Goal: Communication & Community: Answer question/provide support

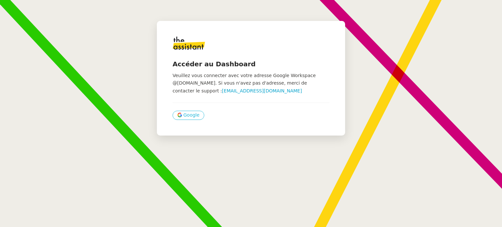
click at [187, 113] on span "Google" at bounding box center [191, 115] width 16 height 8
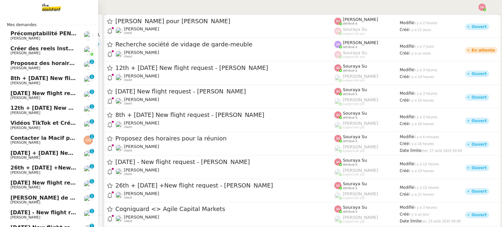
click at [58, 66] on span "[PERSON_NAME]" at bounding box center [43, 68] width 66 height 4
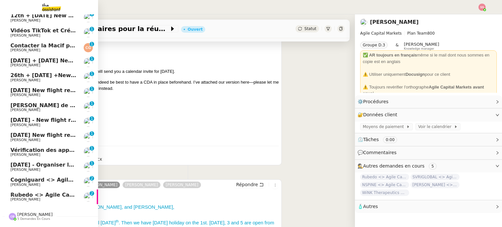
scroll to position [98, 0]
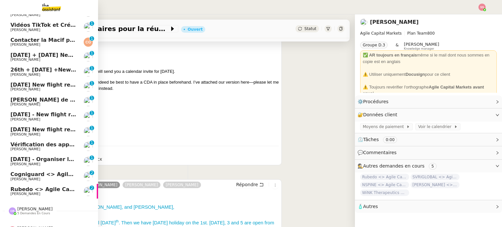
click at [50, 174] on span "Cogniguard <> Agile Capital Markets" at bounding box center [64, 174] width 109 height 6
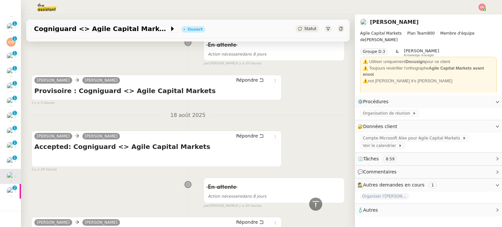
scroll to position [306, 0]
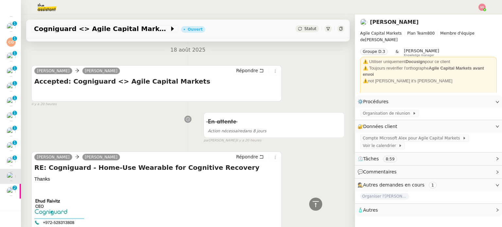
click at [304, 31] on span "Statut" at bounding box center [310, 28] width 12 height 5
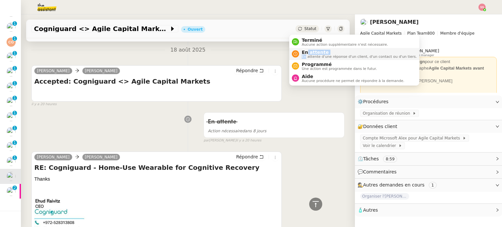
click at [306, 54] on div "En attente En attente d'une réponse d'un client, d'un contact ou d'un tiers." at bounding box center [358, 54] width 118 height 9
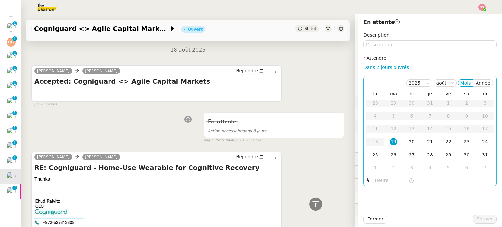
click at [408, 155] on div "27" at bounding box center [411, 154] width 7 height 7
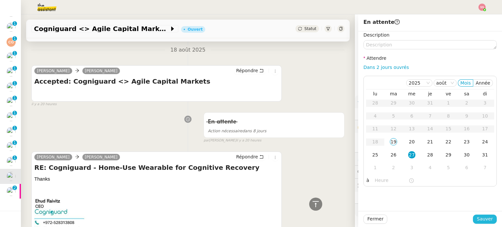
click at [477, 219] on span "Sauver" at bounding box center [485, 219] width 16 height 8
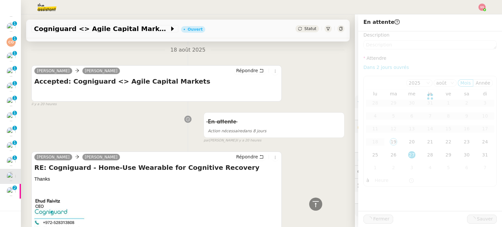
scroll to position [302, 0]
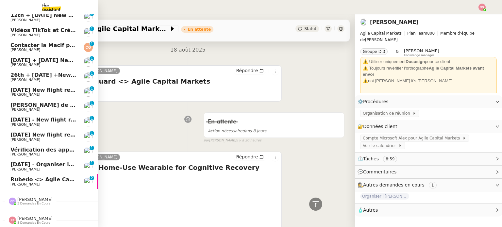
scroll to position [96, 0]
click at [20, 178] on span "Rubedo <> Agile Capital Markets ([PERSON_NAME])" at bounding box center [86, 180] width 153 height 6
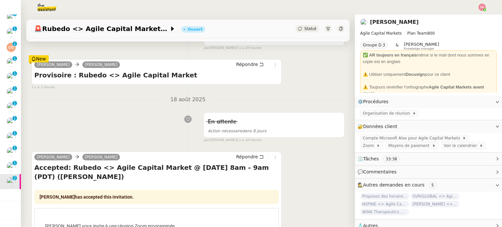
scroll to position [131, 0]
click at [295, 32] on div "Statut" at bounding box center [307, 28] width 24 height 7
click at [302, 32] on div "Statut" at bounding box center [307, 28] width 24 height 7
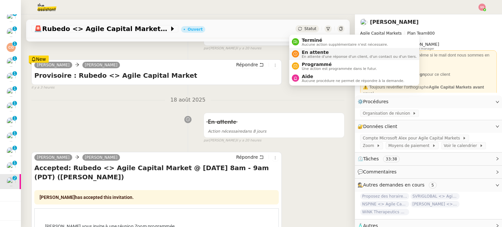
click at [298, 56] on nz-avatar at bounding box center [295, 53] width 7 height 7
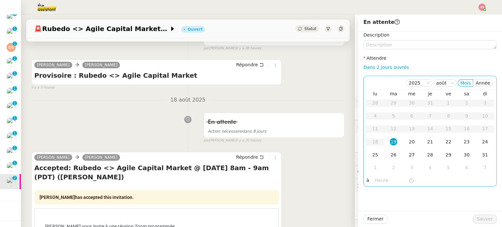
click at [408, 154] on div "27" at bounding box center [411, 154] width 7 height 7
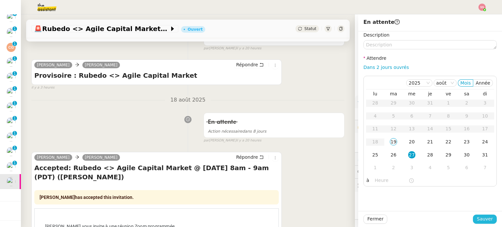
click at [473, 215] on button "Sauver" at bounding box center [485, 219] width 24 height 9
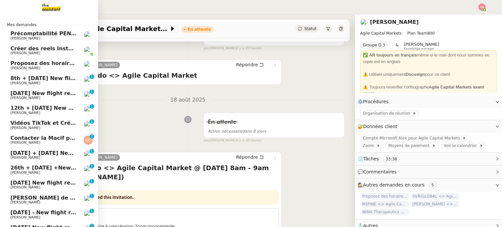
click at [63, 50] on span "Créer des reels Instagram" at bounding box center [48, 48] width 77 height 6
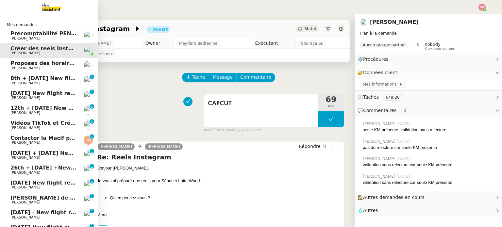
click at [14, 70] on span "[PERSON_NAME]" at bounding box center [25, 68] width 30 height 4
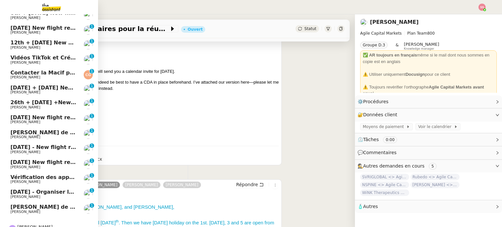
scroll to position [96, 0]
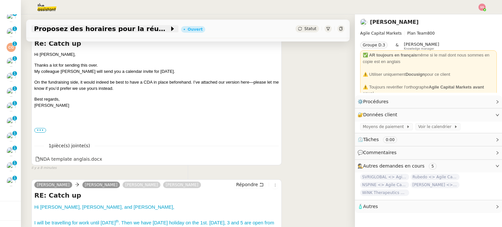
click at [175, 32] on span at bounding box center [177, 29] width 5 height 8
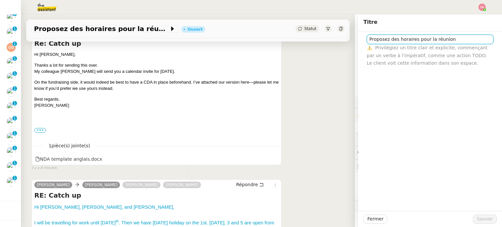
click at [376, 42] on input "Proposez des horaires pour la réunion" at bounding box center [430, 39] width 127 height 9
type input "Beyeonics <> Agile Capital Markets"
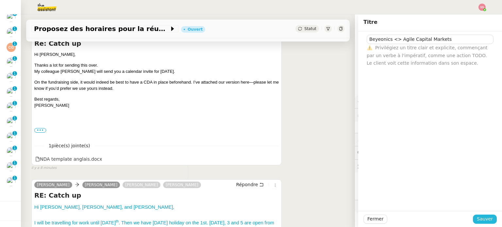
click at [477, 216] on span "Sauver" at bounding box center [485, 219] width 16 height 8
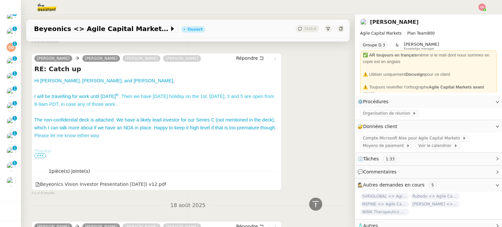
scroll to position [229, 0]
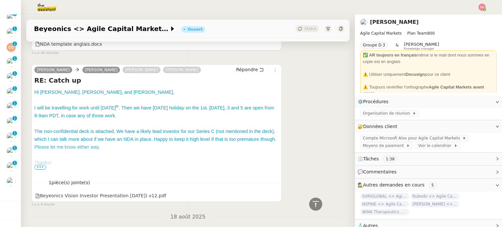
click at [42, 168] on span "•••" at bounding box center [40, 167] width 12 height 5
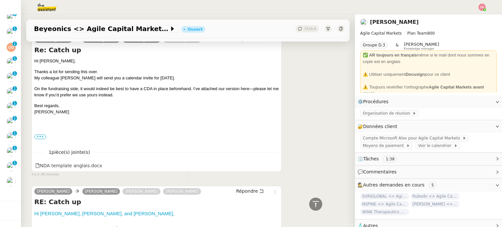
scroll to position [65, 0]
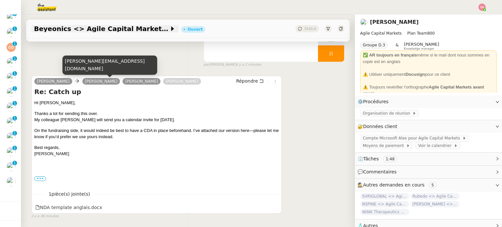
click at [107, 32] on span "Beyeonics <> Agile Capital Markets" at bounding box center [101, 28] width 135 height 7
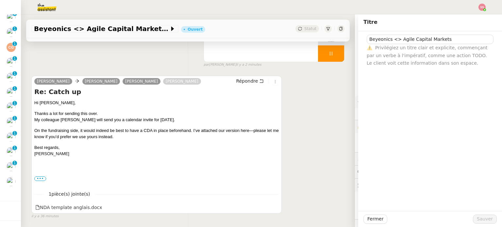
click at [384, 33] on div "Beyeonics <> Agile Capital Markets ⚠️ Privilégiez un titre clair et explicite, …" at bounding box center [429, 49] width 133 height 36
click at [384, 35] on input "Beyeonics <> Agile Capital Markets" at bounding box center [430, 39] width 127 height 9
click at [385, 40] on input "Beyeonics <> Agile Capital Markets" at bounding box center [430, 39] width 127 height 9
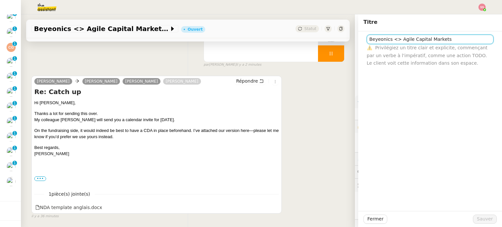
click at [385, 40] on input "Beyeonics <> Agile Capital Markets" at bounding box center [430, 39] width 127 height 9
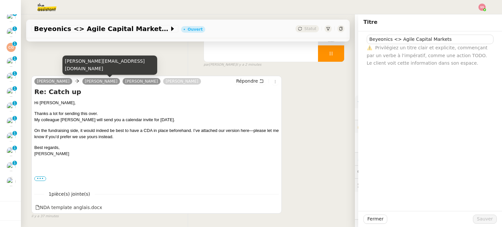
click at [101, 72] on div "burton.tripathi@beyeonics.com" at bounding box center [109, 65] width 95 height 19
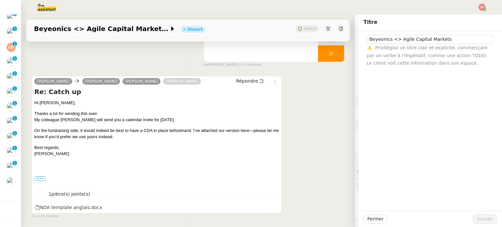
copy div "burton.tripathi@beyeonics.com"
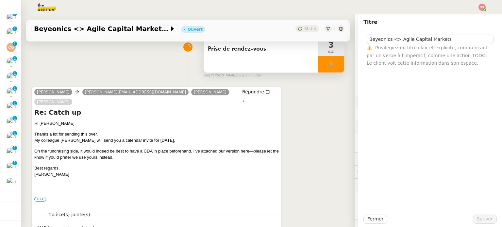
scroll to position [98, 0]
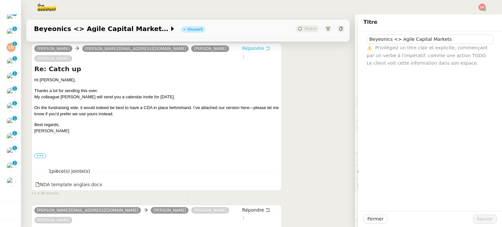
click at [242, 49] on span "Répondre" at bounding box center [253, 48] width 22 height 7
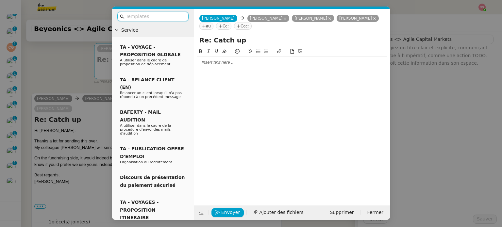
click at [216, 61] on div at bounding box center [292, 62] width 191 height 6
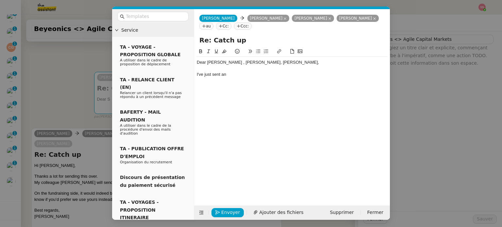
scroll to position [126, 0]
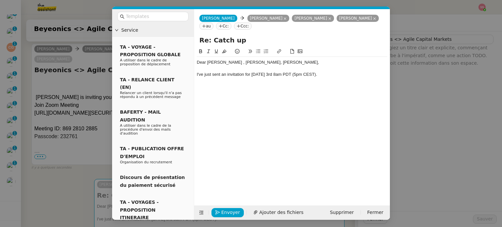
click at [59, 178] on nz-modal-container "Service TA - VOYAGE - PROPOSITION GLOBALE A utiliser dans le cadre de propositi…" at bounding box center [251, 113] width 502 height 227
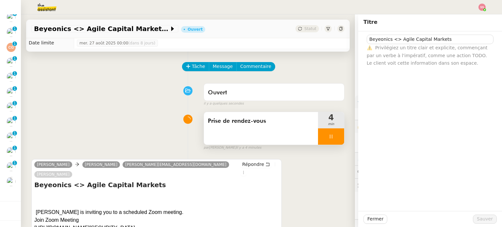
scroll to position [0, 0]
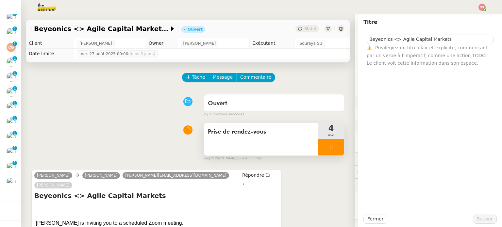
click at [329, 150] on div at bounding box center [331, 147] width 26 height 16
click at [335, 150] on icon at bounding box center [337, 147] width 5 height 5
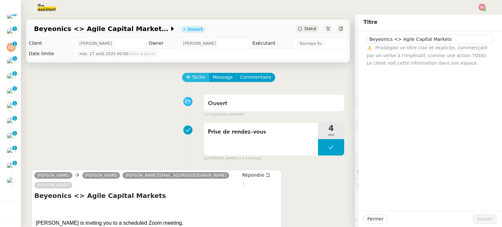
click at [192, 76] on span "Tâche" at bounding box center [198, 78] width 13 height 8
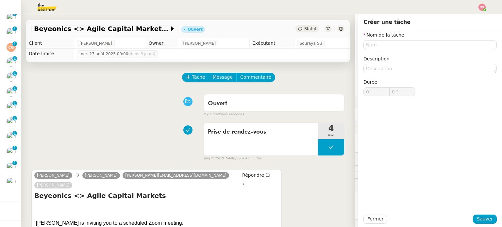
click at [136, 98] on div "Ouvert false il y a quelques secondes" at bounding box center [187, 104] width 313 height 26
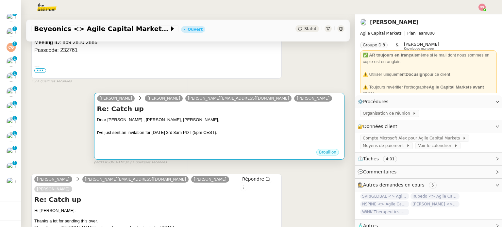
scroll to position [261, 0]
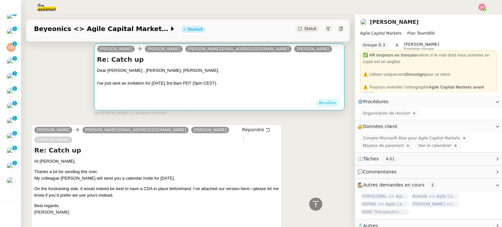
click at [271, 80] on div "I've just sent an invitation for Wednesday 3rd 8am PDT (5pm CEST)." at bounding box center [219, 83] width 244 height 7
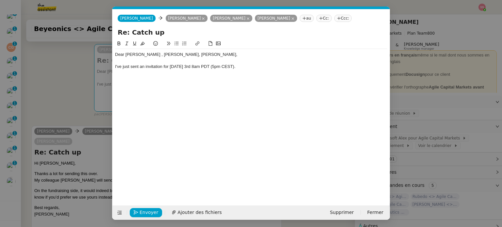
scroll to position [0, 14]
click at [251, 66] on div "I've just sent an invitation for Wednesday 3rd 8am PDT (5pm CEST)." at bounding box center [251, 67] width 272 height 6
click at [66, 95] on nz-modal-container "Service TA - VOYAGE - PROPOSITION GLOBALE A utiliser dans le cadre de propositi…" at bounding box center [251, 113] width 502 height 227
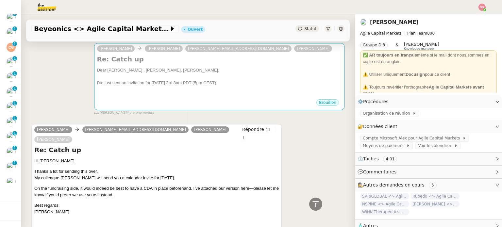
scroll to position [392, 0]
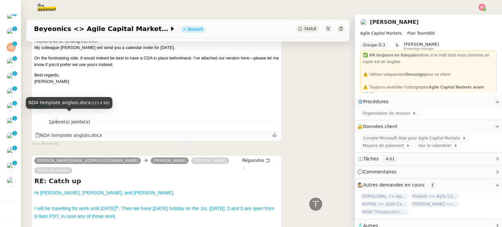
click at [58, 132] on div "NDA template anglais.docx" at bounding box center [68, 136] width 67 height 8
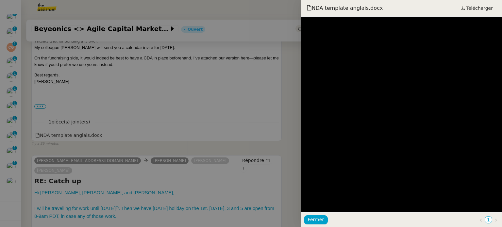
click at [281, 93] on div at bounding box center [251, 113] width 502 height 227
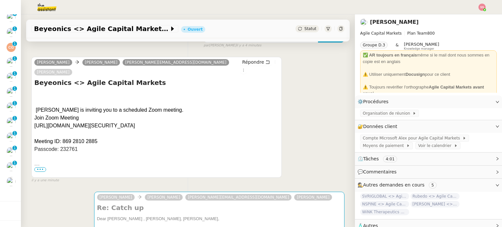
scroll to position [163, 0]
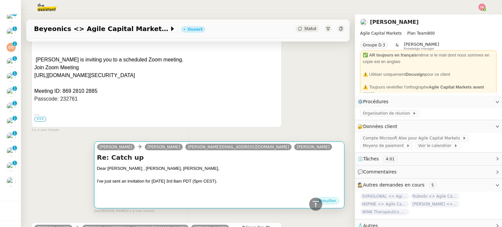
click at [269, 172] on div at bounding box center [219, 175] width 244 height 7
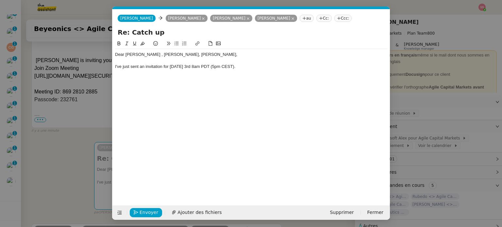
scroll to position [0, 14]
click at [251, 62] on div at bounding box center [251, 61] width 272 height 6
click at [253, 64] on div "I've just sent an invitation for Wednesday 3rd 8am PDT (5pm CEST)." at bounding box center [251, 67] width 272 height 6
click at [137, 57] on div "Dear Burton , Michael, Steve," at bounding box center [251, 55] width 272 height 6
click at [0, 0] on lt-span "," at bounding box center [0, 0] width 0 height 0
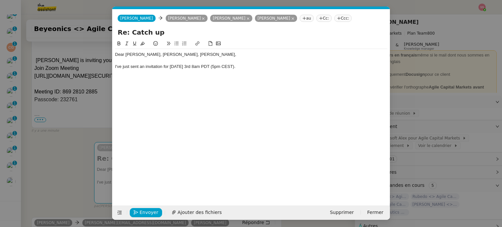
click at [252, 66] on div "I've just sent an invitation for Wednesday 3rd 8am PDT (5pm CEST)." at bounding box center [251, 67] width 272 height 6
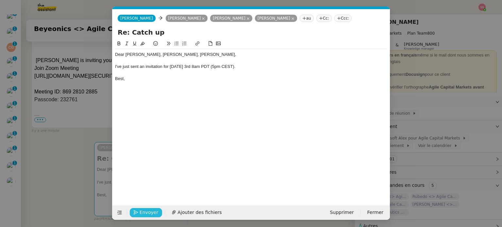
click at [157, 211] on button "Envoyer" at bounding box center [146, 212] width 32 height 9
drag, startPoint x: 61, startPoint y: 162, endPoint x: 74, endPoint y: 164, distance: 12.9
click at [60, 163] on nz-modal-container "Service TA - VOYAGE - PROPOSITION GLOBALE A utiliser dans le cadre de propositi…" at bounding box center [251, 113] width 502 height 227
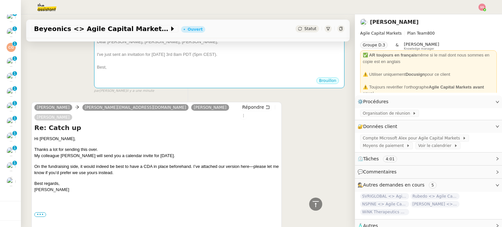
scroll to position [392, 0]
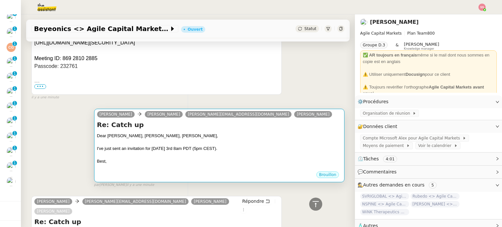
click at [176, 133] on div "Dear Burton, Michael, Steve," at bounding box center [219, 136] width 244 height 7
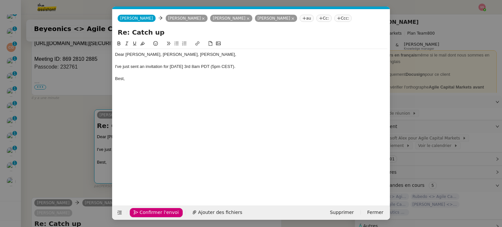
scroll to position [0, 14]
click at [157, 217] on div "Confirmer l'envoi Ajouter des fichiers" at bounding box center [180, 212] width 131 height 9
click at [158, 210] on span "Confirmer l'envoi" at bounding box center [159, 213] width 39 height 8
click at [158, 210] on nz-modal-container "Service TA - VOYAGE - PROPOSITION GLOBALE A utiliser dans le cadre de propositi…" at bounding box center [251, 113] width 502 height 227
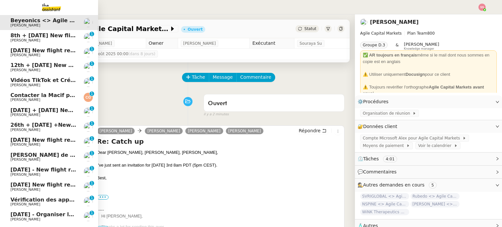
scroll to position [0, 0]
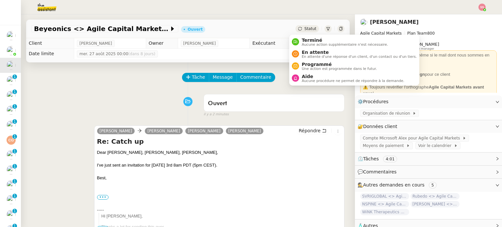
click at [308, 26] on span "Statut" at bounding box center [310, 28] width 12 height 5
click at [312, 52] on span "En attente" at bounding box center [359, 52] width 115 height 5
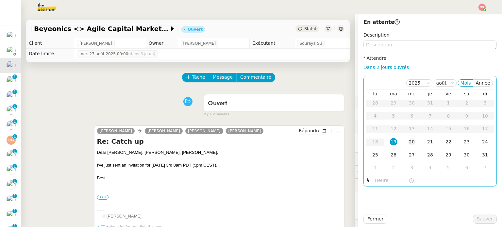
click at [408, 145] on div "20" at bounding box center [411, 141] width 7 height 7
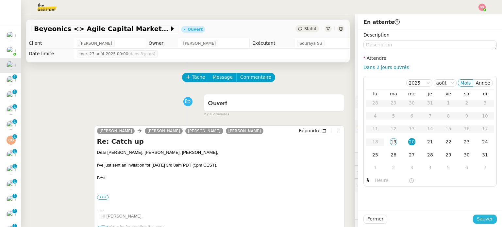
click at [485, 218] on span "Sauver" at bounding box center [485, 219] width 16 height 8
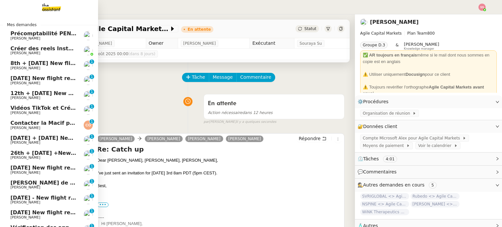
click at [39, 58] on link "8th + 17th September 2025 New flight request - Herman Kiafuca Louis Frei 0 1 2 …" at bounding box center [49, 65] width 98 height 15
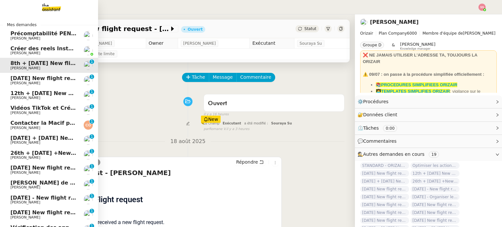
click at [44, 82] on span "[PERSON_NAME]" at bounding box center [43, 83] width 66 height 4
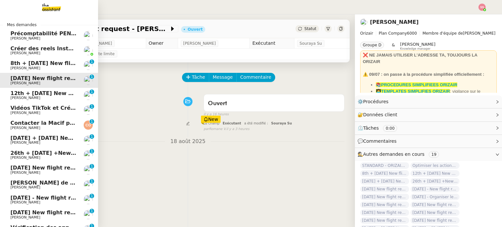
click at [47, 95] on span "12th + [DATE] New flight request - [PERSON_NAME]" at bounding box center [86, 93] width 152 height 6
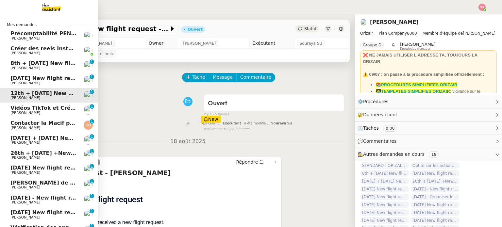
click at [44, 108] on span "Vidéos TikTok et Créatives META - août 2025" at bounding box center [75, 108] width 131 height 6
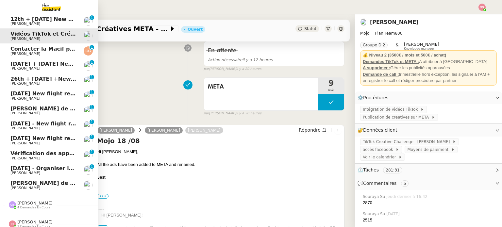
scroll to position [81, 0]
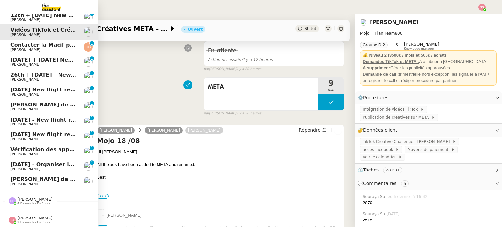
click at [31, 183] on link "Appel de suivi - Anthony Desseaux - ISELECTION Florian Parant" at bounding box center [49, 181] width 98 height 15
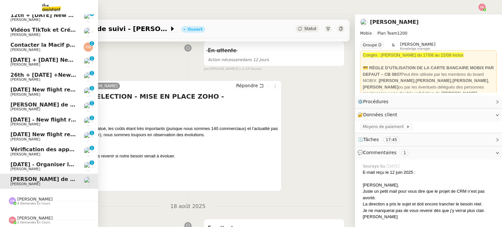
click at [44, 102] on span "Appel de suivi - [PERSON_NAME]" at bounding box center [58, 105] width 96 height 6
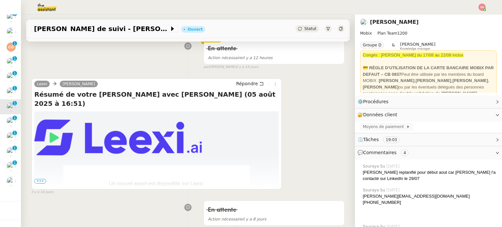
scroll to position [163, 0]
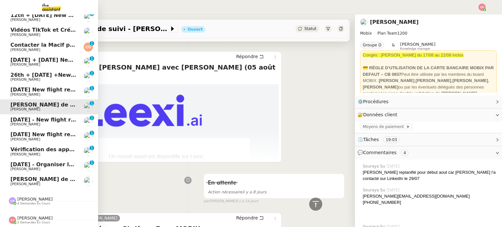
click at [17, 176] on span "Appel de suivi - [PERSON_NAME] - ISELECTION" at bounding box center [78, 179] width 136 height 6
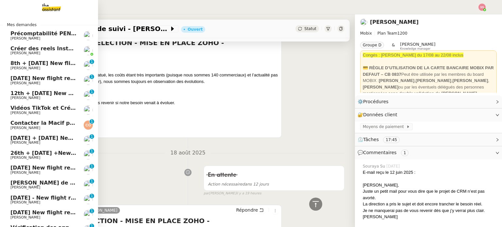
click at [13, 68] on span "[PERSON_NAME]" at bounding box center [25, 68] width 30 height 4
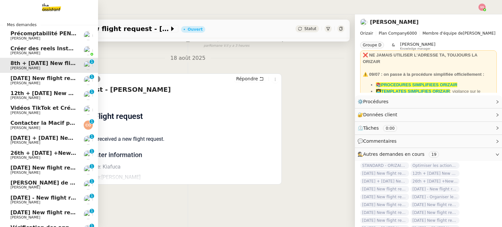
click at [21, 81] on span "[DATE] New flight request - [PERSON_NAME]" at bounding box center [75, 78] width 131 height 6
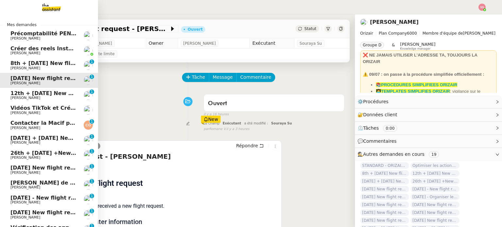
click at [41, 90] on span "12th + [DATE] New flight request - [PERSON_NAME]" at bounding box center [86, 93] width 152 height 6
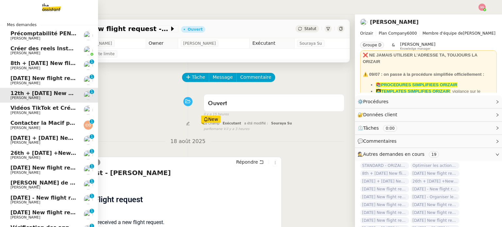
click at [47, 140] on span "[DATE] + [DATE] New flight request - [PERSON_NAME]" at bounding box center [89, 138] width 159 height 6
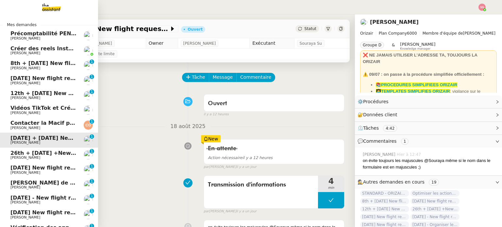
click at [44, 125] on span "Contacter la Macif pour nouvel ordre de mission" at bounding box center [81, 123] width 142 height 6
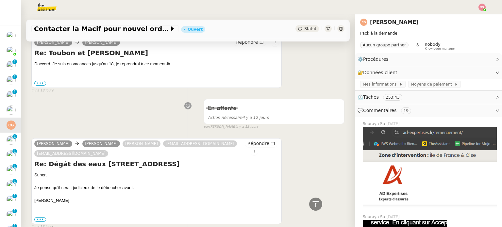
scroll to position [490, 0]
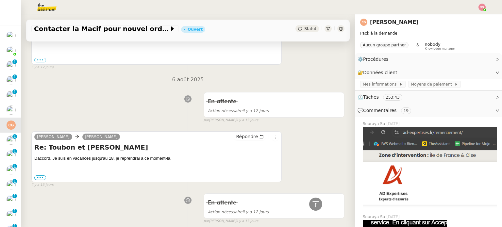
click at [305, 30] on span "Statut" at bounding box center [310, 28] width 12 height 5
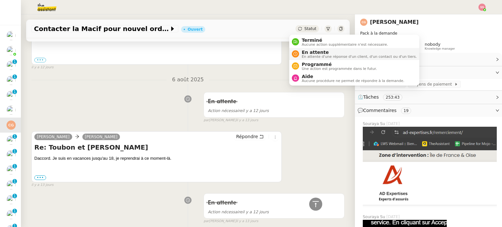
click at [296, 56] on icon at bounding box center [296, 54] width 4 height 4
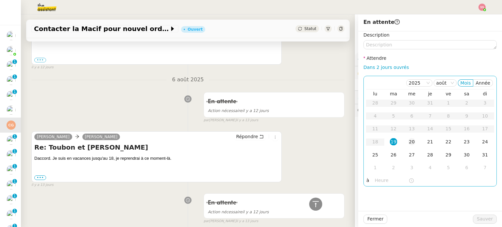
click at [403, 141] on td "20" at bounding box center [412, 142] width 18 height 13
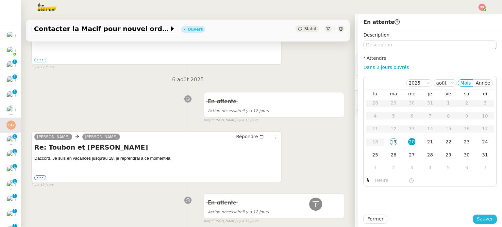
drag, startPoint x: 476, startPoint y: 217, endPoint x: 25, endPoint y: 161, distance: 454.8
click at [477, 217] on span "Sauver" at bounding box center [485, 219] width 16 height 8
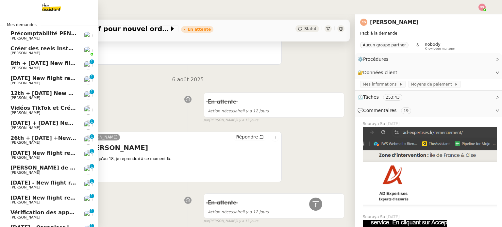
click at [42, 65] on span "8th + [DATE] New flight request - [PERSON_NAME]" at bounding box center [84, 63] width 149 height 6
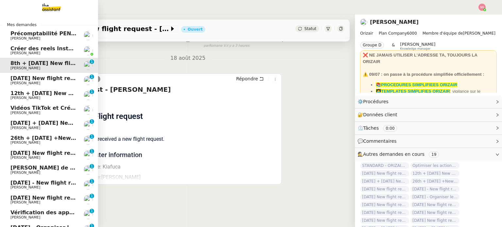
click at [42, 76] on span "[DATE] New flight request - [PERSON_NAME]" at bounding box center [75, 78] width 131 height 6
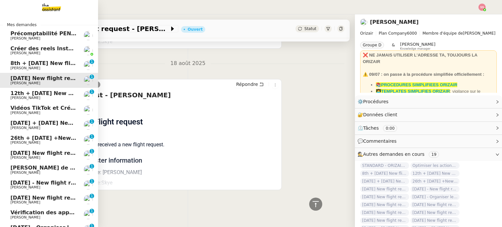
click at [43, 91] on span "12th + [DATE] New flight request - [PERSON_NAME]" at bounding box center [86, 93] width 152 height 6
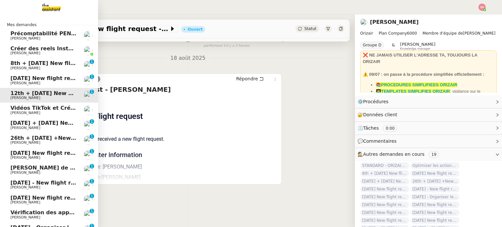
scroll to position [88, 0]
click at [44, 124] on span "[DATE] + [DATE] New flight request - [PERSON_NAME]" at bounding box center [89, 123] width 159 height 6
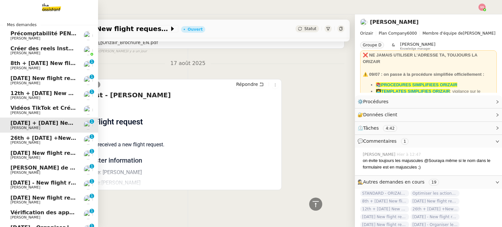
click at [41, 137] on span "26th + [DATE] +New flight request - [PERSON_NAME]" at bounding box center [88, 138] width 157 height 6
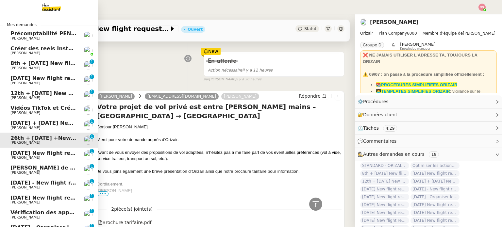
scroll to position [395, 0]
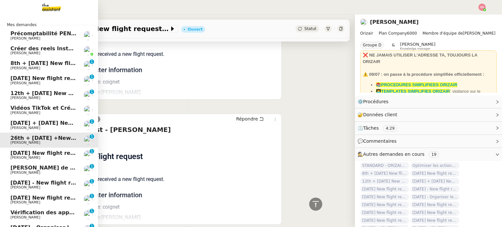
click at [44, 126] on span "[PERSON_NAME]" at bounding box center [43, 128] width 66 height 4
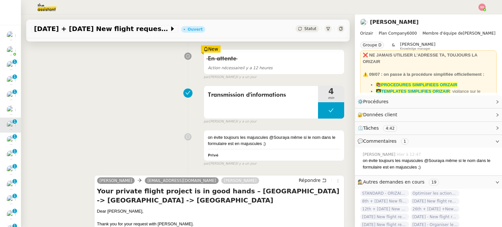
scroll to position [163, 0]
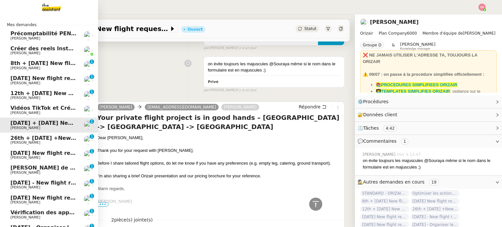
click at [17, 136] on span "26th + [DATE] +New flight request - [PERSON_NAME]" at bounding box center [88, 138] width 157 height 6
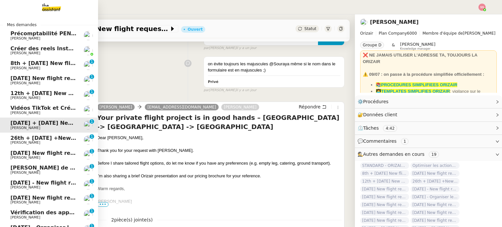
scroll to position [89, 0]
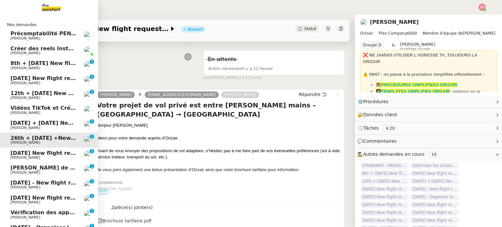
click at [35, 150] on span "[DATE] New flight request - [PERSON_NAME]" at bounding box center [75, 153] width 131 height 6
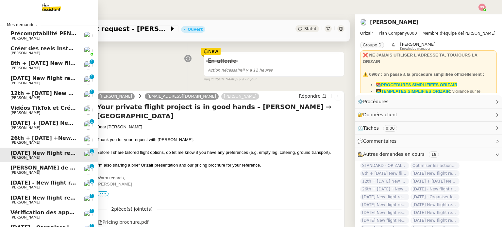
scroll to position [89, 0]
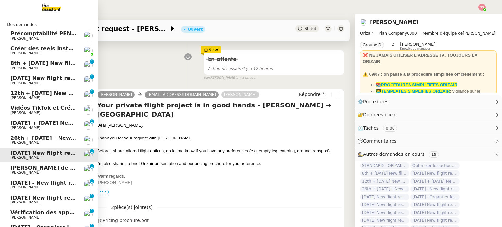
click at [43, 172] on span "[PERSON_NAME]" at bounding box center [43, 173] width 66 height 4
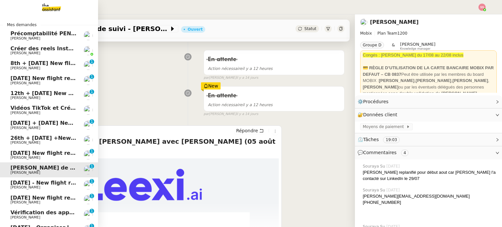
click at [42, 186] on span "[PERSON_NAME]" at bounding box center [43, 188] width 66 height 4
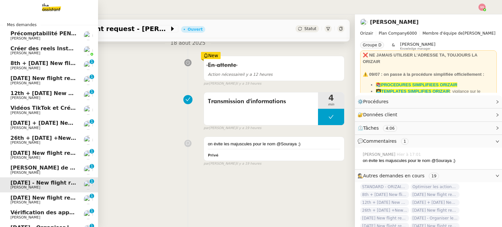
scroll to position [89, 0]
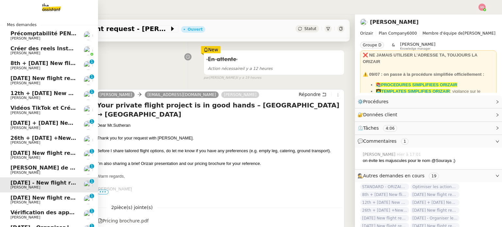
click at [39, 194] on link "[DATE] New flight request - [PERSON_NAME] [PERSON_NAME] 0 1 2 3 4 5 6 7 8 9" at bounding box center [49, 200] width 98 height 15
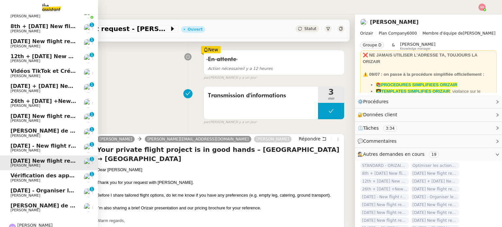
scroll to position [65, 0]
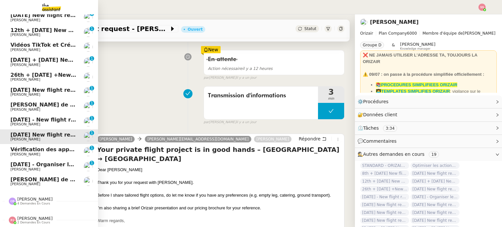
click at [42, 159] on link "[DATE] - Organiser le vol de [PERSON_NAME] [PERSON_NAME] 0 1 2 3 4 5 6 7 8 9" at bounding box center [49, 166] width 98 height 15
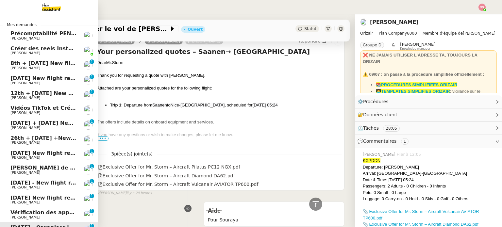
click at [31, 66] on span "8th + [DATE] New flight request - [PERSON_NAME]" at bounding box center [84, 63] width 149 height 6
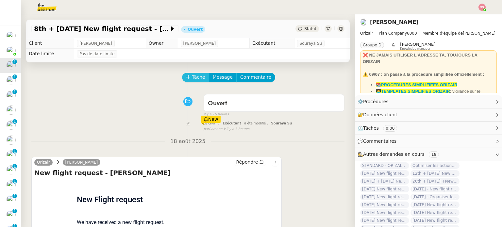
click at [192, 77] on span "Tâche" at bounding box center [198, 78] width 13 height 8
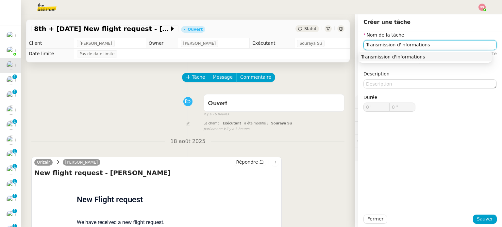
click at [399, 54] on div "Transmission d'informations" at bounding box center [425, 57] width 128 height 6
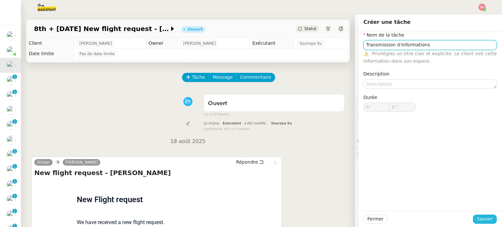
type input "Transmission d'informations"
click at [479, 216] on span "Sauver" at bounding box center [485, 219] width 16 height 8
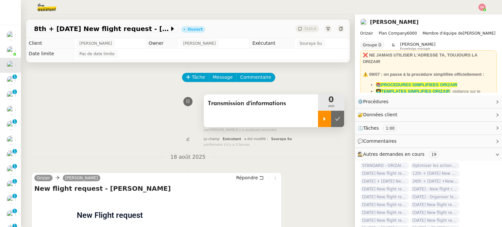
click at [318, 116] on div at bounding box center [324, 119] width 13 height 16
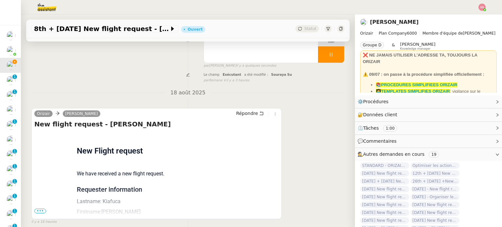
scroll to position [98, 0]
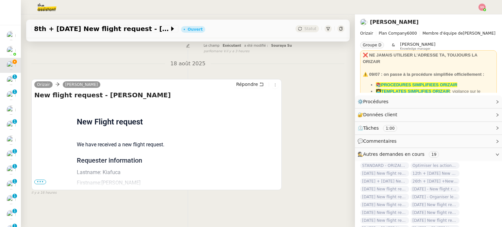
click at [40, 180] on span "•••" at bounding box center [40, 182] width 12 height 5
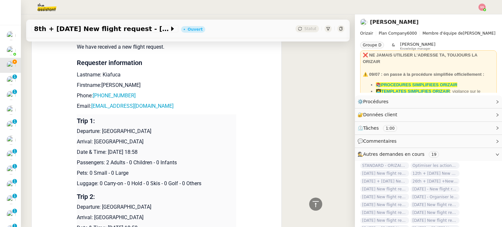
scroll to position [191, 0]
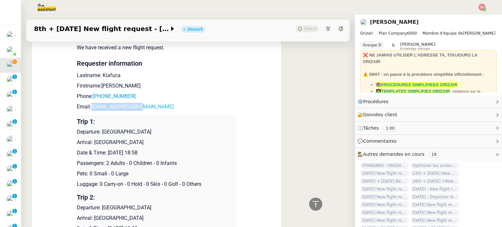
drag, startPoint x: 153, startPoint y: 106, endPoint x: 88, endPoint y: 105, distance: 64.4
click at [88, 105] on p "Email: hkiafuca@gmail.com" at bounding box center [157, 107] width 160 height 8
copy link "hkiafuca@gmail.com"
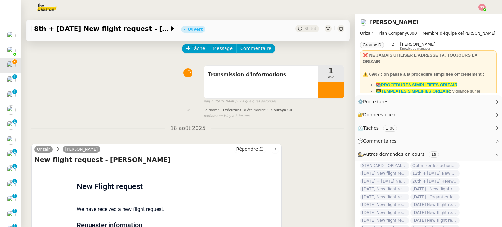
scroll to position [0, 0]
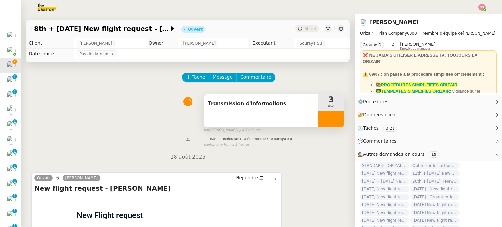
click at [328, 117] on div at bounding box center [331, 119] width 26 height 16
click at [335, 117] on icon at bounding box center [337, 118] width 5 height 5
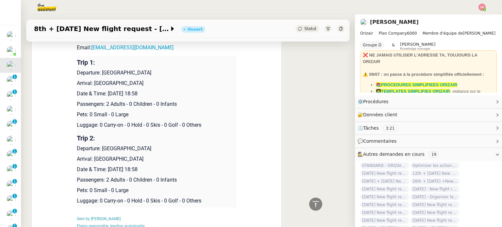
scroll to position [196, 0]
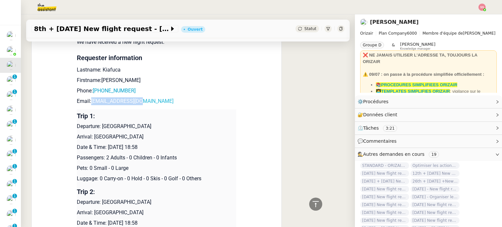
drag, startPoint x: 139, startPoint y: 102, endPoint x: 90, endPoint y: 102, distance: 49.4
click at [90, 102] on p "Email: hkiafuca@gmail.com" at bounding box center [157, 101] width 160 height 8
copy link "hkiafuca@gmail.com"
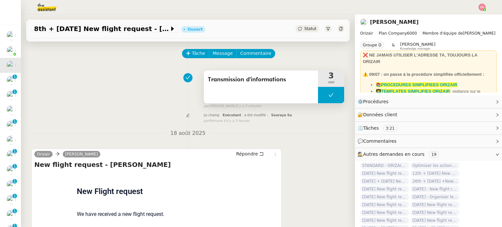
scroll to position [0, 0]
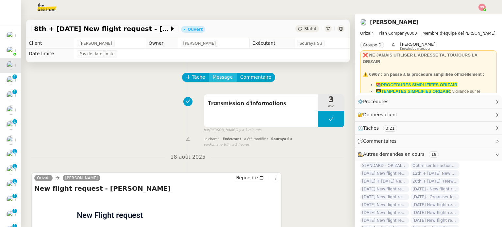
click at [222, 78] on span "Message" at bounding box center [223, 78] width 20 height 8
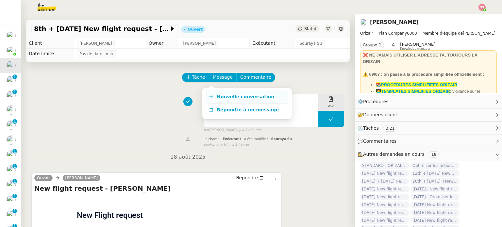
click at [231, 94] on span "Nouvelle conversation" at bounding box center [246, 96] width 58 height 5
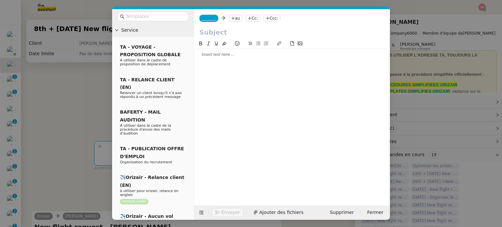
click at [231, 18] on icon at bounding box center [232, 18] width 3 height 0
paste input "hkiafuca@gmail.com"
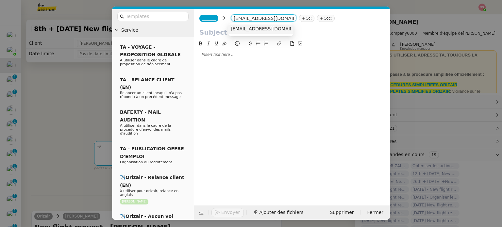
type input "hkiafuca@gmail.com"
drag, startPoint x: 245, startPoint y: 26, endPoint x: 248, endPoint y: 28, distance: 3.7
click at [248, 28] on span "hkiafuca@gmail.com" at bounding box center [271, 28] width 80 height 5
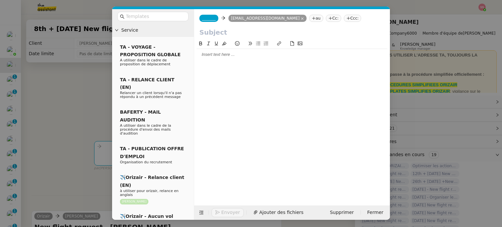
click at [210, 18] on span "_______" at bounding box center [209, 18] width 14 height 5
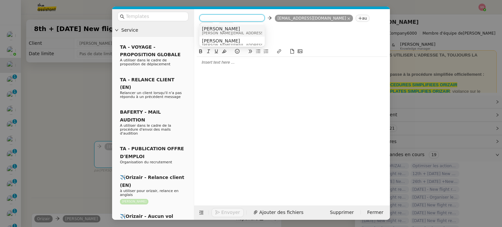
click at [225, 27] on span "[PERSON_NAME]" at bounding box center [248, 28] width 93 height 5
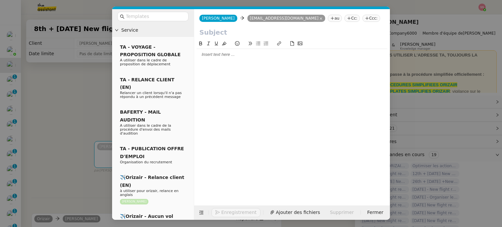
click at [365, 20] on icon at bounding box center [367, 18] width 4 height 4
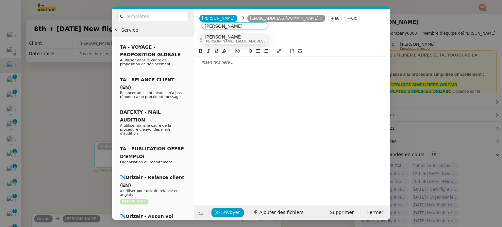
type input "louis frei"
click at [227, 40] on span "[PERSON_NAME][EMAIL_ADDRESS][DOMAIN_NAME]" at bounding box center [251, 42] width 93 height 4
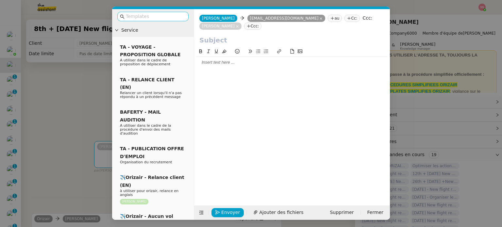
click at [131, 16] on input "text" at bounding box center [155, 17] width 59 height 8
type input "o"
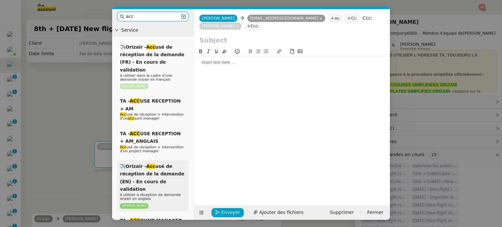
type input "acc"
click at [131, 164] on span "✈️Orizair - Acc usé de réception de la demande (EN) - En cours de validation" at bounding box center [152, 178] width 64 height 28
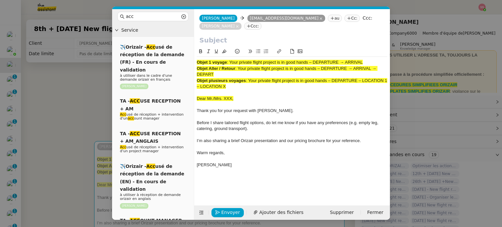
drag, startPoint x: 230, startPoint y: 52, endPoint x: 374, endPoint y: 50, distance: 143.8
click at [374, 57] on div "Objet 1 voyage : Your private flight project is in good hands – DEPARTURE → ARR…" at bounding box center [292, 117] width 191 height 120
click at [258, 35] on input "text" at bounding box center [291, 40] width 185 height 10
paste input "Your private flight project is in good hands – DEPARTURE → ARRIVAL"
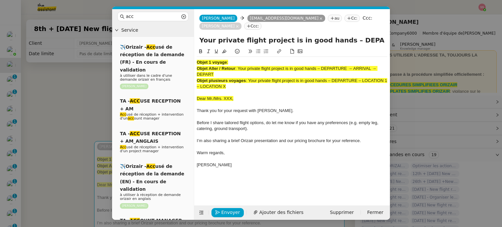
scroll to position [0, 28]
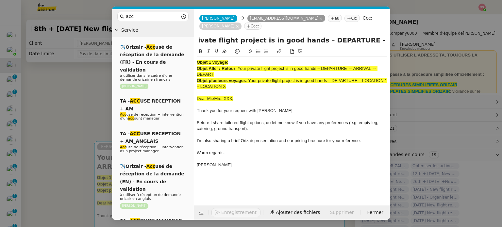
type input "Your private flight project is in good hands – DEPARTURE → ARRIVAL"
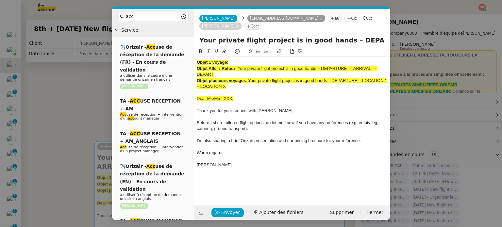
drag, startPoint x: 237, startPoint y: 79, endPoint x: 190, endPoint y: 45, distance: 57.3
click at [190, 45] on nz-layout "acc Service ✈️Orizair - Acc usé de réception de la demande (FR) - En cours de v…" at bounding box center [251, 114] width 278 height 211
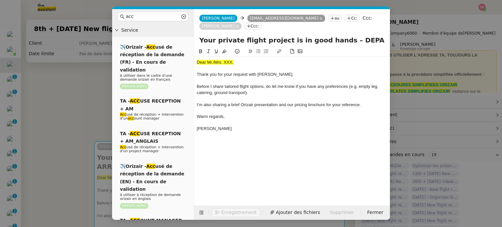
click at [70, 102] on nz-modal-container "acc Service ✈️Orizair - Acc usé de réception de la demande (FR) - En cours de v…" at bounding box center [251, 113] width 502 height 227
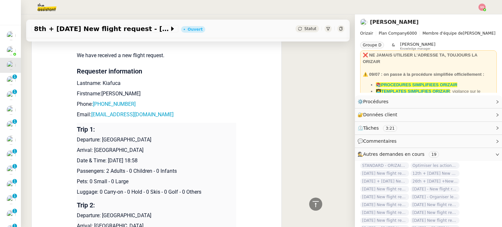
scroll to position [327, 0]
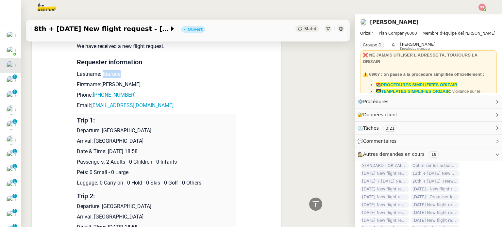
drag, startPoint x: 114, startPoint y: 69, endPoint x: 99, endPoint y: 64, distance: 15.4
click at [99, 70] on p "Lastname: Kiafuca" at bounding box center [157, 74] width 160 height 8
copy p "Kiafuca"
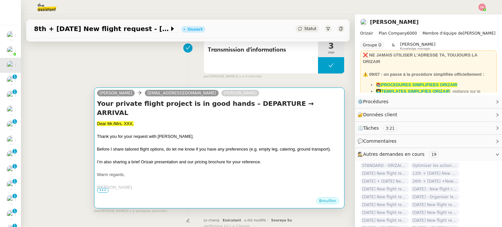
scroll to position [33, 0]
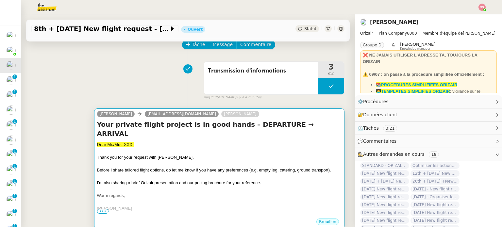
click at [147, 167] on div "Before I share tailored flight options, do let me know if you have any preferen…" at bounding box center [219, 170] width 244 height 7
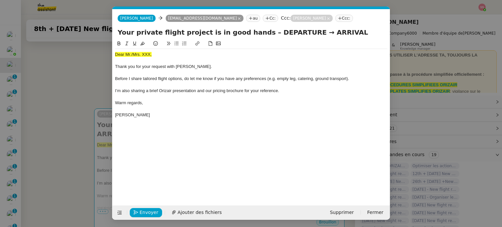
scroll to position [0, 20]
click at [143, 55] on span "Dear Mr./Mrs. XXX," at bounding box center [133, 54] width 37 height 5
click at [143, 44] on icon at bounding box center [142, 43] width 5 height 5
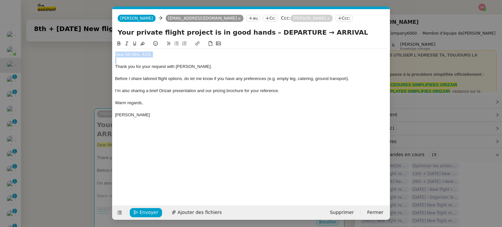
click at [154, 52] on div "Dear Mr./Mrs. XXX," at bounding box center [251, 55] width 272 height 6
drag, startPoint x: 152, startPoint y: 54, endPoint x: 131, endPoint y: 53, distance: 20.9
click at [131, 53] on div "Dear Mr./Mrs. XXX," at bounding box center [251, 55] width 272 height 6
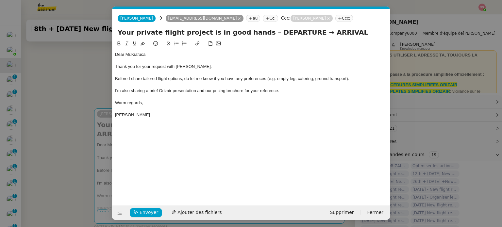
scroll to position [0, 0]
click at [196, 212] on span "Ajouter des fichiers" at bounding box center [199, 213] width 44 height 8
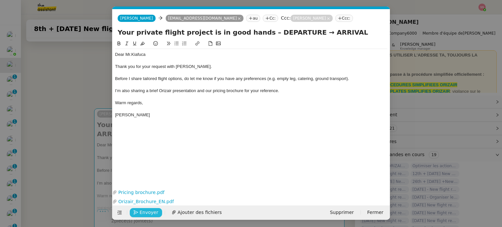
click at [144, 212] on span "Envoyer" at bounding box center [149, 213] width 19 height 8
click at [144, 212] on span "Confirmer l'envoi" at bounding box center [159, 213] width 39 height 8
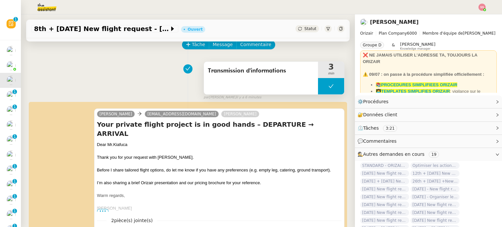
click at [318, 89] on button at bounding box center [331, 86] width 26 height 16
click at [318, 89] on div at bounding box center [318, 86] width 0 height 16
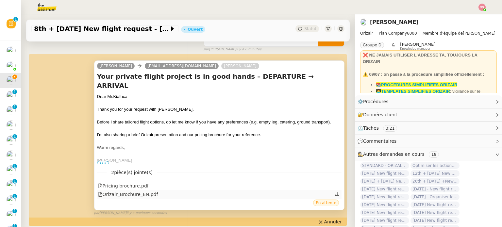
scroll to position [131, 0]
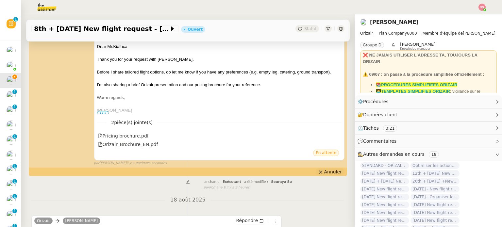
click at [324, 169] on span "Annuler" at bounding box center [333, 172] width 18 height 7
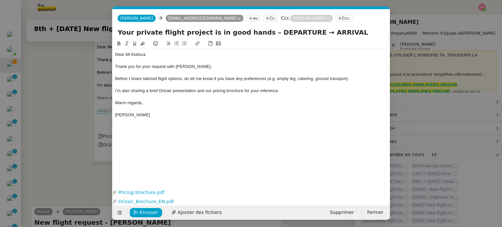
scroll to position [0, 14]
drag, startPoint x: 329, startPoint y: 34, endPoint x: 256, endPoint y: 28, distance: 74.1
click at [255, 28] on input "Your private flight project is in good hands – DEPARTURE → ARRIVAL" at bounding box center [251, 32] width 267 height 10
type input "Your private flight project is in good hands – London -> Singapore -> London"
click at [150, 214] on span "Envoyer" at bounding box center [149, 213] width 19 height 8
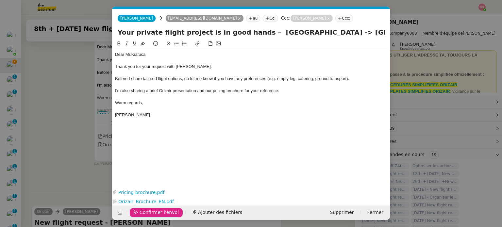
click at [150, 213] on span "Confirmer l'envoi" at bounding box center [159, 213] width 39 height 8
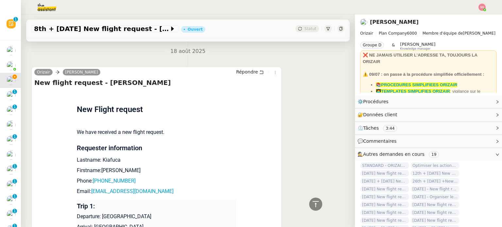
scroll to position [360, 0]
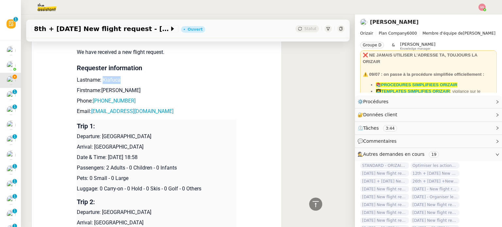
drag, startPoint x: 99, startPoint y: 70, endPoint x: 116, endPoint y: 73, distance: 16.9
click at [116, 76] on p "Lastname: Kiafuca" at bounding box center [157, 80] width 160 height 8
copy p "Kiafuca"
drag, startPoint x: 120, startPoint y: 82, endPoint x: 97, endPoint y: 83, distance: 22.6
click at [97, 87] on p "Firstname:Herman" at bounding box center [157, 91] width 160 height 8
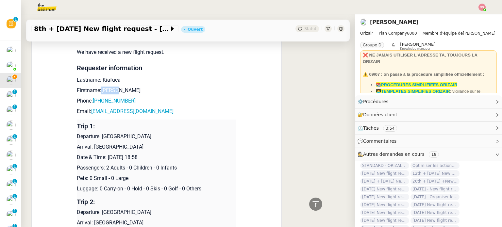
copy p "Herman"
drag, startPoint x: 131, startPoint y: 94, endPoint x: 94, endPoint y: 93, distance: 36.6
click at [94, 97] on p "Phone: +447572934339" at bounding box center [157, 101] width 160 height 8
copy link "447572934339"
drag, startPoint x: 137, startPoint y: 107, endPoint x: 89, endPoint y: 106, distance: 48.4
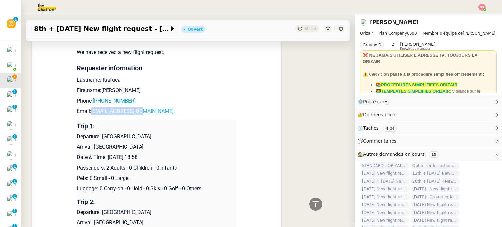
click at [89, 108] on p "Email: hkiafuca@gmail.com" at bounding box center [157, 112] width 160 height 8
copy link "hkiafuca@gmail.com"
drag, startPoint x: 99, startPoint y: 128, endPoint x: 169, endPoint y: 129, distance: 69.3
click at [169, 133] on p "Departure: London Biggin Hill Airport" at bounding box center [157, 137] width 160 height 8
copy p "London Biggin Hill Airport"
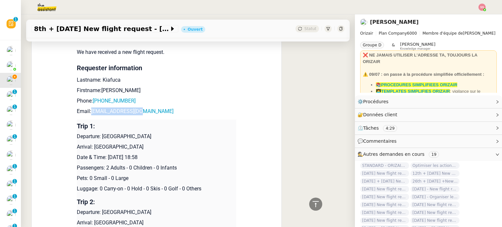
drag, startPoint x: 155, startPoint y: 141, endPoint x: 91, endPoint y: 140, distance: 64.1
click at [91, 143] on p "Arrival: Singapore Changi Airport" at bounding box center [157, 147] width 160 height 8
copy p "Singapore Changi Airport"
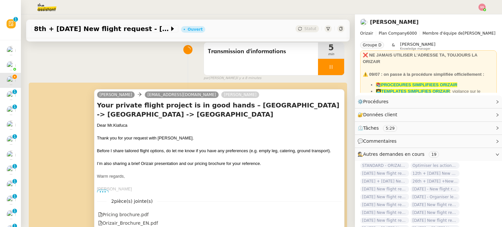
scroll to position [0, 0]
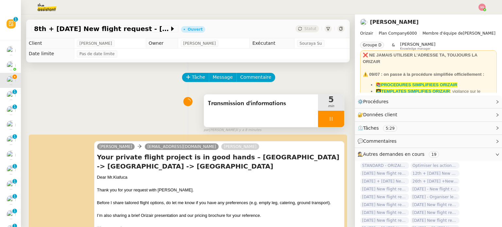
click at [326, 119] on div at bounding box center [331, 119] width 26 height 16
click at [335, 121] on icon at bounding box center [337, 119] width 5 height 4
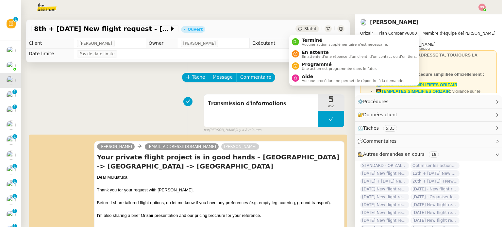
click at [304, 30] on span "Statut" at bounding box center [310, 28] width 12 height 5
click at [308, 55] on span "En attente d'une réponse d'un client, d'un contact ou d'un tiers." at bounding box center [359, 57] width 115 height 4
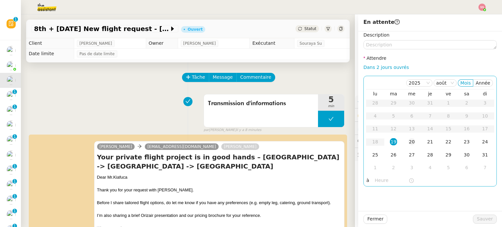
click at [408, 142] on div "20" at bounding box center [411, 141] width 7 height 7
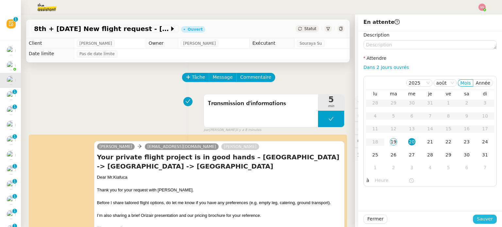
click at [482, 215] on span "Sauver" at bounding box center [485, 219] width 16 height 8
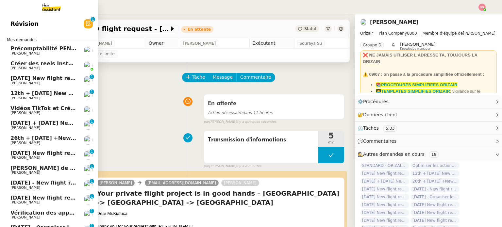
click at [38, 78] on span "[DATE] New flight request - [PERSON_NAME]" at bounding box center [75, 78] width 131 height 6
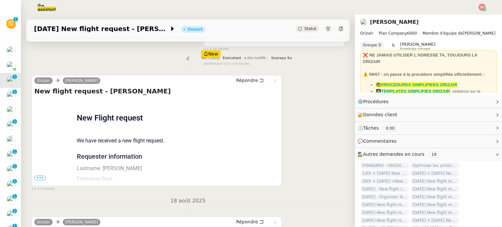
scroll to position [196, 0]
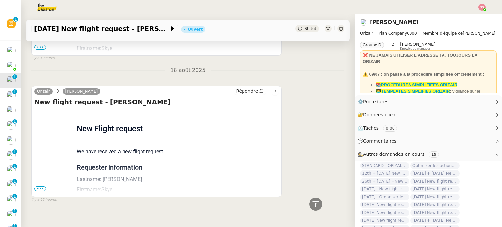
click at [42, 189] on span "•••" at bounding box center [40, 189] width 12 height 5
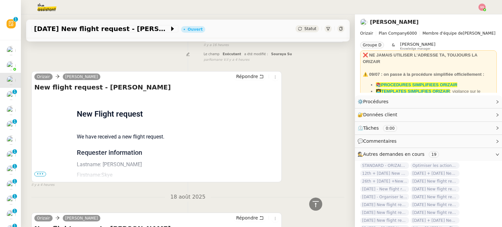
scroll to position [42, 0]
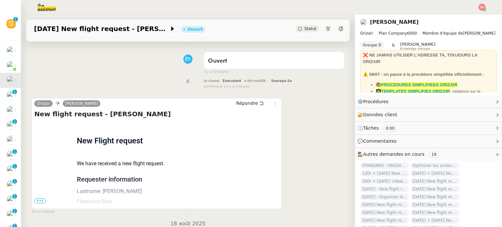
click at [44, 203] on span "•••" at bounding box center [40, 201] width 12 height 5
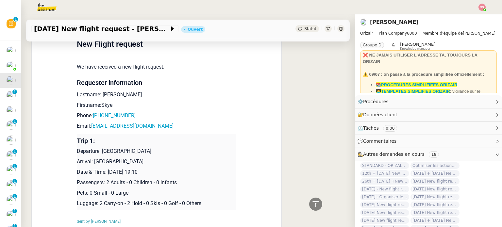
scroll to position [8, 0]
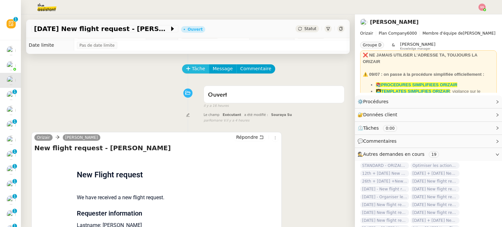
click at [190, 65] on button "Tâche" at bounding box center [195, 68] width 27 height 9
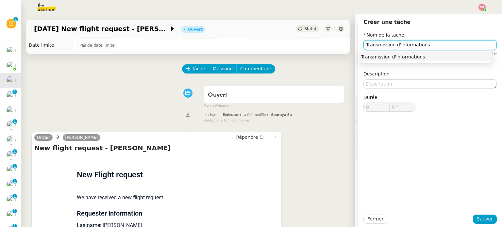
click at [402, 55] on div "Transmission d'informations" at bounding box center [425, 57] width 128 height 6
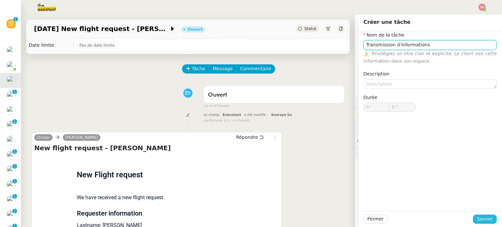
type input "Transmission d'informations"
click at [477, 221] on span "Sauver" at bounding box center [485, 219] width 16 height 8
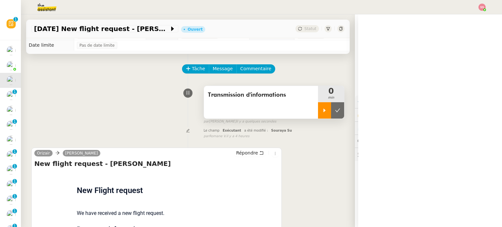
click at [324, 110] on icon at bounding box center [325, 111] width 2 height 4
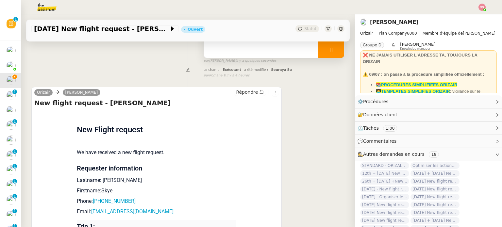
scroll to position [139, 0]
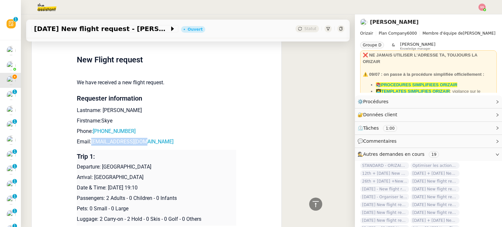
drag, startPoint x: 139, startPoint y: 143, endPoint x: 88, endPoint y: 144, distance: 51.0
click at [88, 144] on p "Email: skye91xo@icloud.com" at bounding box center [157, 142] width 160 height 8
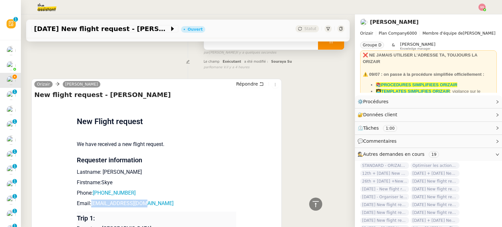
scroll to position [0, 0]
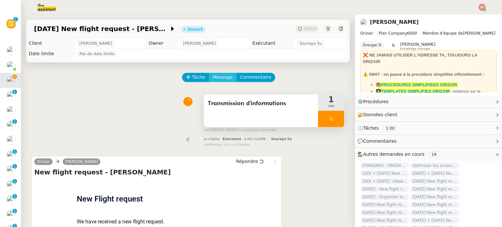
click at [220, 75] on span "Message" at bounding box center [223, 78] width 20 height 8
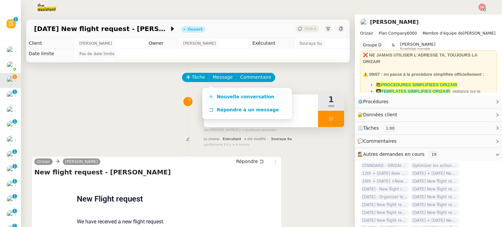
click at [223, 94] on span "Nouvelle conversation" at bounding box center [246, 96] width 58 height 5
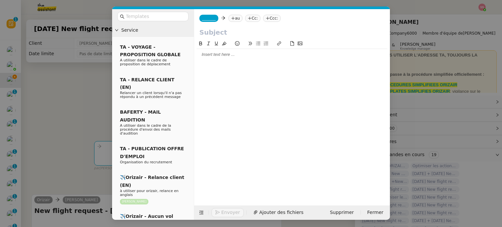
click at [234, 20] on nz-tag "au" at bounding box center [235, 18] width 14 height 7
paste input "skye91xo@icloud.com"
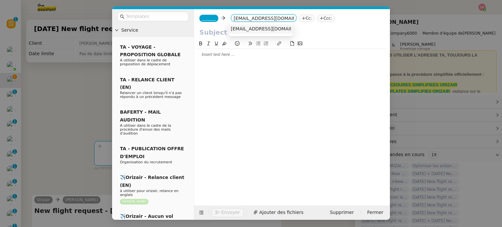
type input "skye91xo@icloud.com"
click at [256, 30] on span "skye91xo@icloud.com" at bounding box center [271, 28] width 80 height 5
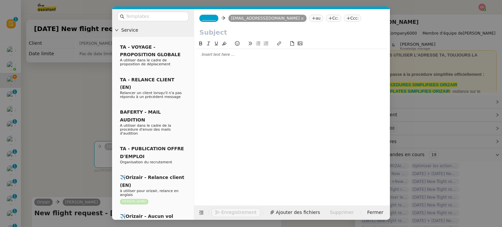
click at [209, 21] on span "_______" at bounding box center [209, 18] width 14 height 5
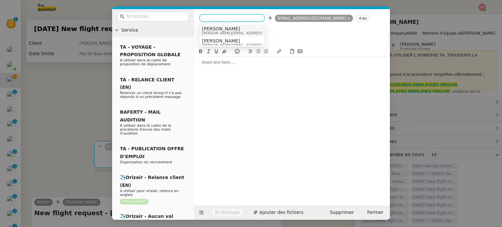
click at [223, 27] on span "[PERSON_NAME]" at bounding box center [248, 28] width 93 height 5
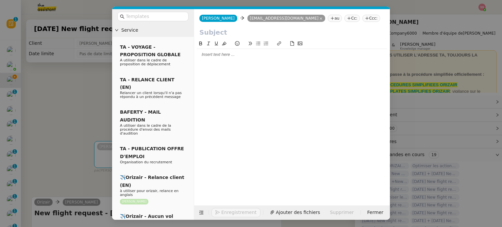
click at [362, 17] on nz-tag "Ccc:" at bounding box center [371, 18] width 18 height 7
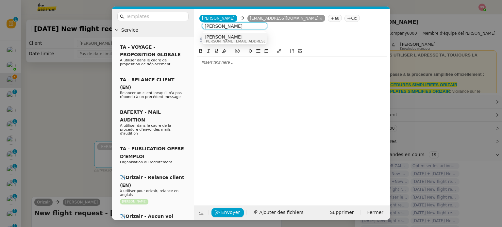
type input "louis frei"
click at [231, 37] on span "[PERSON_NAME]" at bounding box center [251, 36] width 93 height 5
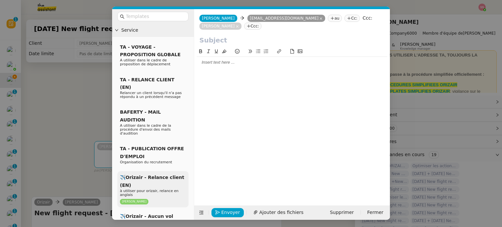
scroll to position [65, 0]
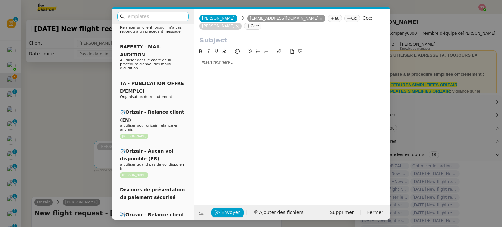
click at [150, 13] on input "text" at bounding box center [155, 17] width 59 height 8
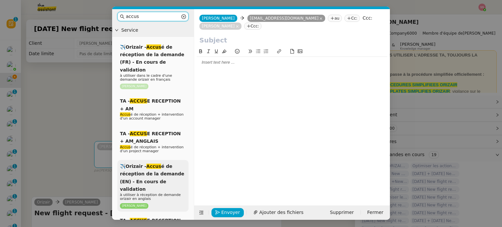
type input "accus"
click at [147, 166] on span "✈️Orizair - Accus é de réception de la demande (EN) - En cours de validation" at bounding box center [152, 178] width 64 height 28
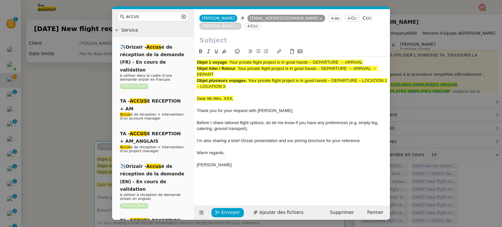
drag, startPoint x: 230, startPoint y: 54, endPoint x: 366, endPoint y: 50, distance: 136.0
click at [366, 57] on div "Objet 1 voyage : Your private flight project is in good hands – DEPARTURE → ARR…" at bounding box center [292, 117] width 191 height 120
click at [299, 35] on input "text" at bounding box center [291, 40] width 185 height 10
paste input "Your private flight project is in good hands – DEPARTURE → ARRIVAL"
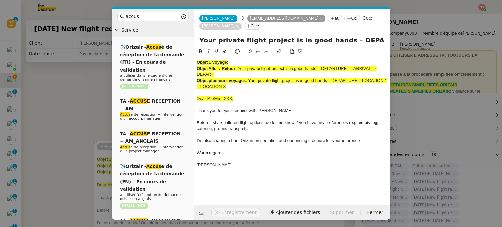
scroll to position [0, 28]
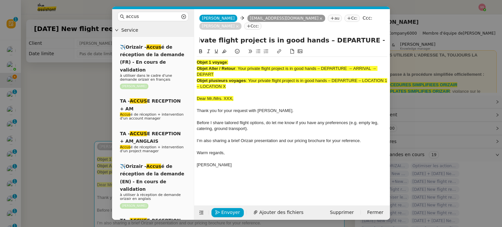
type input "Your private flight project is in good hands – DEPARTURE → ARRIVAL"
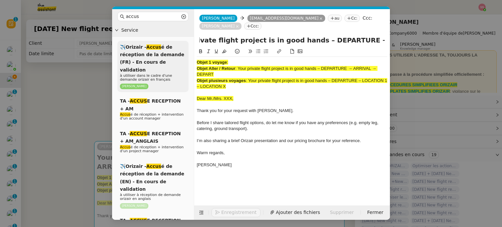
scroll to position [0, 0]
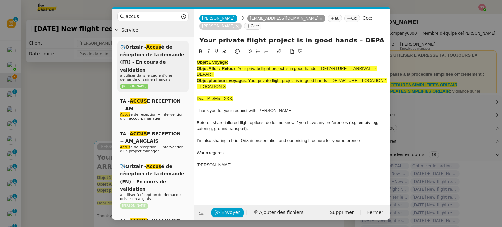
drag, startPoint x: 237, startPoint y: 78, endPoint x: 172, endPoint y: 41, distance: 74.6
click at [172, 41] on nz-layout "accus Service ✈️Orizair - Accus é de réception de la demande (FR) - En cours de…" at bounding box center [251, 114] width 278 height 211
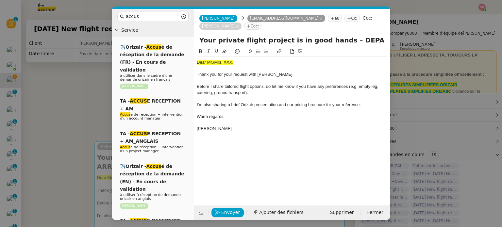
drag, startPoint x: 75, startPoint y: 120, endPoint x: 137, endPoint y: 106, distance: 64.2
click at [75, 119] on nz-modal-container "accus Service ✈️Orizair - Accus é de réception de la demande (FR) - En cours de…" at bounding box center [251, 113] width 502 height 227
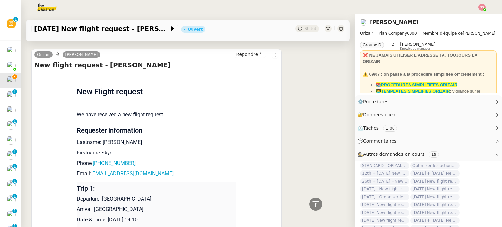
scroll to position [294, 0]
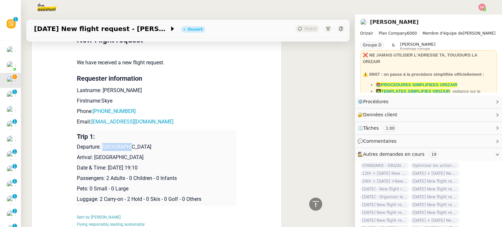
drag, startPoint x: 100, startPoint y: 138, endPoint x: 126, endPoint y: 139, distance: 25.5
click at [126, 143] on p "Departure: Birmingham International Airport" at bounding box center [157, 147] width 160 height 8
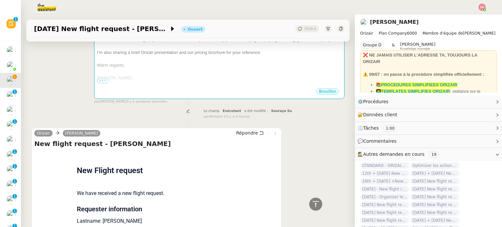
scroll to position [98, 0]
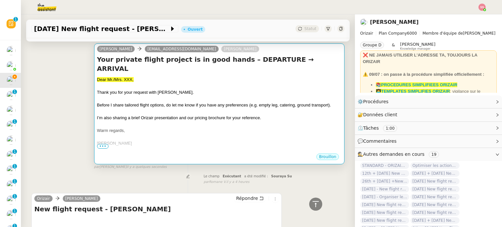
click at [222, 115] on span "I’m also sharing a brief Orizair presentation and our pricing brochure for your…" at bounding box center [179, 117] width 164 height 5
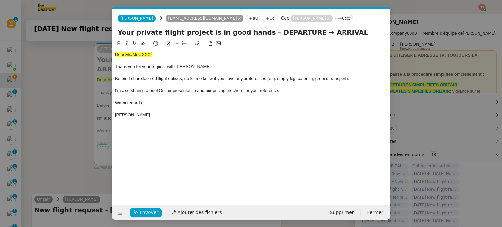
scroll to position [0, 25]
drag, startPoint x: 292, startPoint y: 34, endPoint x: 257, endPoint y: 31, distance: 35.7
click at [257, 31] on input "Your private flight project is in good hands – DEPARTURE → ARRIVAL" at bounding box center [251, 32] width 267 height 10
paste input "Birmingham"
drag, startPoint x: 330, startPoint y: 32, endPoint x: 305, endPoint y: 33, distance: 25.5
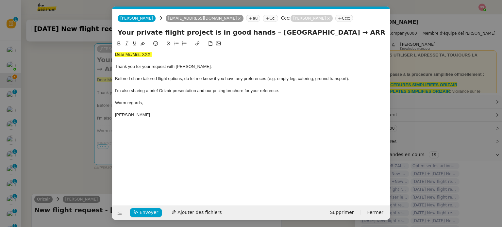
click at [305, 33] on input "Your private flight project is in good hands – Birmingham → ARRIVAL" at bounding box center [251, 32] width 267 height 10
type input "Your private flight project is in good hands – Birmingham → Ibiza"
drag, startPoint x: 73, startPoint y: 72, endPoint x: 77, endPoint y: 73, distance: 3.8
click at [73, 72] on nz-modal-container "accus Service ✈️Orizair - Accus é de réception de la demande (FR) - En cours de…" at bounding box center [251, 113] width 502 height 227
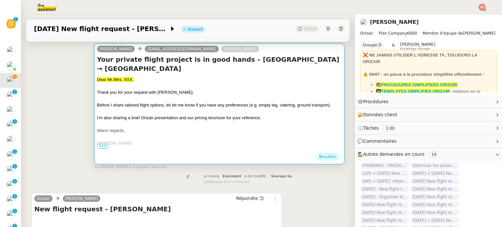
scroll to position [294, 0]
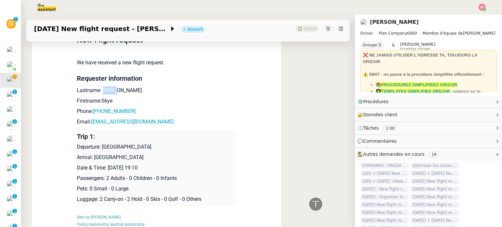
drag, startPoint x: 115, startPoint y: 85, endPoint x: 98, endPoint y: 82, distance: 17.8
click at [98, 87] on p "Lastname: Brown" at bounding box center [157, 91] width 160 height 8
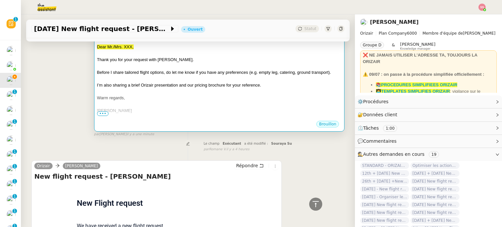
scroll to position [98, 0]
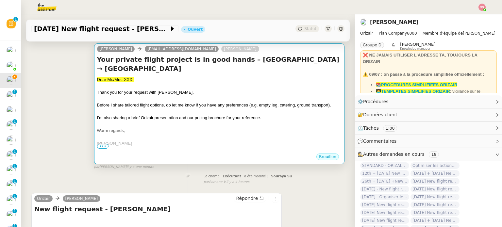
click at [210, 103] on span "Before I share tailored flight options, do let me know if you have any preferen…" at bounding box center [214, 105] width 234 height 5
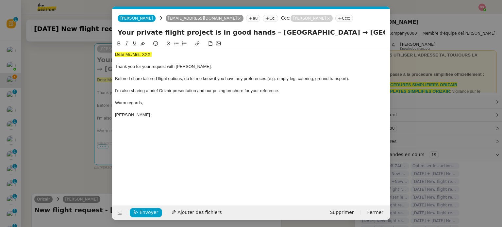
scroll to position [0, 25]
click at [144, 54] on span "Dear Mr./Mrs. XXX," at bounding box center [133, 54] width 37 height 5
click at [143, 44] on icon at bounding box center [142, 43] width 5 height 5
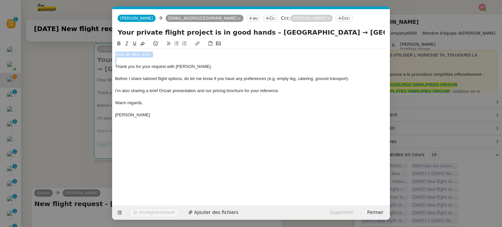
click at [154, 56] on div "Dear Mr./Mrs. XXX," at bounding box center [251, 55] width 272 height 6
click at [156, 53] on div "Dear Mr./Mrs. XXX," at bounding box center [251, 55] width 272 height 6
drag, startPoint x: 157, startPoint y: 54, endPoint x: 131, endPoint y: 54, distance: 26.2
click at [131, 54] on div "Dear Mr./Mrs. XXX," at bounding box center [251, 55] width 272 height 6
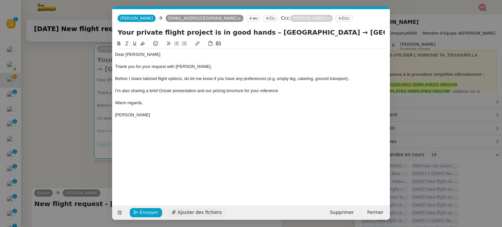
click at [188, 210] on span "Ajouter des fichiers" at bounding box center [199, 213] width 44 height 8
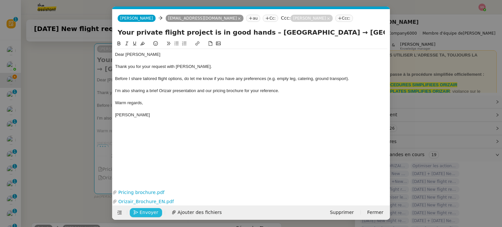
click at [143, 213] on span "Envoyer" at bounding box center [149, 213] width 19 height 8
click at [143, 213] on span "Confirmer l'envoi" at bounding box center [159, 213] width 39 height 8
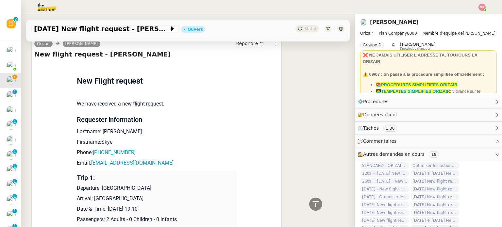
scroll to position [327, 0]
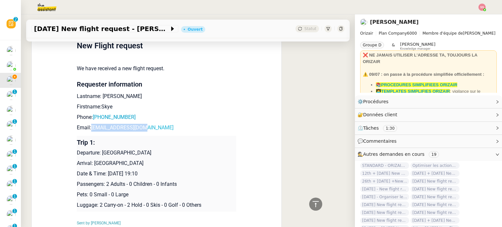
drag, startPoint x: 143, startPoint y: 120, endPoint x: 89, endPoint y: 120, distance: 54.3
click at [89, 124] on p "Email: skye91xo@icloud.com" at bounding box center [157, 128] width 160 height 8
drag, startPoint x: 131, startPoint y: 111, endPoint x: 95, endPoint y: 110, distance: 35.3
click at [95, 113] on p "Phone: +447874346069" at bounding box center [157, 117] width 160 height 8
drag, startPoint x: 111, startPoint y: 91, endPoint x: 98, endPoint y: 87, distance: 14.1
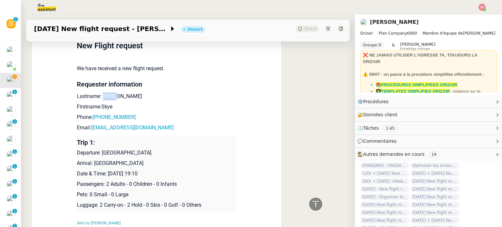
click at [98, 93] on p "Lastname: Brown" at bounding box center [157, 97] width 160 height 8
drag, startPoint x: 111, startPoint y: 98, endPoint x: 98, endPoint y: 99, distance: 13.1
click at [98, 103] on p "Firstname:Skye" at bounding box center [157, 107] width 160 height 8
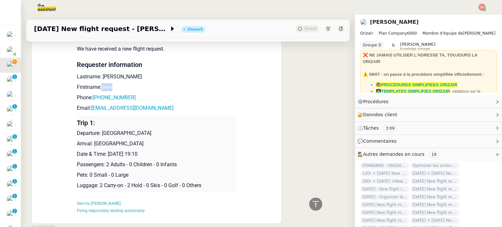
scroll to position [307, 0]
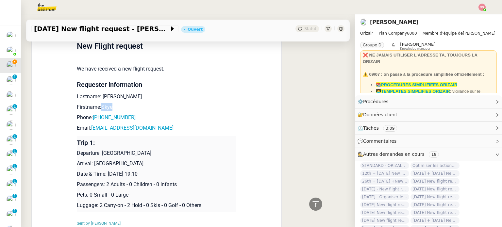
drag, startPoint x: 100, startPoint y: 145, endPoint x: 192, endPoint y: 143, distance: 91.9
click at [192, 149] on p "Departure: Birmingham International Airport" at bounding box center [157, 153] width 160 height 8
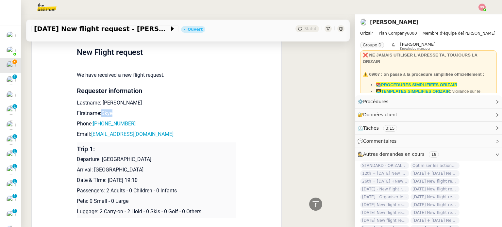
scroll to position [320, 0]
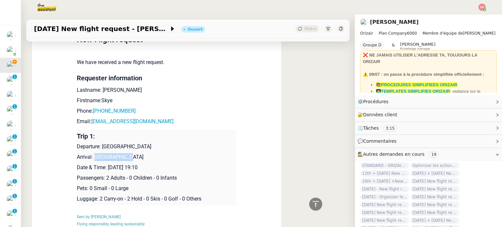
drag, startPoint x: 107, startPoint y: 157, endPoint x: 91, endPoint y: 155, distance: 16.4
click at [91, 155] on p "Arrival: [GEOGRAPHIC_DATA]" at bounding box center [157, 157] width 160 height 8
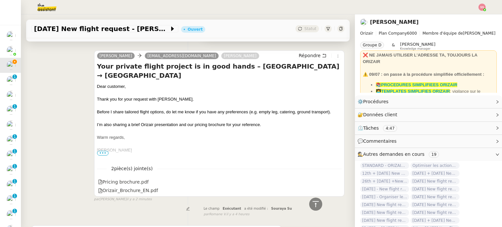
scroll to position [0, 0]
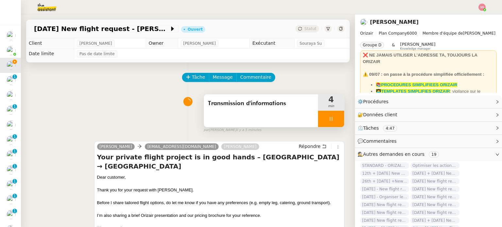
click at [328, 117] on icon at bounding box center [330, 118] width 5 height 5
click at [335, 118] on icon at bounding box center [337, 118] width 5 height 5
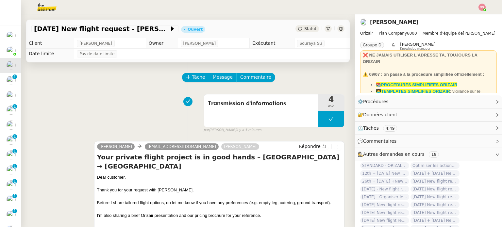
click at [297, 30] on div "Statut" at bounding box center [307, 28] width 24 height 7
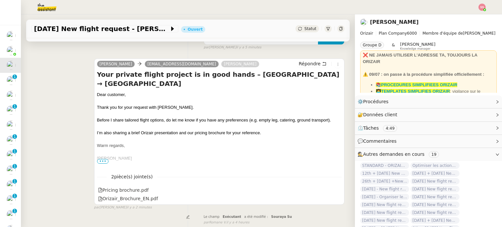
scroll to position [98, 0]
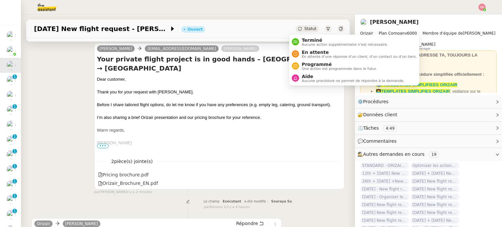
click at [297, 30] on div "Statut" at bounding box center [307, 28] width 24 height 7
click at [303, 53] on span "En attente" at bounding box center [359, 52] width 115 height 5
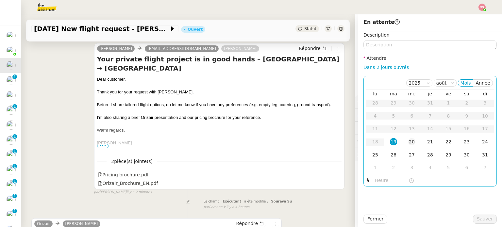
click at [412, 143] on td "20" at bounding box center [412, 142] width 18 height 13
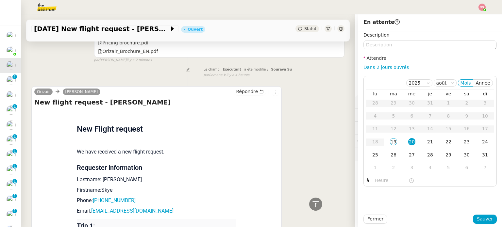
scroll to position [261, 0]
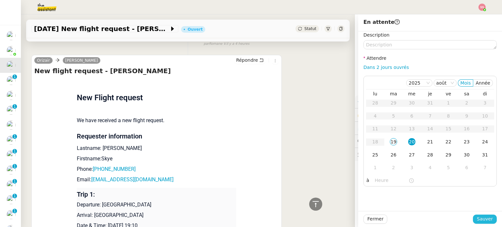
click at [473, 215] on button "Sauver" at bounding box center [485, 219] width 24 height 9
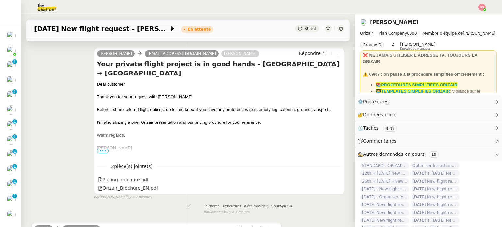
scroll to position [36, 0]
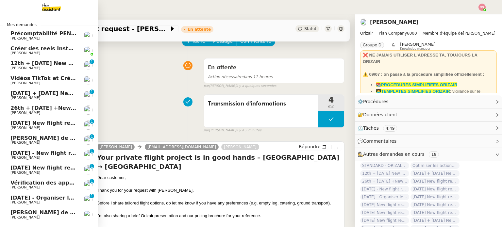
click at [31, 69] on span "[PERSON_NAME]" at bounding box center [43, 68] width 66 height 4
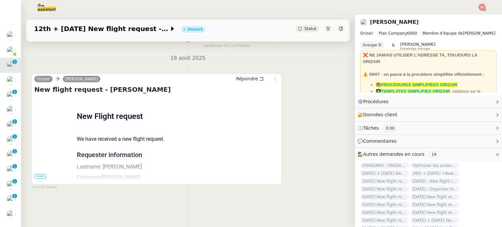
scroll to position [88, 0]
click at [40, 174] on span "•••" at bounding box center [40, 176] width 12 height 5
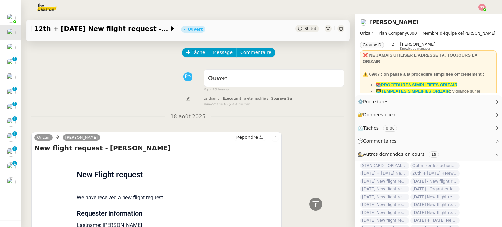
scroll to position [0, 0]
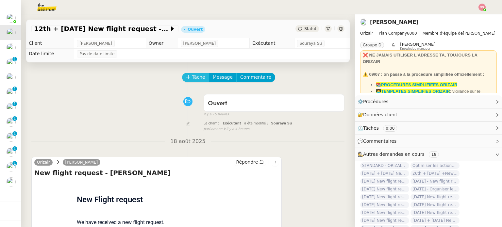
click at [192, 81] on span "Tâche" at bounding box center [198, 78] width 13 height 8
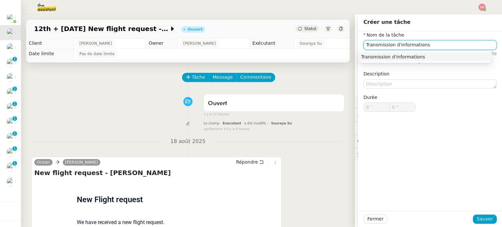
click at [394, 56] on div "Transmission d'informations" at bounding box center [425, 57] width 128 height 6
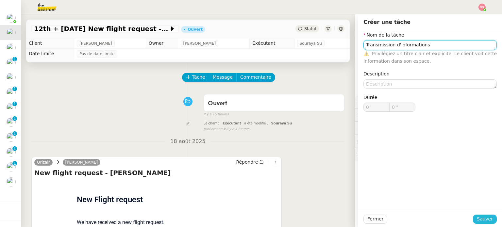
type input "Transmission d'informations"
click at [478, 219] on span "Sauver" at bounding box center [485, 219] width 16 height 8
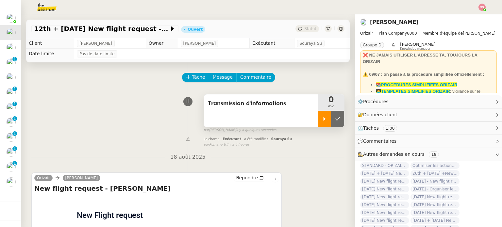
click at [318, 126] on div at bounding box center [324, 119] width 13 height 16
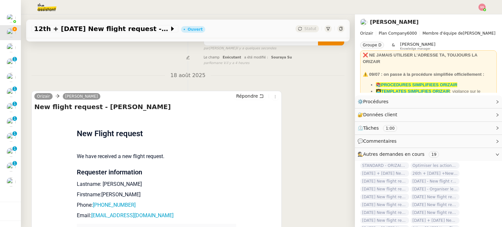
scroll to position [131, 0]
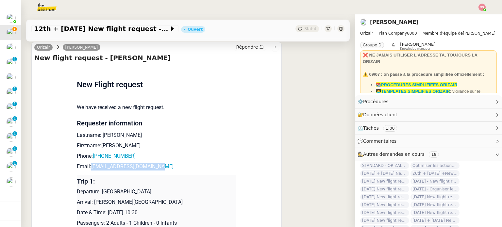
drag, startPoint x: 159, startPoint y: 167, endPoint x: 88, endPoint y: 169, distance: 70.6
click at [88, 169] on p "Email: d_odriscoll@hotmail.co.uk" at bounding box center [157, 167] width 160 height 8
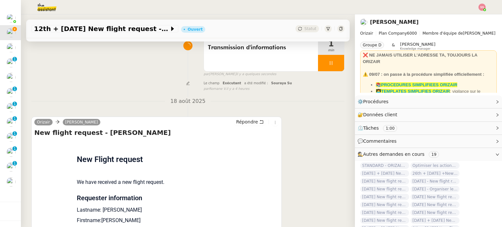
scroll to position [0, 0]
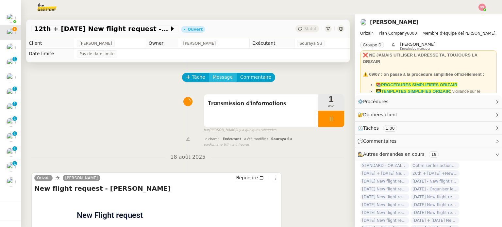
click at [213, 79] on span "Message" at bounding box center [223, 78] width 20 height 8
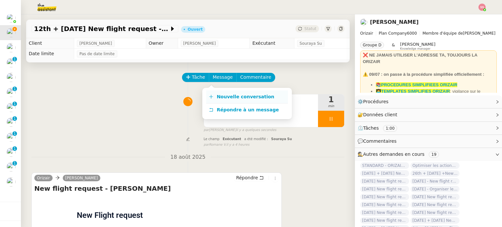
click at [219, 93] on link "Nouvelle conversation" at bounding box center [247, 97] width 82 height 13
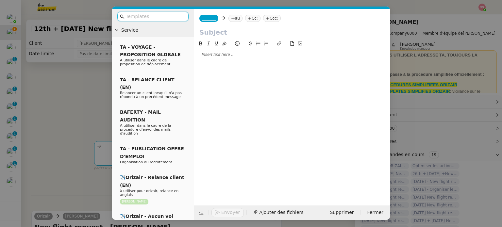
click at [231, 19] on icon at bounding box center [233, 18] width 4 height 4
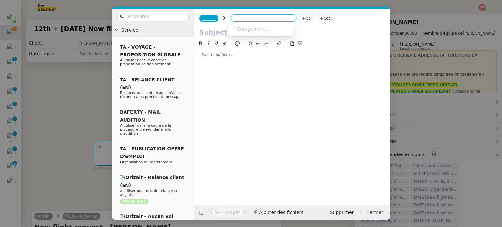
paste input "d_odriscoll@hotmail.co.uk"
type input "d_odriscoll@hotmail.co.uk"
click at [243, 32] on nz-option-item "d_odriscoll@hotmail.co.uk" at bounding box center [260, 29] width 65 height 9
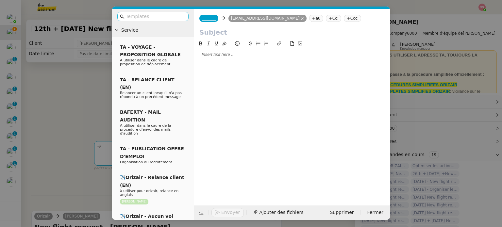
click at [157, 14] on input "text" at bounding box center [155, 17] width 59 height 8
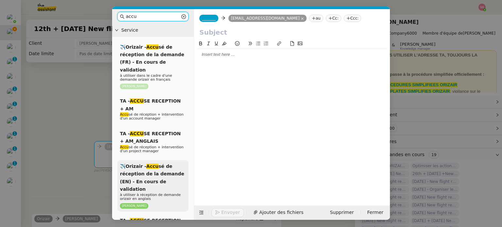
type input "accu"
click at [172, 161] on div "✈️Orizair - Accu sé de réception de la demande (EN) - En cours de validation à …" at bounding box center [152, 186] width 71 height 52
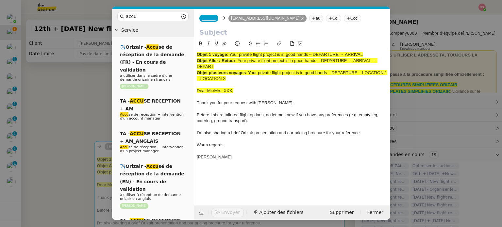
drag, startPoint x: 229, startPoint y: 57, endPoint x: 411, endPoint y: 52, distance: 181.1
click at [411, 52] on nz-modal-container "accu Service ✈️Orizair - Accu sé de réception de la demande (FR) - En cours de …" at bounding box center [251, 113] width 502 height 227
click at [261, 35] on input "text" at bounding box center [291, 32] width 185 height 10
paste input "Your private flight project is in good hands – DEPARTURE → ARRIVAL"
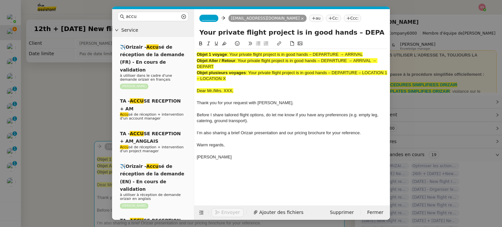
scroll to position [0, 30]
type input "Your private flight project is in good hands – DEPARTURE → ARRIVAL"
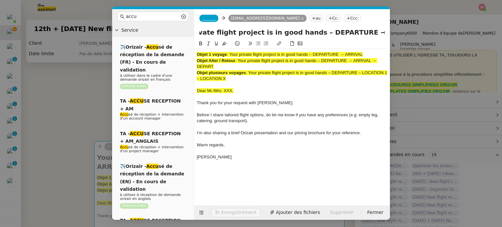
scroll to position [0, 0]
drag, startPoint x: 238, startPoint y: 79, endPoint x: 155, endPoint y: 23, distance: 100.5
click at [155, 23] on nz-layout "accu Service ✈️Orizair - Accu sé de réception de la demande (FR) - En cours de …" at bounding box center [251, 114] width 278 height 211
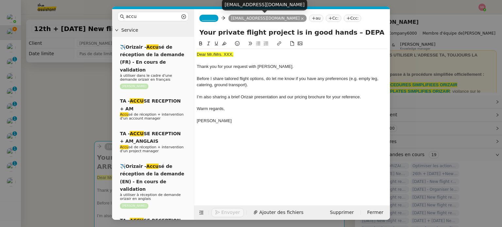
click at [208, 17] on span "_______" at bounding box center [209, 18] width 14 height 5
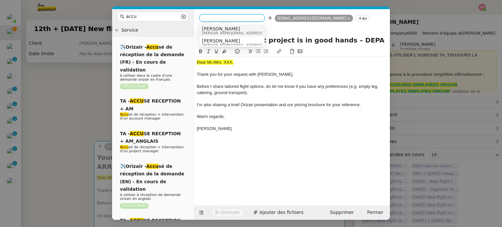
click at [216, 24] on nz-option-container "Josephine josephine.k@orizair.com Josephine josephine@theassistant.com" at bounding box center [231, 35] width 65 height 24
click at [235, 26] on span "[PERSON_NAME]" at bounding box center [248, 28] width 93 height 5
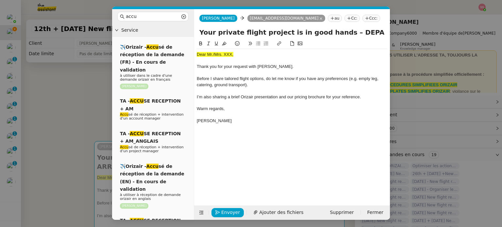
click at [362, 21] on nz-tag "Ccc:" at bounding box center [371, 18] width 18 height 7
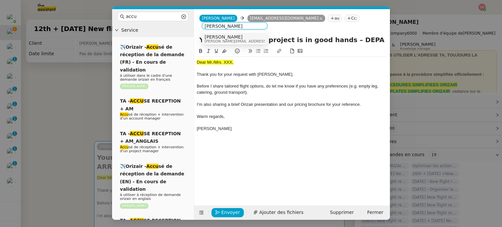
type input "louis frei"
click at [251, 36] on div "[PERSON_NAME] [PERSON_NAME][EMAIL_ADDRESS][DOMAIN_NAME]" at bounding box center [235, 38] width 60 height 9
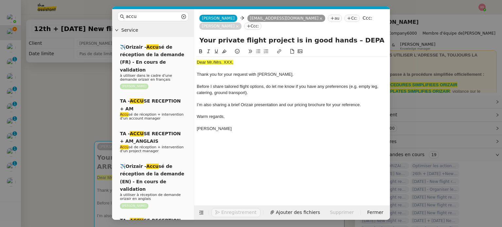
click at [73, 84] on nz-modal-container "accu Service ✈️Orizair - Accu sé de réception de la demande (FR) - En cours de …" at bounding box center [251, 113] width 502 height 227
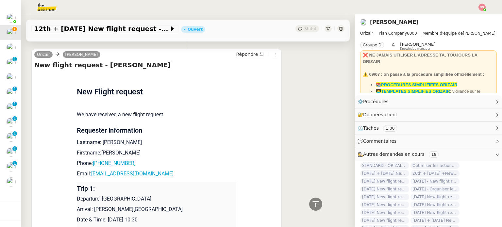
scroll to position [294, 0]
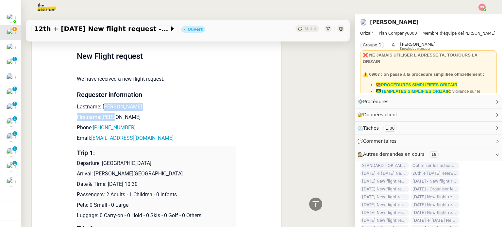
drag, startPoint x: 122, startPoint y: 103, endPoint x: 100, endPoint y: 102, distance: 22.0
click at [100, 102] on td "New Flight request We have received a new flight request. Requester information…" at bounding box center [157, 182] width 160 height 291
drag, startPoint x: 98, startPoint y: 100, endPoint x: 128, endPoint y: 97, distance: 30.2
click at [128, 103] on p "Lastname: o'driscoll" at bounding box center [157, 107] width 160 height 8
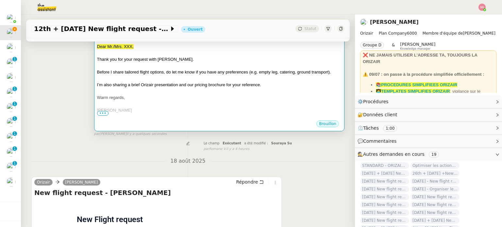
scroll to position [0, 0]
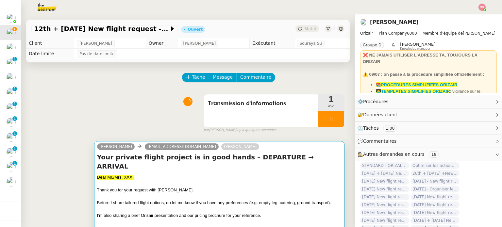
click at [179, 165] on div "Your private flight project is in good hands – DEPARTURE → ARRIVAL Dear Mr./Mrs…" at bounding box center [219, 202] width 244 height 98
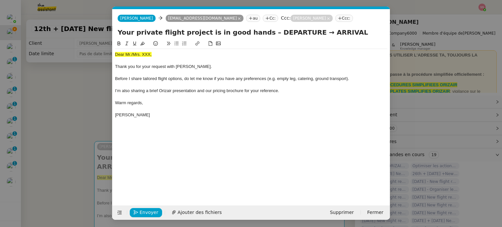
scroll to position [0, 23]
click at [137, 55] on span "Dear Mr./Mrs. XXX," at bounding box center [133, 54] width 37 height 5
click at [140, 43] on icon at bounding box center [142, 43] width 5 height 5
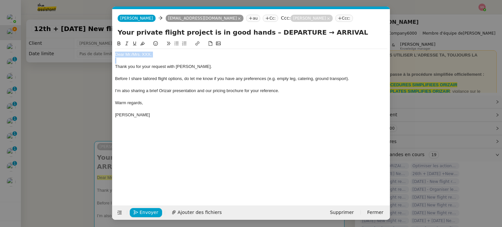
click at [155, 57] on div "Dear Mr./Mrs. XXX," at bounding box center [251, 55] width 272 height 6
drag, startPoint x: 140, startPoint y: 56, endPoint x: 131, endPoint y: 55, distance: 8.9
click at [131, 55] on div "Dear Mr./Mrs. XXX," at bounding box center [251, 55] width 272 height 6
click at [133, 54] on div "Dear Mr.o'driscoll" at bounding box center [251, 55] width 272 height 6
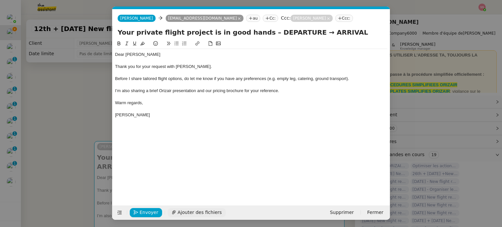
click at [197, 210] on span "Ajouter des fichiers" at bounding box center [199, 213] width 44 height 8
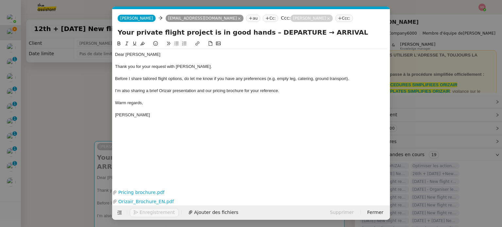
click at [76, 125] on nz-modal-container "accu Service ✈️Orizair - Accu sé de réception de la demande (FR) - En cours de …" at bounding box center [251, 113] width 502 height 227
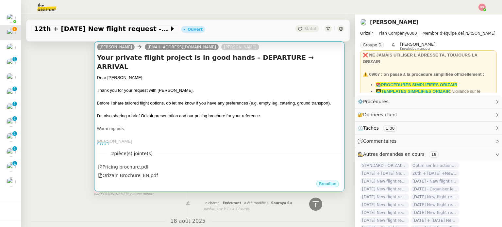
scroll to position [98, 0]
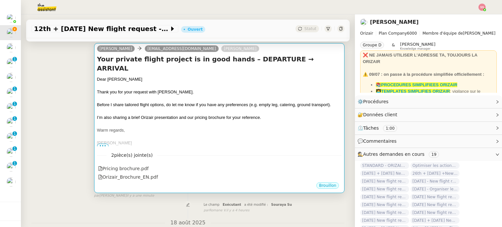
click at [294, 134] on div at bounding box center [219, 137] width 244 height 7
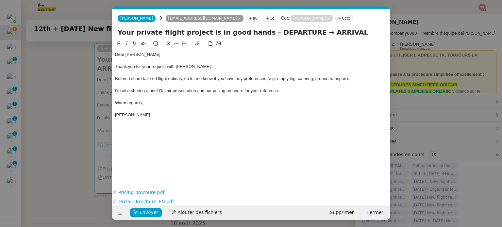
scroll to position [0, 23]
drag, startPoint x: 288, startPoint y: 33, endPoint x: 258, endPoint y: 32, distance: 30.1
click at [258, 32] on input "Your private flight project is in good hands – DEPARTURE → ARRIVAL" at bounding box center [251, 32] width 267 height 10
drag, startPoint x: 328, startPoint y: 28, endPoint x: 295, endPoint y: 33, distance: 33.0
click at [295, 33] on input "Your private flight project is in good hands – Aberdeen→ ARRIVAL" at bounding box center [251, 32] width 267 height 10
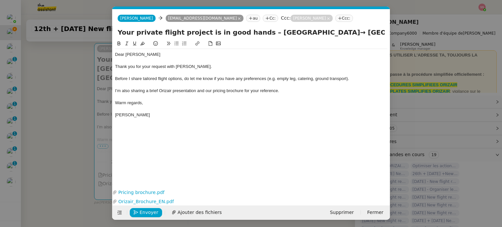
drag, startPoint x: 294, startPoint y: 33, endPoint x: 288, endPoint y: 33, distance: 6.5
click at [288, 33] on input "Your private flight project is in good hands – Aberdeen→ Paris -> Aberdeen" at bounding box center [251, 32] width 267 height 10
click at [316, 31] on input "Your private flight project is in good hands – Aberdeen→ Paris -> Aberdeen" at bounding box center [251, 32] width 267 height 10
drag, startPoint x: 318, startPoint y: 31, endPoint x: 310, endPoint y: 31, distance: 8.8
click at [310, 31] on input "Your private flight project is in good hands – Aberdeen→ Paris -> Aberdeen" at bounding box center [251, 32] width 267 height 10
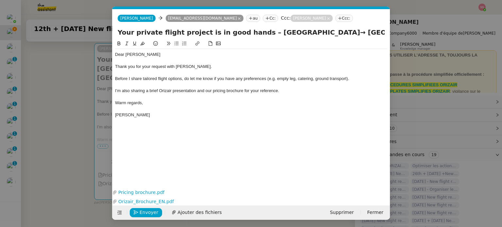
paste input "→"
type input "Your private flight project is in good hands – Aberdeen→ Paris→ Aberdeen"
click at [157, 214] on button "Envoyer" at bounding box center [146, 212] width 32 height 9
click at [157, 212] on span "Confirmer l'envoi" at bounding box center [159, 213] width 39 height 8
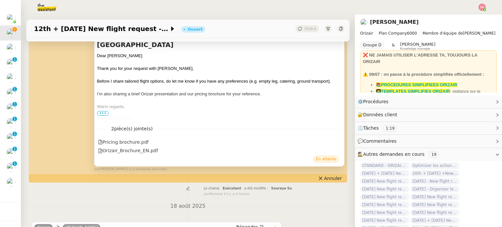
scroll to position [261, 0]
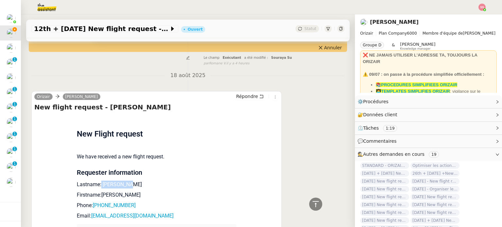
drag, startPoint x: 120, startPoint y: 173, endPoint x: 97, endPoint y: 170, distance: 23.1
click at [97, 181] on p "Lastname: o'driscoll" at bounding box center [157, 185] width 160 height 8
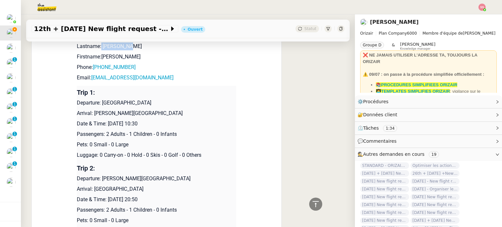
scroll to position [360, 0]
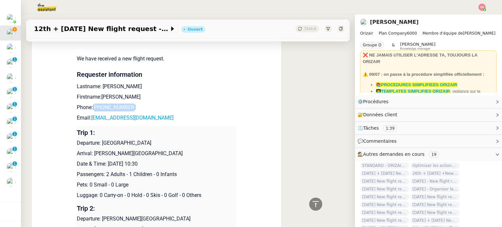
drag, startPoint x: 129, startPoint y: 94, endPoint x: 95, endPoint y: 92, distance: 33.5
click at [95, 104] on p "Phone: +447855941402" at bounding box center [157, 108] width 160 height 8
drag, startPoint x: 153, startPoint y: 106, endPoint x: 89, endPoint y: 103, distance: 64.1
click at [89, 114] on p "Email: d_odriscoll@hotmail.co.uk" at bounding box center [157, 118] width 160 height 8
drag, startPoint x: 149, startPoint y: 127, endPoint x: 100, endPoint y: 128, distance: 48.7
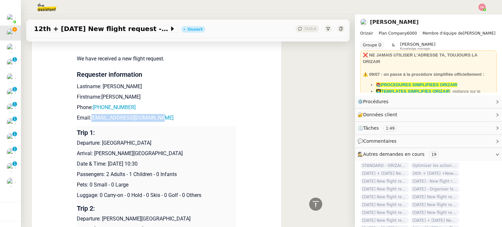
click at [100, 139] on p "Departure: Aberdeen Dyce Airport" at bounding box center [157, 143] width 160 height 8
drag, startPoint x: 172, startPoint y: 139, endPoint x: 92, endPoint y: 138, distance: 79.4
click at [92, 150] on p "Arrival: Charles de Gaulle International Airport" at bounding box center [157, 154] width 160 height 8
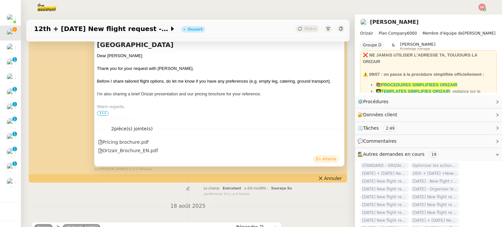
scroll to position [33, 0]
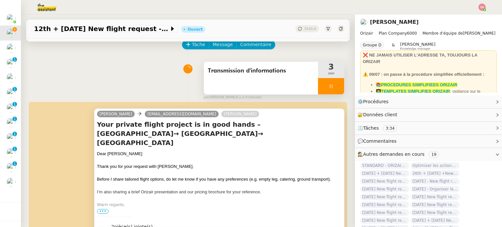
click at [327, 86] on div at bounding box center [331, 86] width 26 height 16
click at [335, 86] on icon at bounding box center [337, 86] width 5 height 5
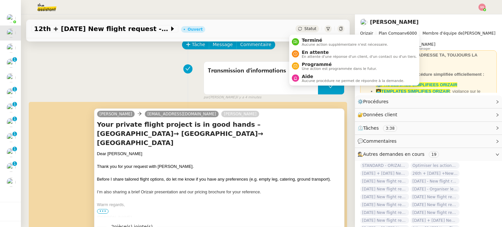
click at [298, 25] on div "Statut" at bounding box center [307, 28] width 24 height 7
click at [306, 55] on span "En attente d'une réponse d'un client, d'un contact ou d'un tiers." at bounding box center [359, 57] width 115 height 4
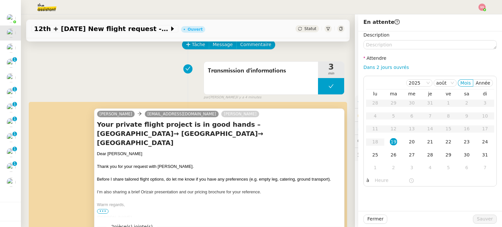
click at [144, 80] on div "Transmission d'informations 3 min false par Souraya S. il y a 4 minutes" at bounding box center [187, 80] width 313 height 42
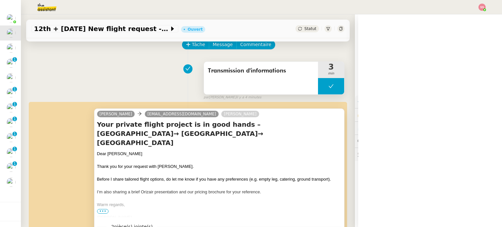
click at [318, 89] on button at bounding box center [331, 86] width 26 height 16
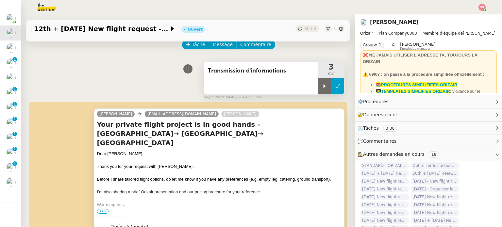
click at [318, 89] on div at bounding box center [324, 86] width 13 height 16
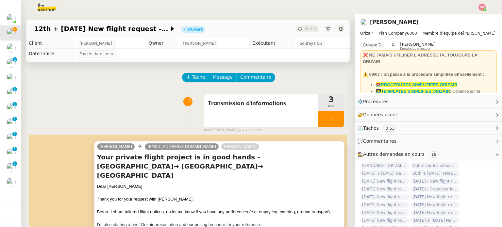
click at [483, 6] on img at bounding box center [482, 7] width 7 height 7
click at [462, 17] on span "Suivi" at bounding box center [458, 18] width 11 height 5
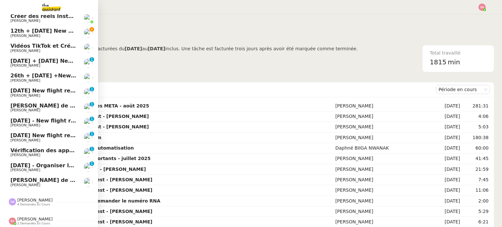
click at [27, 32] on span "12th + [DATE] New flight request - [PERSON_NAME]" at bounding box center [86, 31] width 152 height 6
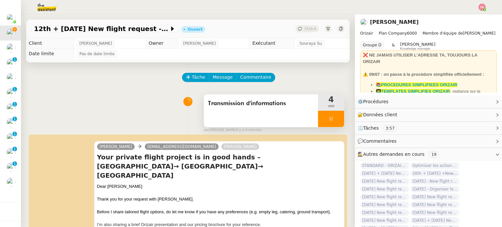
click at [333, 119] on div at bounding box center [331, 119] width 26 height 16
click at [335, 119] on icon at bounding box center [337, 118] width 5 height 5
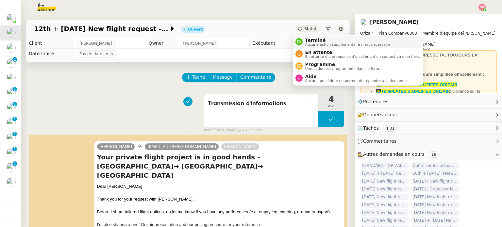
drag, startPoint x: 301, startPoint y: 28, endPoint x: 305, endPoint y: 37, distance: 9.8
click at [304, 28] on span "Statut" at bounding box center [310, 28] width 12 height 5
click at [304, 51] on div "En attente En attente d'une réponse d'un client, d'un contact ou d'un tiers." at bounding box center [362, 54] width 118 height 9
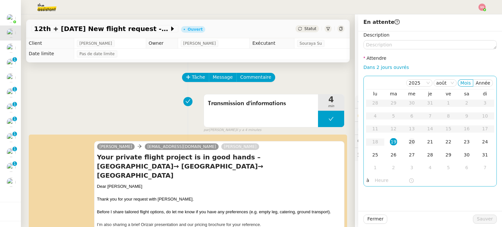
click at [410, 147] on td "20" at bounding box center [412, 142] width 18 height 13
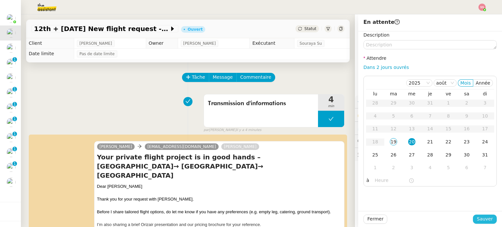
click at [481, 215] on span "Sauver" at bounding box center [485, 219] width 16 height 8
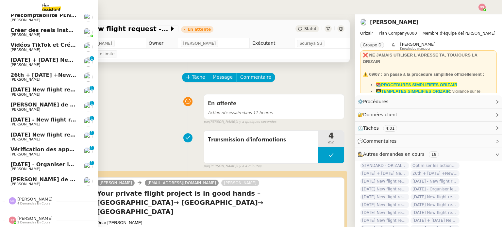
scroll to position [37, 0]
click at [33, 58] on span "[DATE] + [DATE] New flight request - [PERSON_NAME]" at bounding box center [89, 60] width 159 height 6
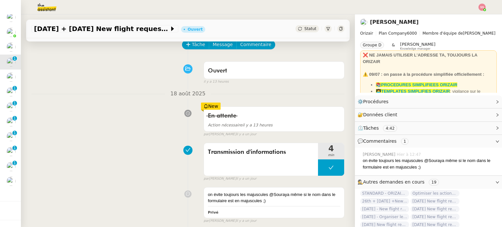
scroll to position [33, 0]
click at [187, 45] on button "Tâche" at bounding box center [195, 44] width 27 height 9
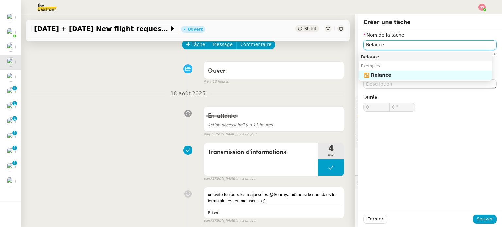
click at [377, 57] on div "Relance" at bounding box center [425, 57] width 128 height 6
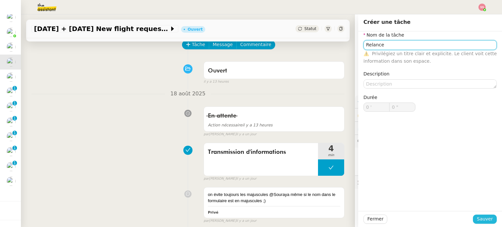
type input "Relance"
click at [480, 219] on span "Sauver" at bounding box center [485, 219] width 16 height 8
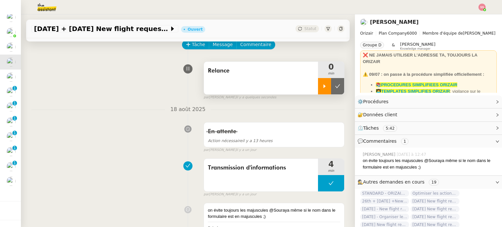
click at [318, 94] on div at bounding box center [324, 86] width 13 height 16
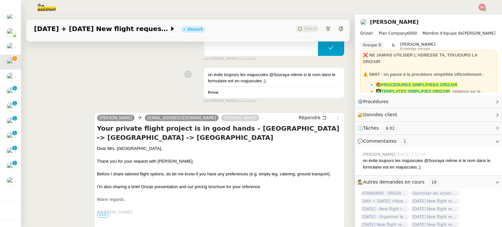
scroll to position [196, 0]
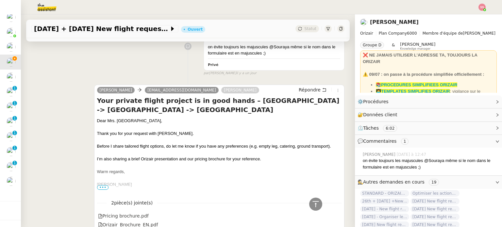
click at [301, 86] on div "Josephine sarahturpin@btinternet.com Louis Frei Répondre Your private flight pr…" at bounding box center [219, 158] width 250 height 146
click at [304, 89] on span "Répondre" at bounding box center [310, 90] width 22 height 7
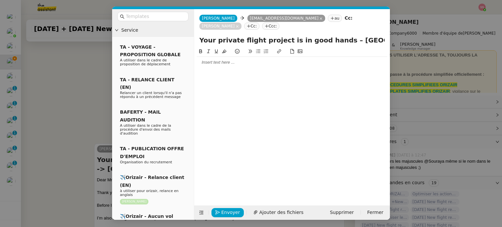
scroll to position [246, 0]
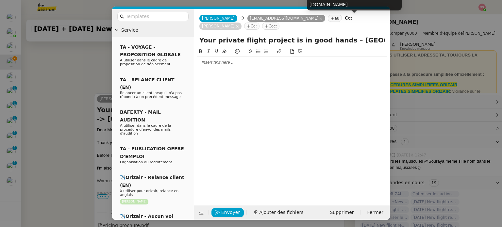
click at [239, 25] on icon at bounding box center [237, 26] width 3 height 3
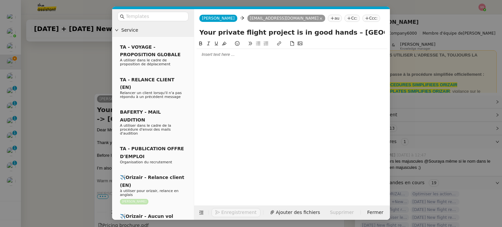
click at [362, 18] on nz-tag "Ccc:" at bounding box center [371, 18] width 18 height 7
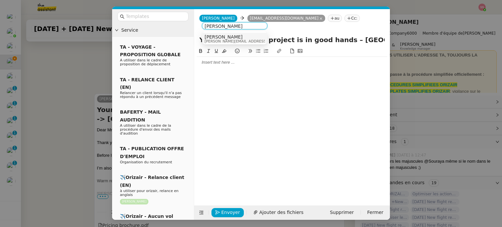
type input "[PERSON_NAME]"
click at [230, 40] on span "[PERSON_NAME][EMAIL_ADDRESS][DOMAIN_NAME]" at bounding box center [251, 42] width 93 height 4
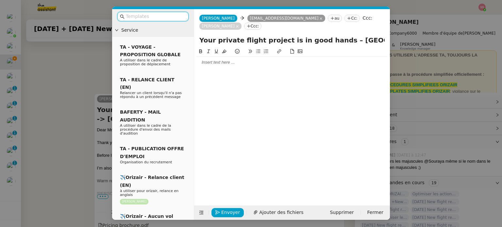
click at [163, 17] on input "text" at bounding box center [155, 17] width 59 height 8
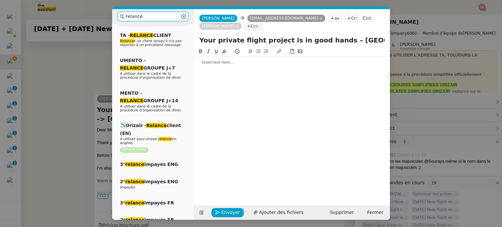
scroll to position [131, 0]
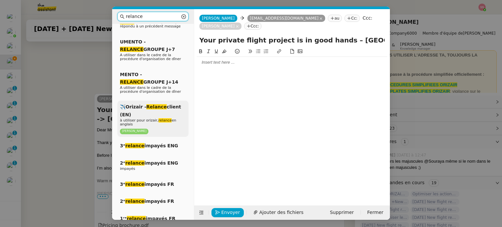
type input "relance"
click at [163, 104] on span "✈️Orizair - Relance client (EN)" at bounding box center [150, 110] width 61 height 13
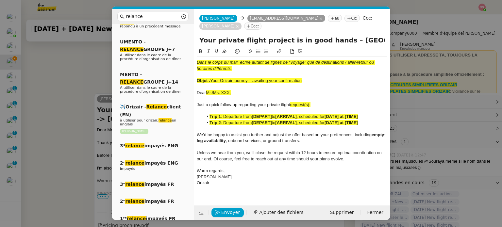
scroll to position [332, 0]
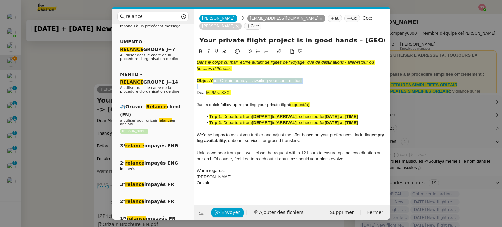
drag, startPoint x: 211, startPoint y: 78, endPoint x: 329, endPoint y: 84, distance: 117.8
click at [329, 84] on div "Dans le corps du mail, écrire autant de lignes de “Voyage” que de destinations …" at bounding box center [292, 123] width 191 height 132
click at [250, 40] on input "Your private flight project is in good hands – London -> Nice -> London" at bounding box center [291, 40] width 185 height 10
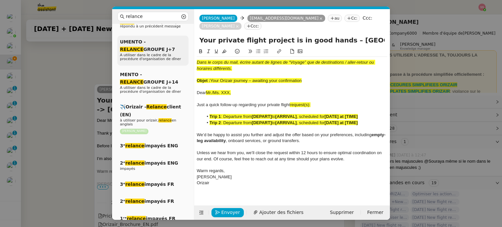
drag, startPoint x: 332, startPoint y: 40, endPoint x: 183, endPoint y: 41, distance: 149.4
click at [183, 41] on nz-layout "relance Service Relance Bon de Commande LBP A utiliser dans le cadre de la proc…" at bounding box center [251, 114] width 278 height 211
paste input "Orizair journey – awaiting your confirmation"
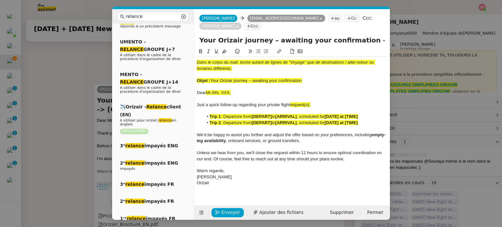
type input "Your Orizair journey – awaiting your confirmation – London -> Nice -> London"
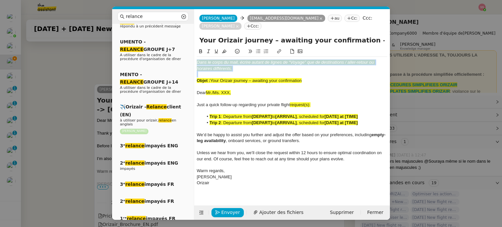
drag, startPoint x: 315, startPoint y: 78, endPoint x: 197, endPoint y: 59, distance: 120.2
click at [197, 59] on div "Dans le corps du mail, écrire autant de lignes de “Voyage” que de destinations …" at bounding box center [292, 123] width 191 height 132
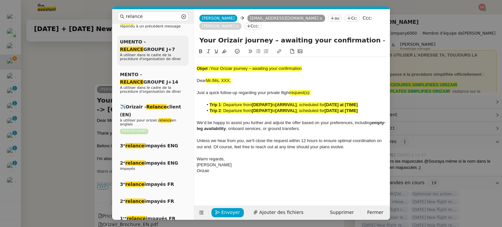
drag, startPoint x: 307, startPoint y: 70, endPoint x: 180, endPoint y: 61, distance: 126.8
click at [180, 63] on nz-layout "relance Service Relance Bon de Commande LBP A utiliser dans le cadre de la proc…" at bounding box center [251, 114] width 278 height 211
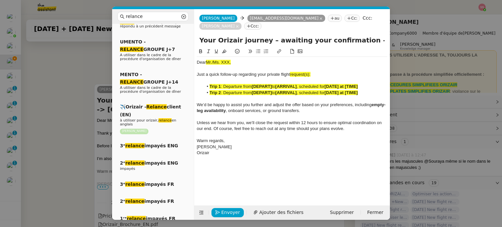
drag, startPoint x: 75, startPoint y: 108, endPoint x: 88, endPoint y: 106, distance: 13.2
click at [75, 107] on nz-modal-container "relance Service Relance Bon de Commande LBP A utiliser dans le cadre de la proc…" at bounding box center [251, 113] width 502 height 227
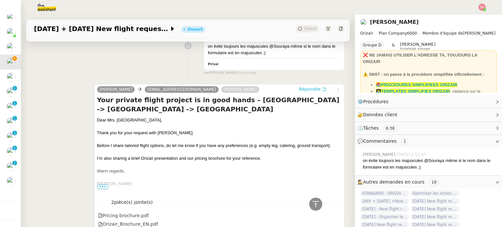
scroll to position [331, 0]
click at [116, 117] on div "Dear Mrs. Turpin," at bounding box center [219, 120] width 244 height 7
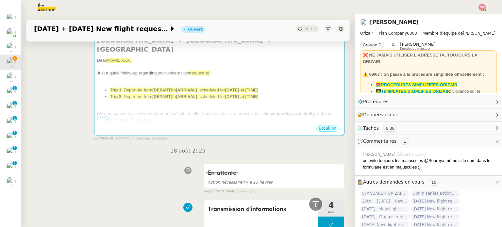
scroll to position [70, 0]
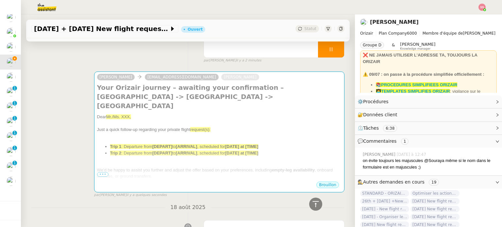
click at [189, 133] on div at bounding box center [219, 136] width 244 height 7
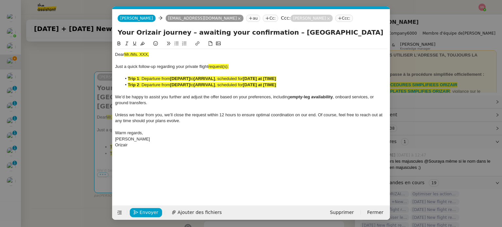
scroll to position [0, 28]
click at [135, 54] on span "Mr./Ms. XXX," at bounding box center [136, 54] width 25 height 5
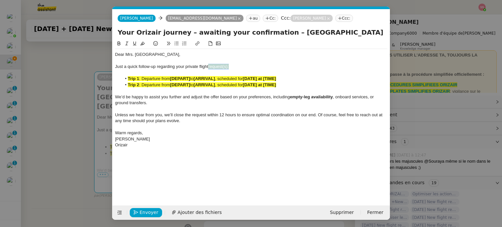
drag, startPoint x: 232, startPoint y: 66, endPoint x: 210, endPoint y: 65, distance: 22.6
click at [210, 65] on div "Just a quick follow-up regarding your private flight request(s):" at bounding box center [251, 67] width 272 height 6
click at [145, 42] on button at bounding box center [143, 44] width 8 height 8
click at [227, 66] on div "Just a quick follow-up regarding your private flight request(s):" at bounding box center [251, 67] width 272 height 6
click at [230, 66] on div "Just a quick follow-up regarding your private flight request(s):" at bounding box center [251, 67] width 272 height 6
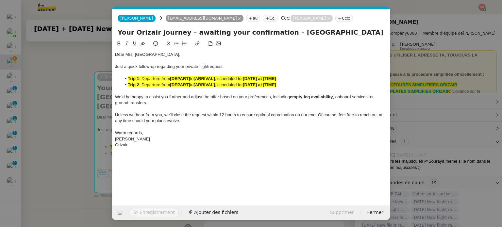
click at [85, 67] on nz-modal-container "relance Service Relance Bon de Commande LBP A utiliser dans le cadre de la proc…" at bounding box center [251, 113] width 502 height 227
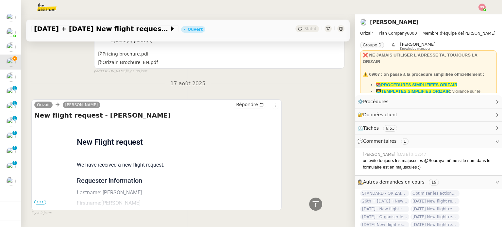
scroll to position [515, 0]
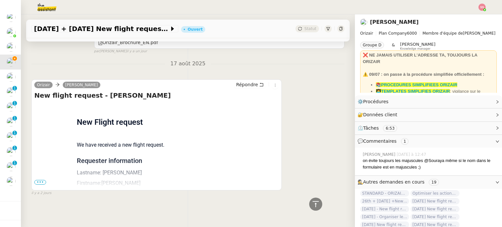
click at [42, 180] on span "•••" at bounding box center [40, 182] width 12 height 5
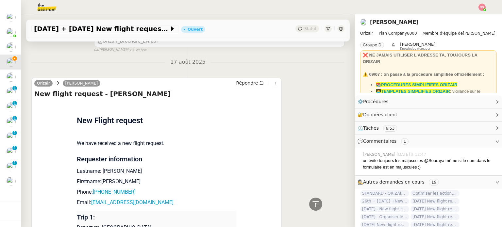
scroll to position [646, 0]
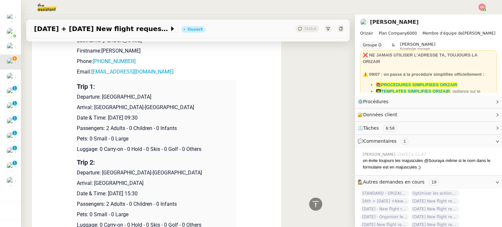
drag, startPoint x: 100, startPoint y: 95, endPoint x: 168, endPoint y: 96, distance: 68.0
click at [168, 96] on p "Departure: London Gatwick Airport" at bounding box center [157, 97] width 160 height 8
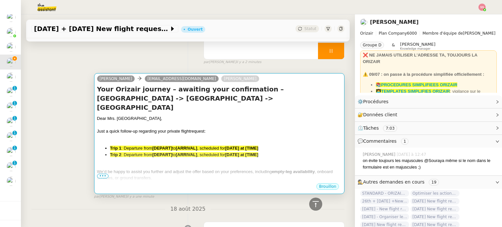
scroll to position [1, 0]
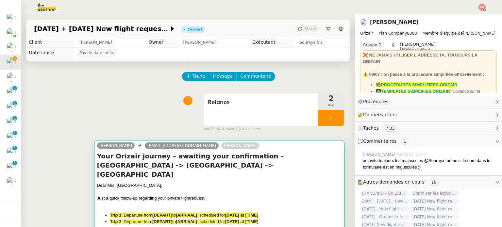
click at [180, 189] on div at bounding box center [219, 192] width 244 height 7
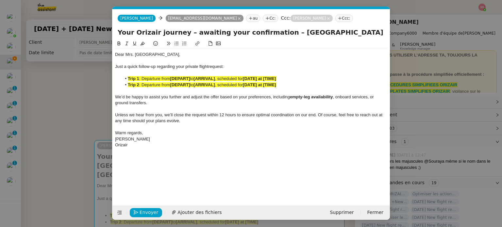
scroll to position [0, 28]
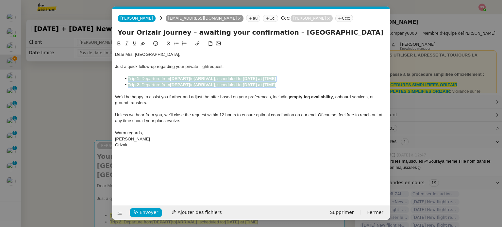
drag, startPoint x: 282, startPoint y: 87, endPoint x: 128, endPoint y: 80, distance: 154.4
click at [128, 80] on ul "Trip 1 : Departure from [DEPART] to [ARRIVAL] , scheduled for [DATE] at [TIME] …" at bounding box center [251, 82] width 272 height 12
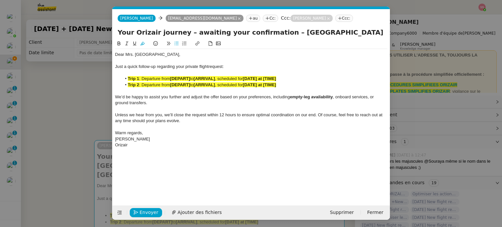
click at [142, 48] on div at bounding box center [251, 44] width 272 height 9
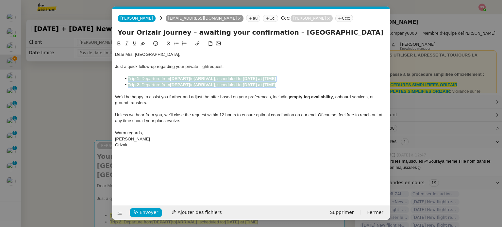
drag, startPoint x: 290, startPoint y: 83, endPoint x: 127, endPoint y: 79, distance: 163.2
click at [127, 79] on ul "Trip 1 : Departure from [DEPART] to [ARRIVAL] , scheduled for [DATE] at [TIME] …" at bounding box center [251, 82] width 272 height 12
click at [142, 43] on icon at bounding box center [142, 43] width 5 height 5
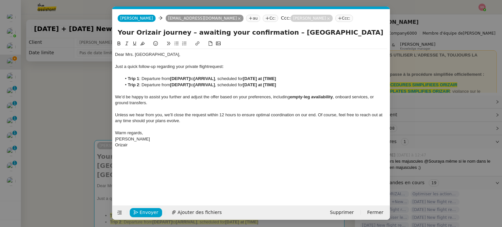
click at [229, 59] on div at bounding box center [251, 61] width 272 height 6
click at [224, 65] on div "Just a quick follow-up regarding your private flight request:" at bounding box center [251, 67] width 272 height 6
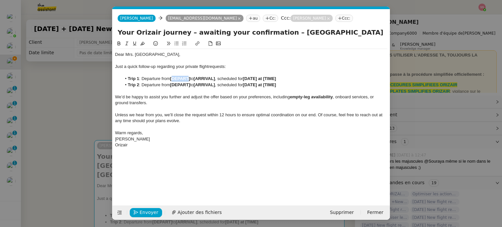
drag, startPoint x: 190, startPoint y: 78, endPoint x: 173, endPoint y: 79, distance: 17.7
click at [173, 79] on strong "[DEPART]" at bounding box center [180, 78] width 20 height 5
drag, startPoint x: 219, startPoint y: 84, endPoint x: 197, endPoint y: 86, distance: 21.9
click at [197, 86] on li "Trip 2 : Departure from [DEPART] to [ARRIVAL] , scheduled for [DATE] at [TIME]" at bounding box center [255, 85] width 266 height 6
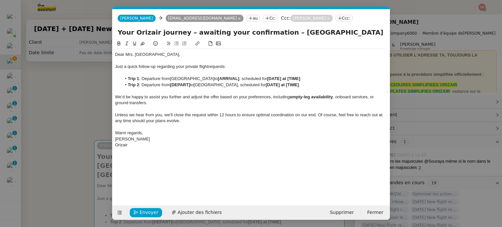
click at [97, 123] on nz-modal-container "relance Service Relance Bon de Commande LBP A utiliser dans le cadre de la proc…" at bounding box center [251, 113] width 502 height 227
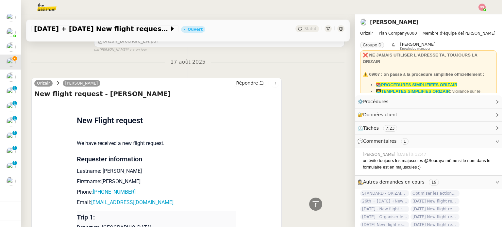
scroll to position [622, 0]
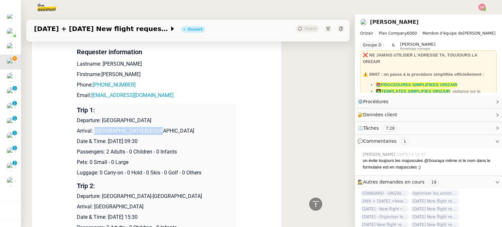
drag, startPoint x: 147, startPoint y: 131, endPoint x: 92, endPoint y: 130, distance: 54.9
click at [92, 130] on p "Arrival: [GEOGRAPHIC_DATA]-[GEOGRAPHIC_DATA]" at bounding box center [157, 131] width 160 height 8
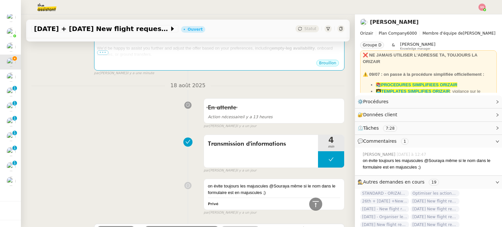
scroll to position [66, 0]
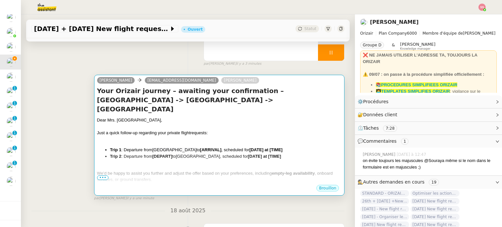
click at [178, 117] on div "Dear Mrs. Turpin," at bounding box center [219, 120] width 244 height 7
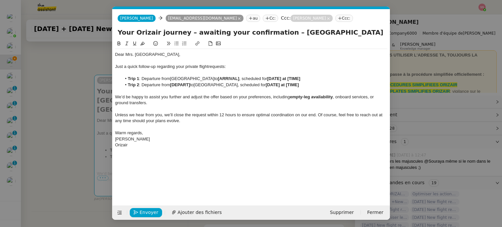
scroll to position [0, 28]
drag, startPoint x: 242, startPoint y: 79, endPoint x: 221, endPoint y: 79, distance: 20.9
click at [221, 79] on strong "[ARRIVAL]" at bounding box center [228, 78] width 21 height 5
drag, startPoint x: 193, startPoint y: 85, endPoint x: 173, endPoint y: 86, distance: 20.0
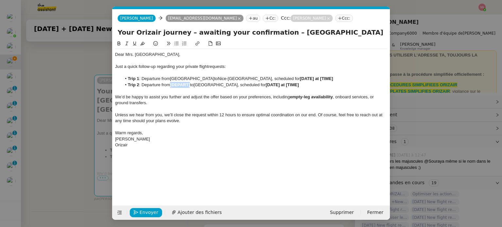
click at [173, 86] on li "Trip 2 : Departure from [DEPART] to London Gatwick Airport , scheduled for [DAT…" at bounding box center [255, 85] width 266 height 6
click at [88, 113] on nz-modal-container "relance Service Relance Bon de Commande LBP A utiliser dans le cadre de la proc…" at bounding box center [251, 113] width 502 height 227
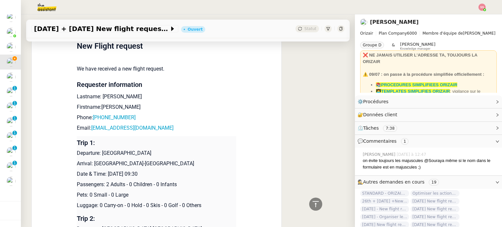
scroll to position [655, 0]
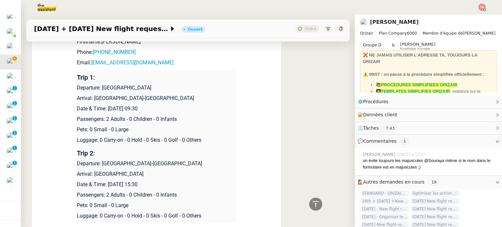
drag, startPoint x: 171, startPoint y: 108, endPoint x: 106, endPoint y: 109, distance: 65.1
click at [106, 109] on p "Date & Time: 25th September 2025 09:30" at bounding box center [157, 109] width 160 height 8
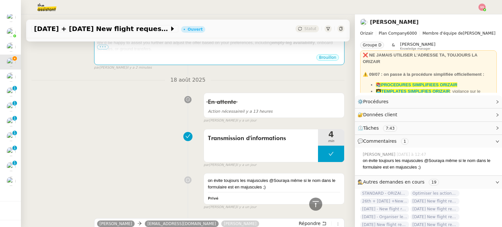
scroll to position [66, 0]
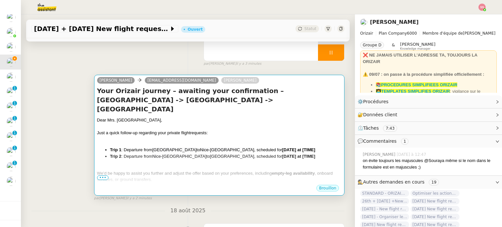
click at [225, 130] on div "Just a quick follow-up regarding your private flight requests:" at bounding box center [219, 133] width 244 height 7
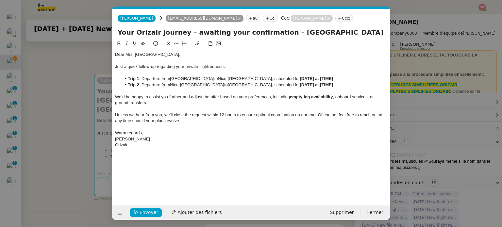
scroll to position [0, 28]
drag, startPoint x: 328, startPoint y: 75, endPoint x: 319, endPoint y: 76, distance: 9.5
click at [319, 76] on div at bounding box center [251, 73] width 272 height 6
drag, startPoint x: 336, startPoint y: 79, endPoint x: 295, endPoint y: 78, distance: 40.6
click at [295, 78] on li "Trip 1 : Departure from London Gatwick Airport to Nice-Côte d'Azur Airport , sc…" at bounding box center [255, 79] width 266 height 6
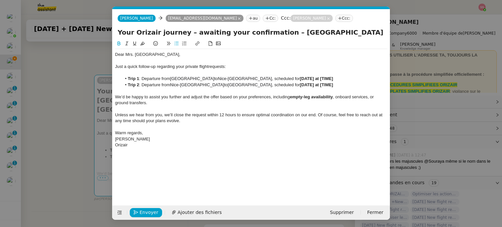
scroll to position [0, 0]
click at [64, 119] on nz-modal-container "relance Service Relance Bon de Commande LBP A utiliser dans le cadre de la proc…" at bounding box center [251, 113] width 502 height 227
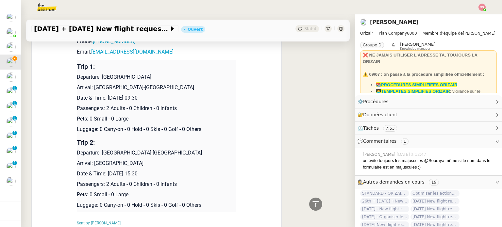
scroll to position [720, 0]
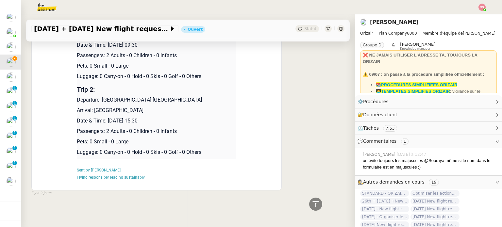
drag, startPoint x: 171, startPoint y: 116, endPoint x: 106, endPoint y: 118, distance: 64.7
click at [106, 118] on p "Date & Time: 30th September 2025 15:30" at bounding box center [157, 121] width 160 height 8
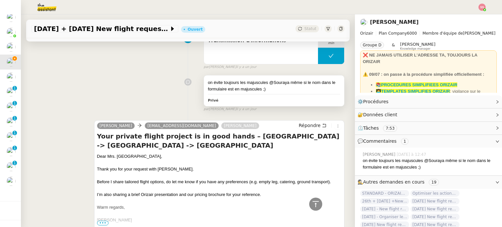
scroll to position [99, 0]
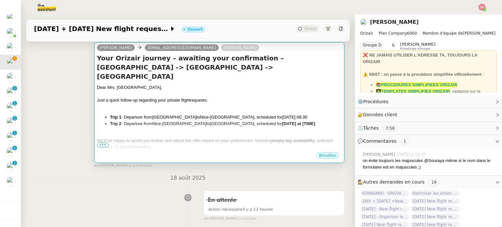
click at [241, 110] on div "Dear Mrs. Turpin, Just a quick follow-up regarding your private flight requests…" at bounding box center [219, 139] width 244 height 110
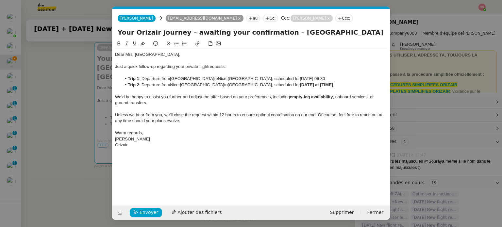
scroll to position [0, 28]
drag, startPoint x: 334, startPoint y: 84, endPoint x: 296, endPoint y: 84, distance: 37.6
click at [296, 84] on li "Trip 2 : Departure from Nice-Côte d'Azur Airport to London Gatwick Airport , sc…" at bounding box center [255, 85] width 266 height 6
click at [160, 211] on div "Envoyer Ajouter des fichiers" at bounding box center [170, 212] width 111 height 9
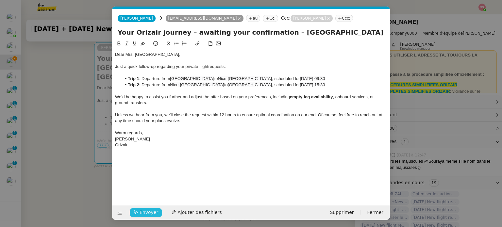
click at [159, 211] on button "Envoyer" at bounding box center [146, 212] width 32 height 9
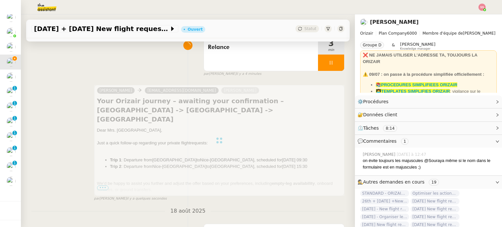
scroll to position [34, 0]
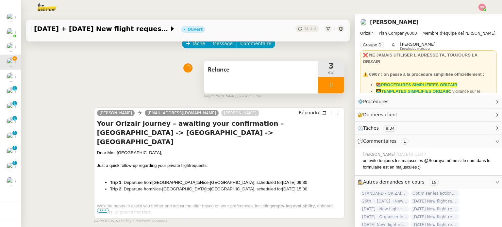
click at [330, 85] on icon at bounding box center [331, 85] width 2 height 4
click at [331, 86] on button at bounding box center [337, 85] width 13 height 16
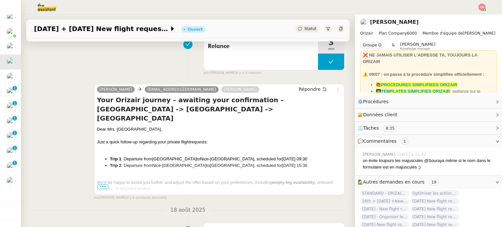
scroll to position [132, 0]
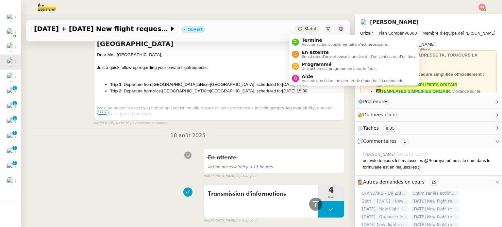
click at [306, 30] on span "Statut" at bounding box center [310, 28] width 12 height 5
click at [322, 55] on span "En attente d'une réponse d'un client, d'un contact ou d'un tiers." at bounding box center [359, 57] width 115 height 4
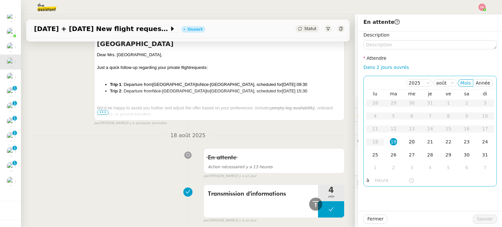
click at [408, 140] on div "20" at bounding box center [411, 141] width 7 height 7
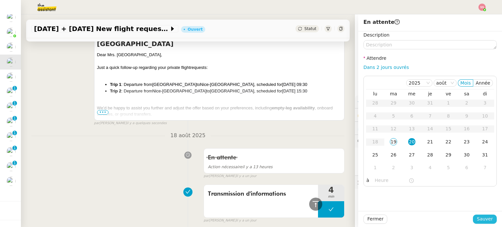
click at [487, 220] on span "Sauver" at bounding box center [485, 219] width 16 height 8
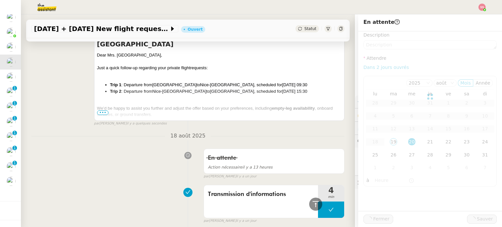
scroll to position [7, 0]
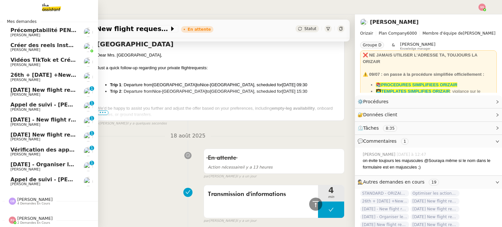
click at [34, 79] on link "26th + 27th August 2025 +New flight request - kevin coignet Louis Frei" at bounding box center [49, 77] width 98 height 15
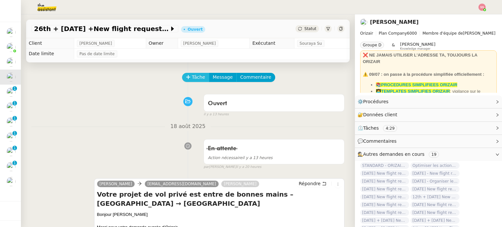
click at [195, 79] on span "Tâche" at bounding box center [198, 78] width 13 height 8
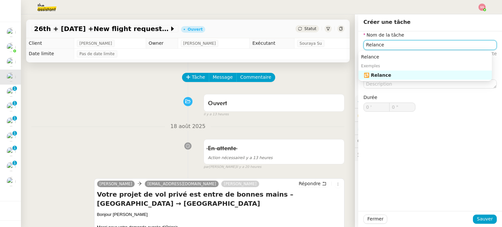
click at [370, 75] on div "🔁 Relance" at bounding box center [427, 75] width 126 height 6
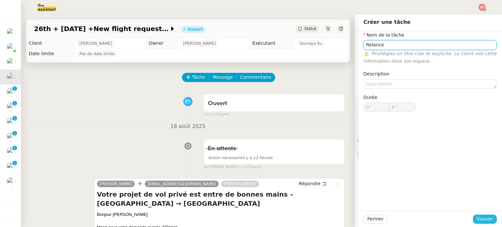
type input "Relance"
click at [474, 217] on button "Sauver" at bounding box center [485, 219] width 24 height 9
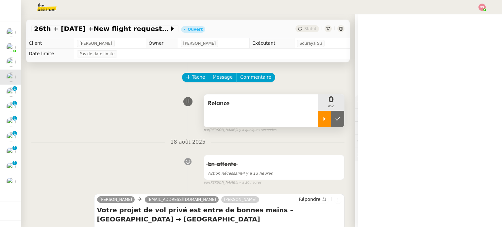
click at [318, 124] on div at bounding box center [324, 119] width 13 height 16
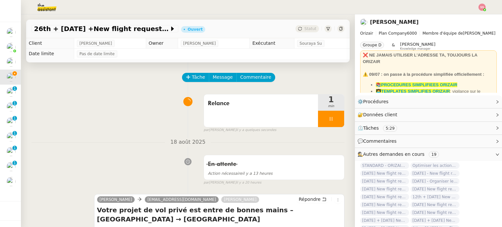
click at [480, 7] on img at bounding box center [482, 7] width 7 height 7
click at [462, 16] on span "Suivi" at bounding box center [458, 18] width 11 height 5
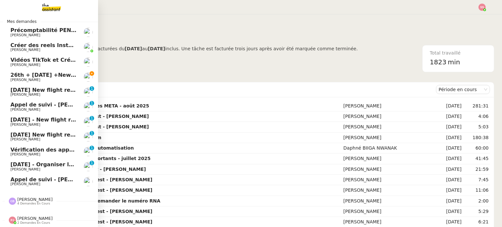
click at [53, 72] on span "26th + [DATE] +New flight request - [PERSON_NAME]" at bounding box center [88, 75] width 157 height 6
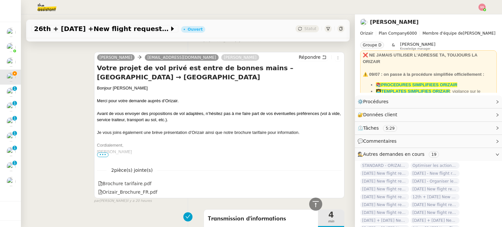
scroll to position [131, 0]
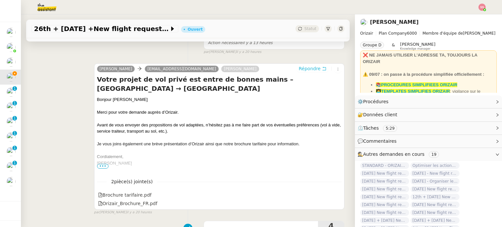
click at [307, 67] on span "Répondre" at bounding box center [310, 68] width 22 height 7
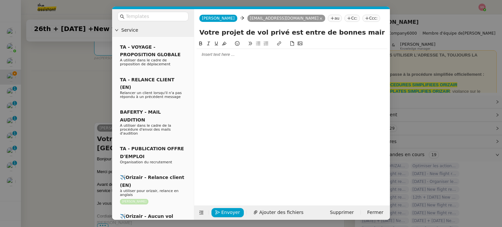
scroll to position [181, 0]
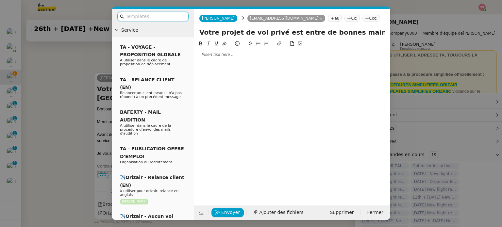
click at [362, 20] on nz-tag "Ccc:" at bounding box center [371, 18] width 18 height 7
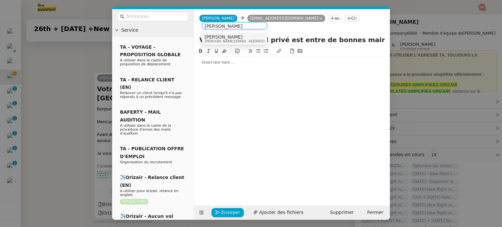
type input "[PERSON_NAME]"
click at [214, 41] on span "[PERSON_NAME][EMAIL_ADDRESS][DOMAIN_NAME]" at bounding box center [251, 42] width 93 height 4
click at [154, 18] on input "text" at bounding box center [155, 17] width 59 height 8
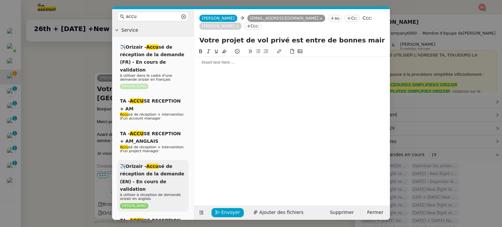
click at [161, 163] on div "✈️Orizair - Accu sé de réception de la demande (EN) - En cours de validation à …" at bounding box center [152, 186] width 71 height 52
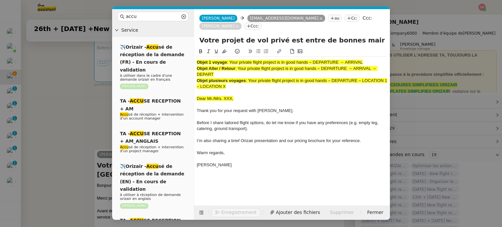
scroll to position [267, 0]
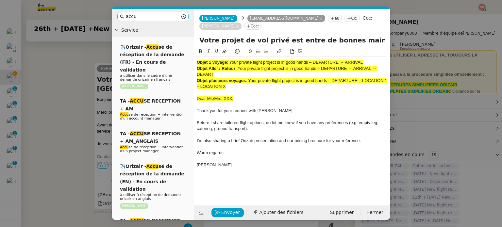
click at [171, 18] on input "accu" at bounding box center [153, 17] width 54 height 8
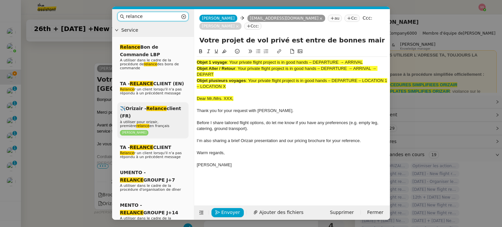
type input "relance"
click at [162, 120] on p "à utiliser pour orizair, première relance en français" at bounding box center [153, 124] width 66 height 8
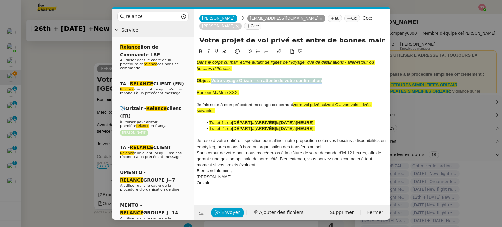
drag, startPoint x: 212, startPoint y: 73, endPoint x: 333, endPoint y: 75, distance: 121.6
click at [333, 78] on div "Objet : Votre voyage Orizair – en attente de votre confirmation" at bounding box center [292, 81] width 191 height 6
drag, startPoint x: 356, startPoint y: 32, endPoint x: 196, endPoint y: 29, distance: 159.5
click at [196, 35] on div "Votre projet de vol privé est entre de bonnes mains – [GEOGRAPHIC_DATA] → [GEOG…" at bounding box center [292, 41] width 196 height 12
paste input "voyage Orizair – en attente de votre confirmation"
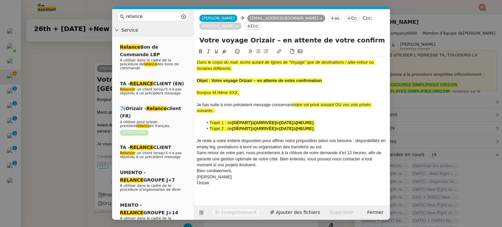
type input "Votre voyage Orizair – en attente de votre confirmation – [GEOGRAPHIC_DATA] → […"
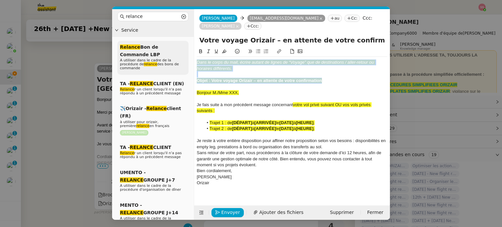
drag, startPoint x: 324, startPoint y: 74, endPoint x: 136, endPoint y: 54, distance: 189.0
click at [136, 54] on nz-layout "relance Service Relance Bon de Commande LBP A utiliser dans le cadre de la proc…" at bounding box center [251, 114] width 278 height 211
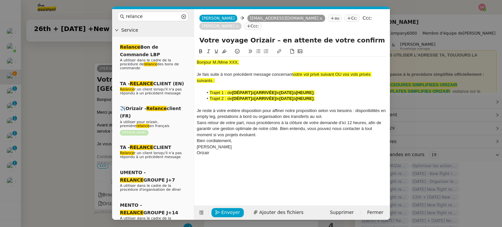
drag, startPoint x: 85, startPoint y: 93, endPoint x: 126, endPoint y: 84, distance: 41.5
click at [86, 93] on nz-modal-container "relance Service Relance Bon de Commande LBP A utiliser dans le cadre de la proc…" at bounding box center [251, 113] width 502 height 227
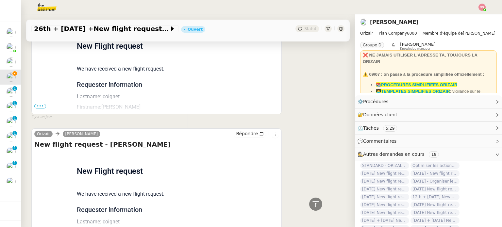
scroll to position [581, 0]
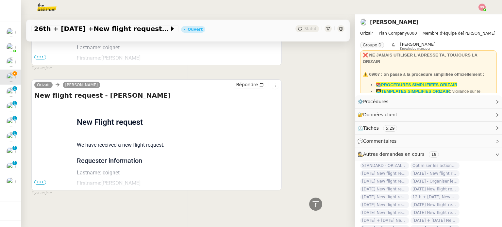
click at [44, 176] on div "New flight request - kevin coignet Flight request created by kevin coignet New …" at bounding box center [156, 140] width 244 height 98
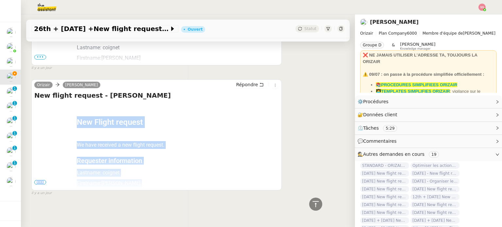
click at [41, 180] on span "•••" at bounding box center [40, 182] width 12 height 5
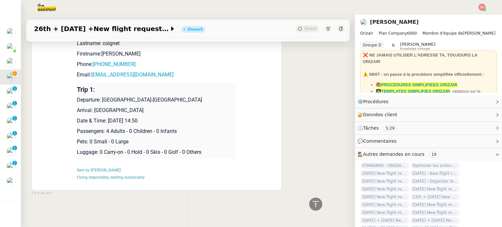
scroll to position [547, 0]
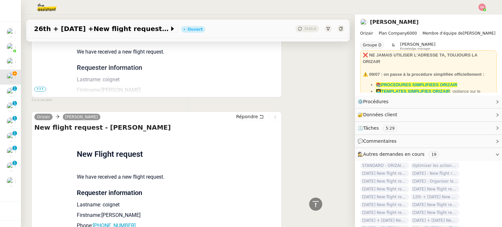
click at [41, 88] on span "•••" at bounding box center [40, 89] width 12 height 5
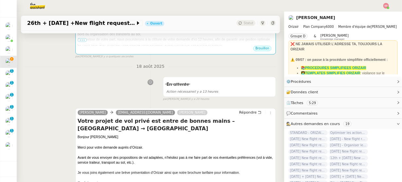
scroll to position [229, 0]
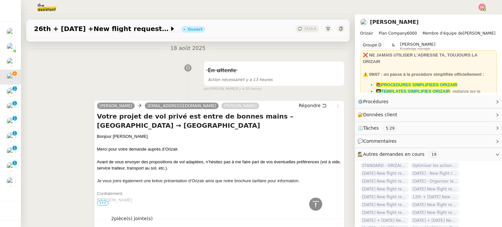
click at [122, 133] on div "Bonjour [PERSON_NAME]" at bounding box center [219, 136] width 244 height 7
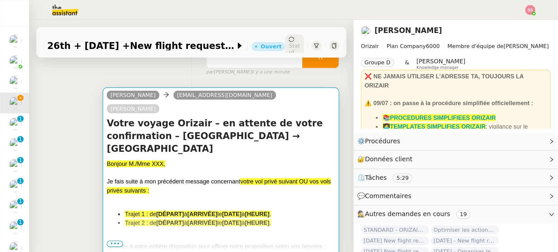
scroll to position [78, 0]
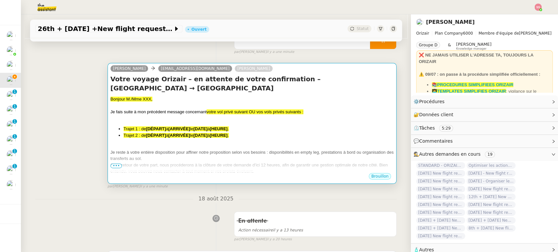
click at [215, 126] on strong "[HEURE]" at bounding box center [219, 128] width 18 height 5
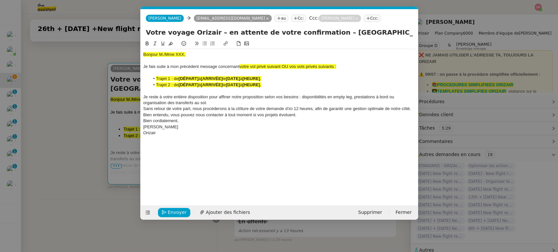
scroll to position [0, 28]
click at [169, 57] on div "Bonjour M./Mme XXX," at bounding box center [279, 55] width 272 height 6
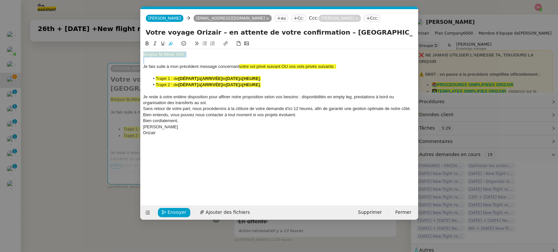
click at [169, 57] on div "Bonjour M./Mme XXX," at bounding box center [279, 55] width 272 height 6
click at [114, 120] on nz-modal-container "relance Service Relance Bon de Commande LBP A utiliser dans le cadre de la proc…" at bounding box center [279, 126] width 558 height 252
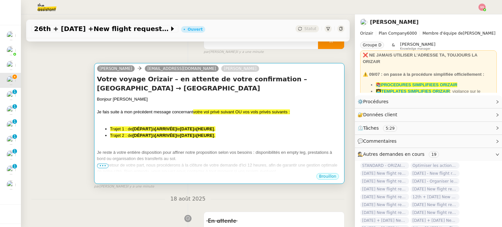
scroll to position [78, 0]
click at [207, 115] on div at bounding box center [219, 118] width 244 height 7
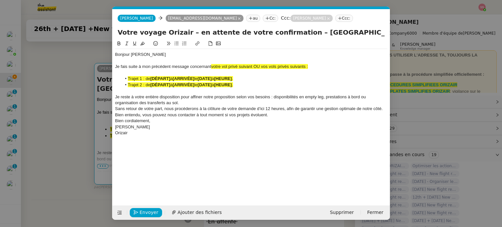
click at [207, 110] on span "Sans retour de votre part, nous procéderons à la clôture de votre demande d’ici…" at bounding box center [249, 111] width 269 height 11
drag, startPoint x: 261, startPoint y: 66, endPoint x: 212, endPoint y: 66, distance: 49.0
click at [212, 66] on span "votre vol privé suivant OU vos vols privés suivants :" at bounding box center [259, 66] width 97 height 5
drag, startPoint x: 264, startPoint y: 66, endPoint x: 211, endPoint y: 66, distance: 53.0
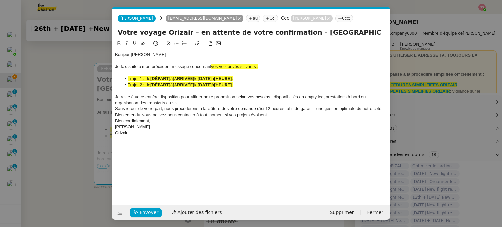
click at [211, 66] on div "Je fais suite à mon précédent message concernant vos vols privés suivants :" at bounding box center [251, 67] width 272 height 6
click at [225, 65] on span "vos vols privés suivants :" at bounding box center [234, 66] width 47 height 5
click at [258, 64] on span "vos vols privés suivants :" at bounding box center [234, 66] width 47 height 5
click at [267, 66] on div "Je fais suite à mon précédent message concernant vos vols privés suivants :" at bounding box center [251, 67] width 272 height 6
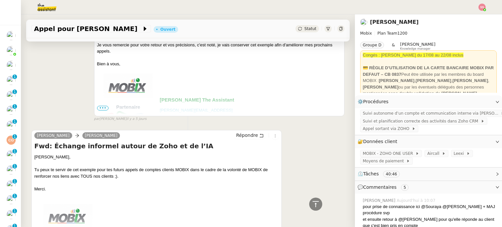
scroll to position [752, 0]
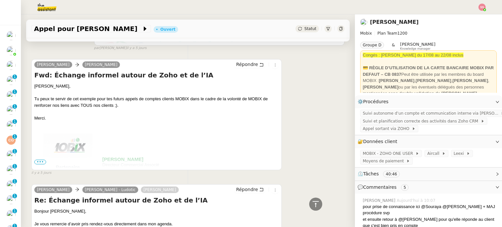
click at [41, 162] on span "•••" at bounding box center [40, 162] width 12 height 5
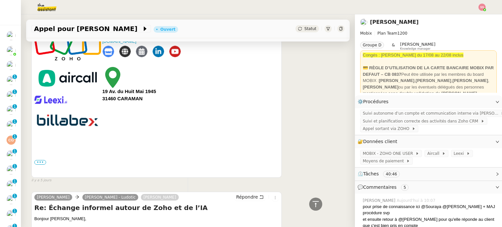
scroll to position [915, 0]
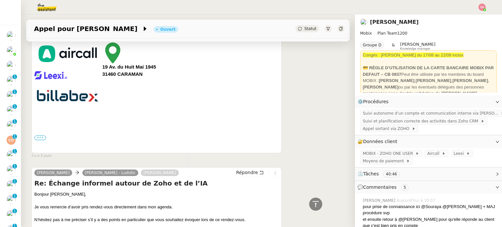
click at [38, 138] on label "•••" at bounding box center [40, 138] width 12 height 5
click at [0, 0] on input "•••" at bounding box center [0, 0] width 0 height 0
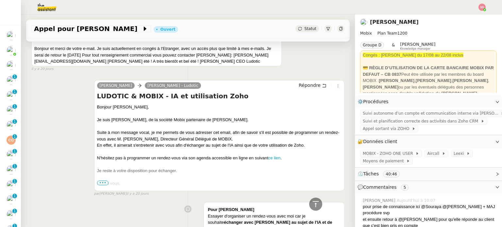
scroll to position [2615, 0]
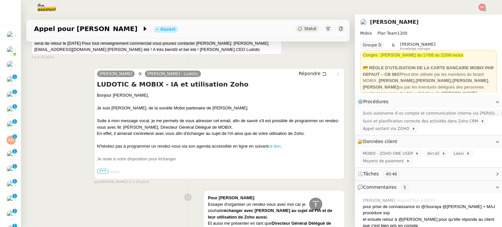
click at [98, 174] on span "•••" at bounding box center [103, 171] width 12 height 5
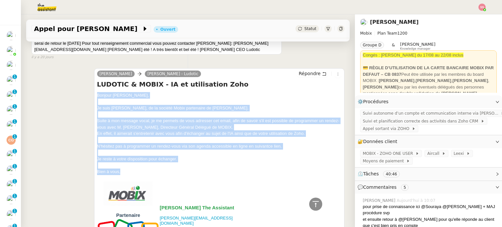
drag, startPoint x: 92, startPoint y: 99, endPoint x: 128, endPoint y: 175, distance: 83.5
click at [128, 175] on div "Alex Mobix Teresa Colombi - Ludotic Répondre LUDOTIC & MOBIX - IA et utilisatio…" at bounding box center [187, 206] width 313 height 289
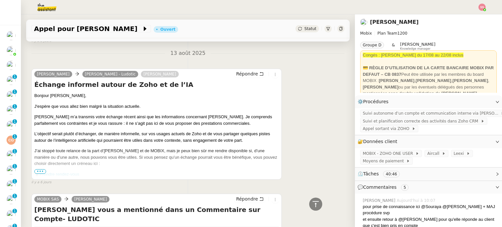
scroll to position [1961, 0]
click at [40, 174] on span "•••" at bounding box center [40, 171] width 12 height 5
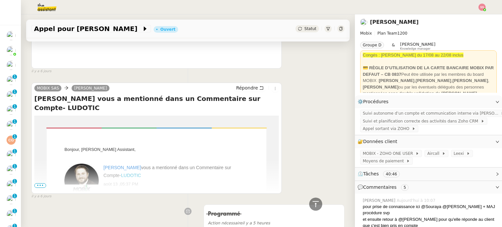
scroll to position [2321, 0]
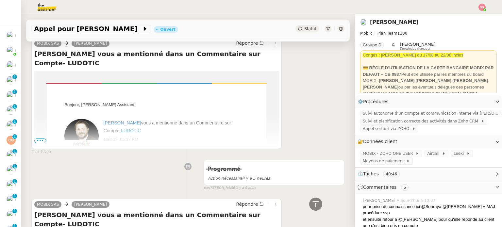
click at [42, 143] on span "•••" at bounding box center [40, 141] width 12 height 5
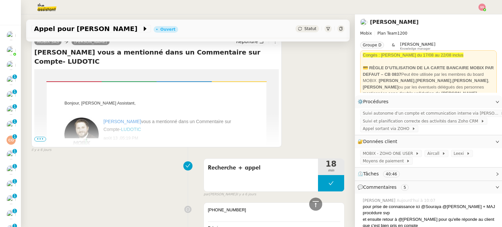
scroll to position [2746, 0]
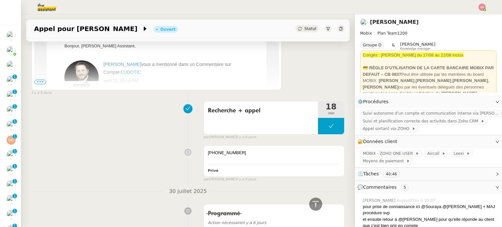
click at [40, 80] on span "•••" at bounding box center [40, 82] width 12 height 5
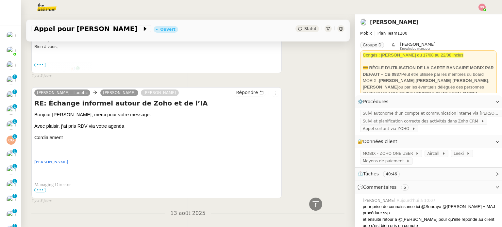
scroll to position [1667, 0]
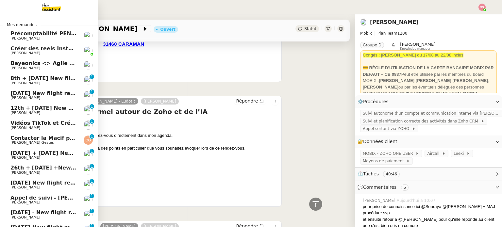
click at [20, 41] on link "Précomptabilité PENNYLANE - août 2025 Paul WEIBEL" at bounding box center [49, 35] width 98 height 15
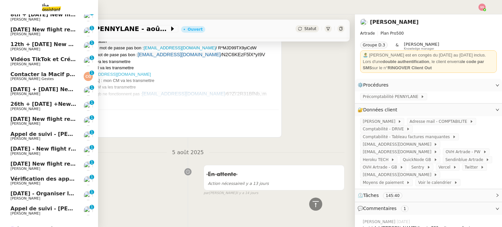
scroll to position [96, 0]
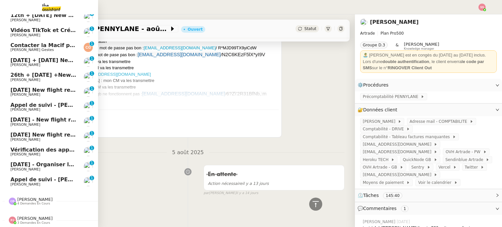
click at [51, 177] on span "Appel de suivi - [PERSON_NAME] - ISELECTION" at bounding box center [78, 180] width 136 height 6
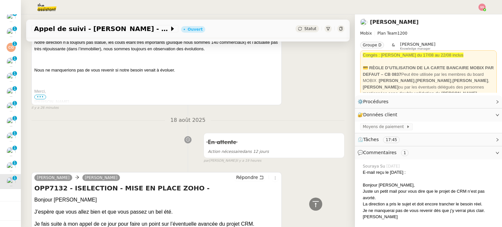
scroll to position [163, 0]
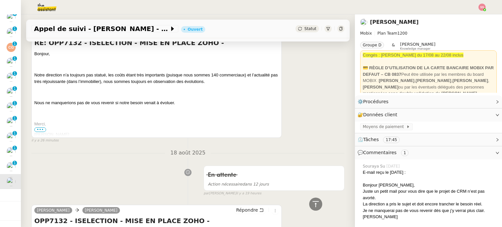
click at [42, 132] on span "•••" at bounding box center [40, 129] width 12 height 5
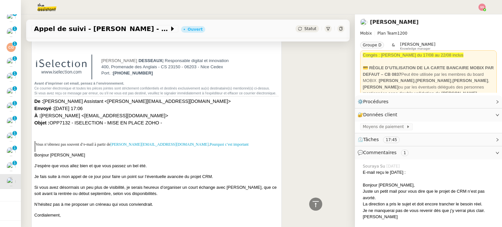
scroll to position [98, 0]
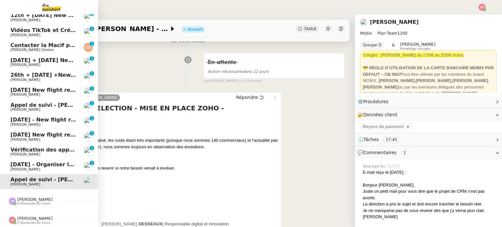
click at [22, 167] on span "[PERSON_NAME]" at bounding box center [25, 169] width 30 height 4
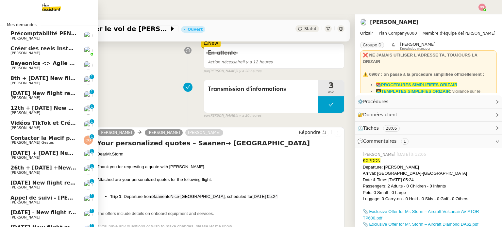
click at [24, 82] on span "[PERSON_NAME]" at bounding box center [43, 83] width 66 height 4
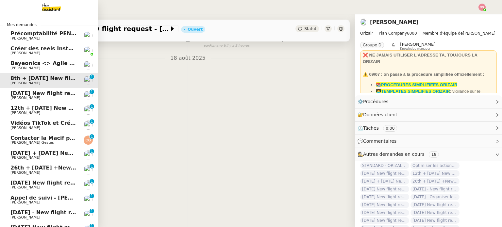
scroll to position [88, 0]
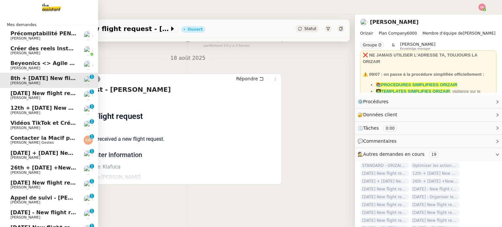
click at [26, 67] on span "[PERSON_NAME]" at bounding box center [25, 68] width 30 height 4
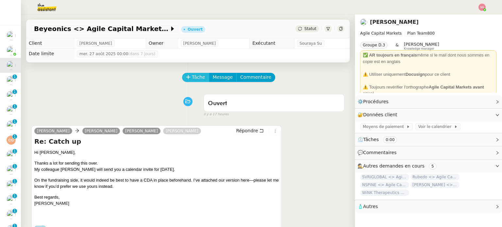
click at [192, 77] on span "Tâche" at bounding box center [198, 78] width 13 height 8
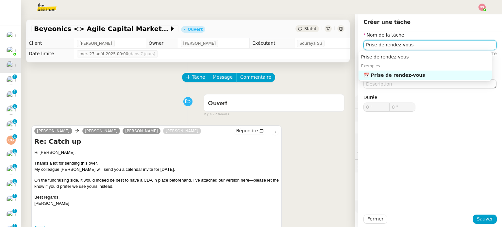
click at [402, 79] on nz-auto-option "📅 Prise de rendez-vous" at bounding box center [425, 75] width 133 height 9
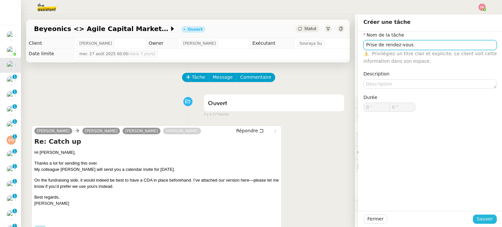
type input "Prise de rendez-vous"
click at [482, 220] on span "Sauver" at bounding box center [485, 219] width 16 height 8
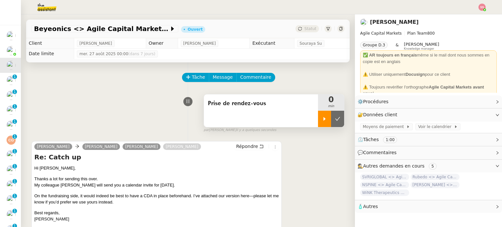
click at [318, 123] on div at bounding box center [324, 119] width 13 height 16
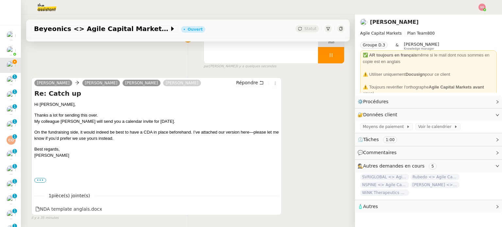
scroll to position [65, 0]
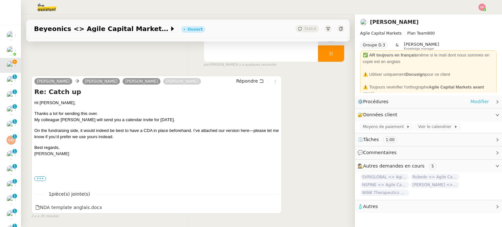
click at [475, 104] on link "Modifier" at bounding box center [479, 102] width 19 height 8
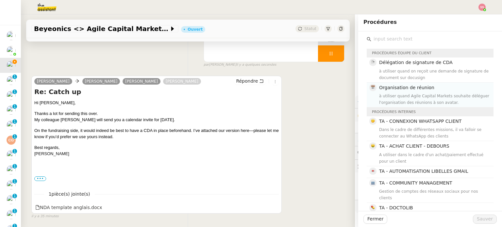
click at [402, 95] on div "à utiliser quand Agile Capital Markets souhaite déléguer l'organisation des réu…" at bounding box center [434, 99] width 110 height 13
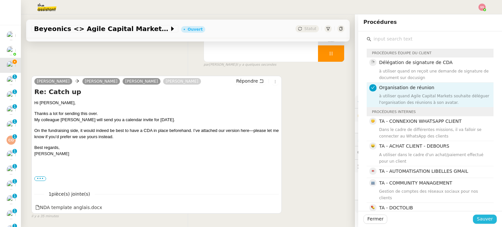
click at [481, 219] on span "Sauver" at bounding box center [485, 219] width 16 height 8
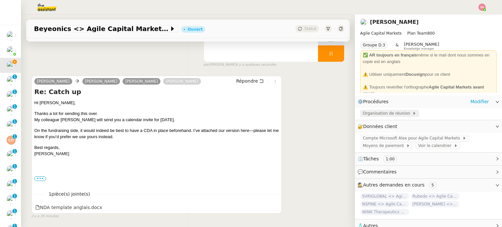
click at [363, 113] on span "Organisation de réunion" at bounding box center [388, 113] width 50 height 7
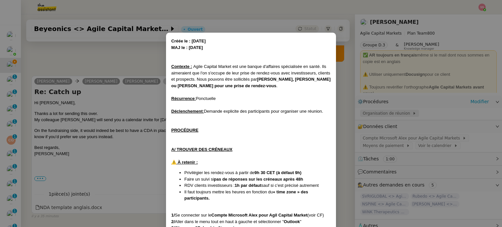
scroll to position [346, 0]
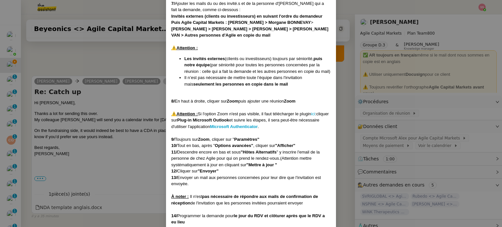
click at [140, 94] on nz-modal-container "Créée le : 05/02/2025 MAJ le : 24/03/2024 Contexte : Agile Capital Market est u…" at bounding box center [251, 113] width 502 height 227
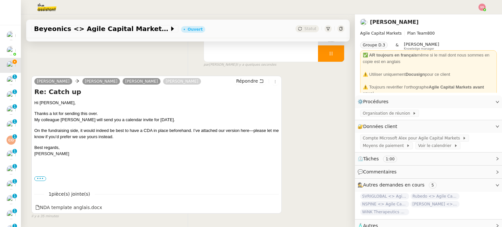
scroll to position [324, 0]
click at [366, 138] on span "Compte Microsoft Alex pour Agile Capital Markets" at bounding box center [413, 138] width 100 height 7
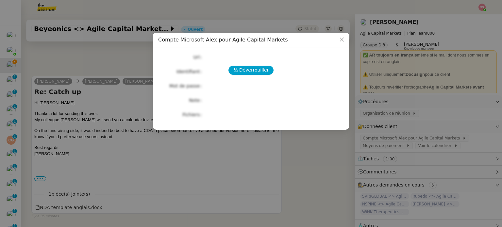
click at [245, 76] on div "Déverrouiller Url Identifiant Mot de passe Note Fichiers Upload" at bounding box center [251, 86] width 186 height 67
click at [246, 74] on button "Déverrouiller" at bounding box center [250, 70] width 45 height 9
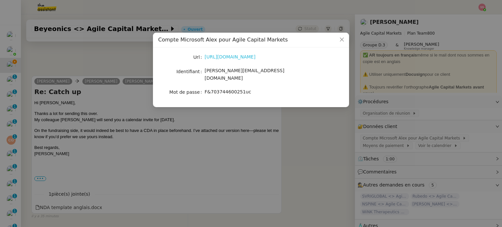
click at [236, 57] on link "https://www.office.com/?auth=2" at bounding box center [230, 56] width 51 height 5
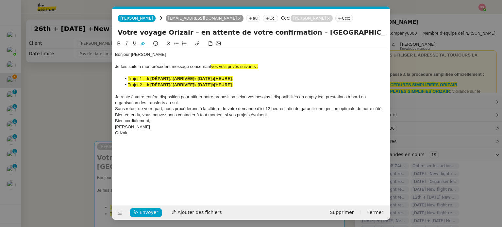
scroll to position [0, 28]
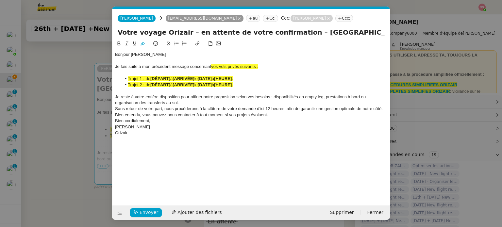
drag, startPoint x: 0, startPoint y: 0, endPoint x: 212, endPoint y: 65, distance: 221.6
click at [212, 65] on div "Je fais suite à mon précédent message concernant vos vols privés suivants :" at bounding box center [251, 67] width 272 height 6
click at [143, 42] on icon at bounding box center [142, 43] width 5 height 5
click at [206, 92] on div at bounding box center [251, 91] width 272 height 6
click at [188, 85] on strong "[ARRIVÉE]" at bounding box center [184, 84] width 22 height 5
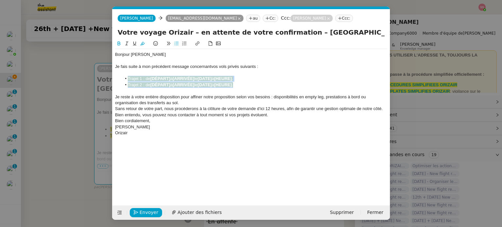
drag, startPoint x: 250, startPoint y: 84, endPoint x: 123, endPoint y: 78, distance: 127.3
click at [123, 78] on ul "Trajet 1 : de [DÉPART] à [ARRIVÉE] le [DATE] à [HEURE] . Trajet 2 : de [DÉPART]…" at bounding box center [251, 82] width 272 height 12
click at [144, 45] on icon at bounding box center [142, 43] width 5 height 5
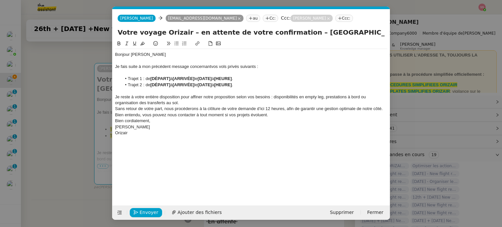
click at [149, 92] on div at bounding box center [251, 91] width 272 height 6
click at [77, 102] on nz-modal-container "relance Service Relance Bon de Commande LBP A utiliser dans le cadre de la proc…" at bounding box center [251, 113] width 502 height 227
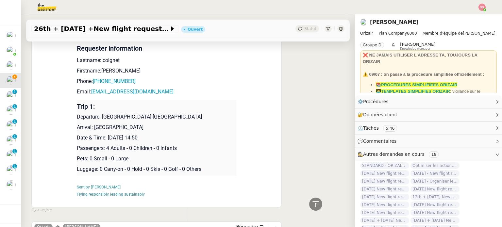
scroll to position [568, 0]
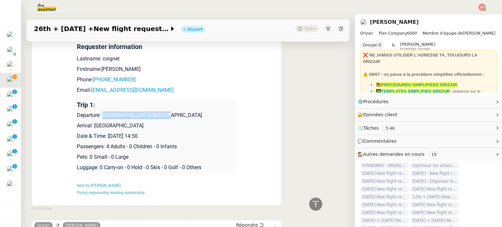
drag, startPoint x: 100, startPoint y: 112, endPoint x: 171, endPoint y: 114, distance: 70.9
click at [171, 114] on p "Departure: [GEOGRAPHIC_DATA]-[GEOGRAPHIC_DATA]" at bounding box center [157, 115] width 160 height 8
copy p "[GEOGRAPHIC_DATA]-[GEOGRAPHIC_DATA]"
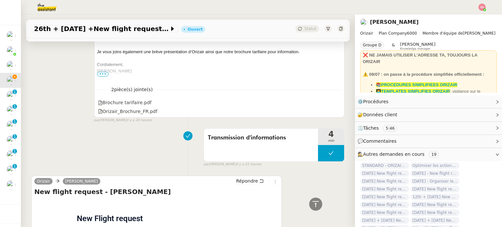
scroll to position [307, 0]
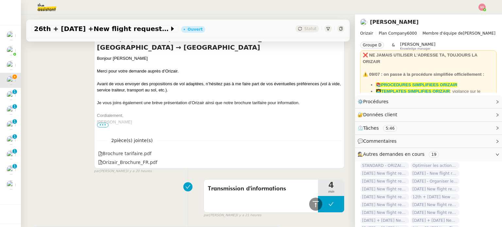
click at [188, 118] on div "Bonjour [PERSON_NAME] Merci pour votre demande auprès d’[PERSON_NAME]. Avant de…" at bounding box center [219, 96] width 244 height 83
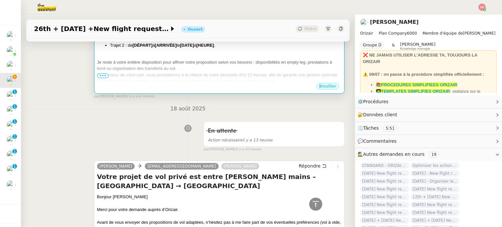
scroll to position [111, 0]
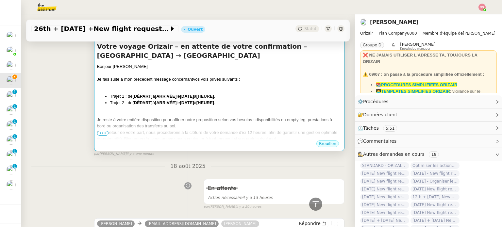
click at [191, 94] on strong "[DATE]" at bounding box center [187, 96] width 14 height 5
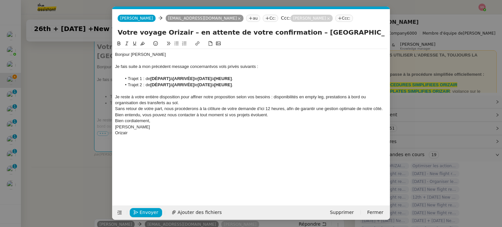
scroll to position [0, 28]
drag, startPoint x: 173, startPoint y: 79, endPoint x: 151, endPoint y: 79, distance: 21.9
click at [151, 79] on li "Trajet 1 : de [DÉPART] à [ARRIVÉE] le [DATE] à [HEURE] ." at bounding box center [255, 79] width 266 height 6
drag, startPoint x: 171, startPoint y: 86, endPoint x: 152, endPoint y: 86, distance: 19.0
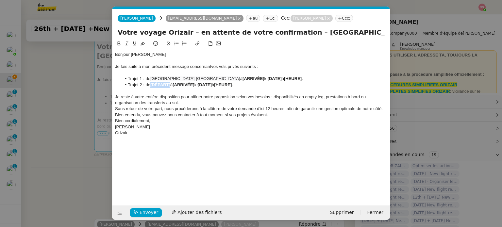
click at [152, 86] on strong "[DÉPART]" at bounding box center [160, 84] width 20 height 5
click at [196, 78] on span "[GEOGRAPHIC_DATA]-[GEOGRAPHIC_DATA]" at bounding box center [195, 78] width 90 height 5
click at [196, 77] on span "[GEOGRAPHIC_DATA]-[GEOGRAPHIC_DATA]" at bounding box center [195, 78] width 90 height 5
click at [98, 117] on nz-modal-container "relance Service Relance Bon de Commande LBP A utiliser dans le cadre de la proc…" at bounding box center [251, 113] width 502 height 227
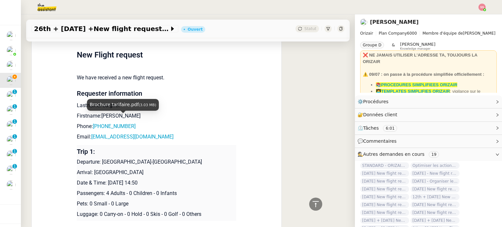
scroll to position [568, 0]
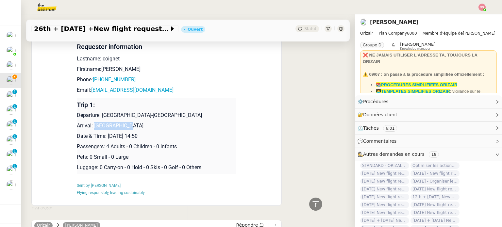
drag, startPoint x: 135, startPoint y: 125, endPoint x: 90, endPoint y: 124, distance: 44.8
click at [90, 124] on p "Arrival: [GEOGRAPHIC_DATA]" at bounding box center [157, 126] width 160 height 8
copy p "[GEOGRAPHIC_DATA]"
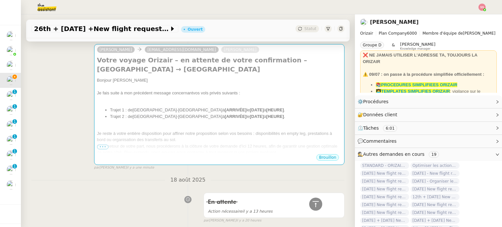
scroll to position [45, 0]
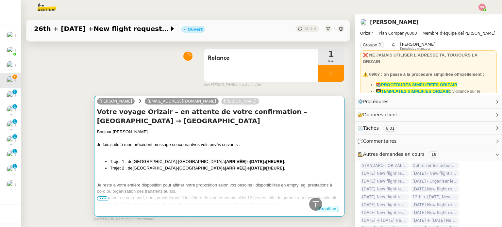
click at [206, 142] on div "Je fais suite à mon précédent message concernant vos vols privés suivants :" at bounding box center [219, 145] width 244 height 7
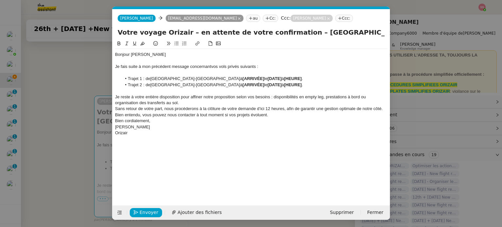
scroll to position [0, 28]
drag, startPoint x: 224, startPoint y: 78, endPoint x: 201, endPoint y: 78, distance: 22.2
click at [201, 78] on li "Trajet 1 : de [GEOGRAPHIC_DATA] à [ARRIVÉE] le [DATE] à [HEURE] ." at bounding box center [255, 79] width 266 height 6
drag, startPoint x: 224, startPoint y: 87, endPoint x: 202, endPoint y: 85, distance: 22.1
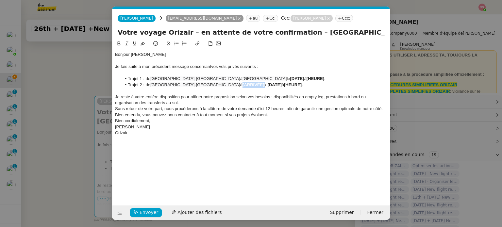
click at [202, 85] on li "Trajet 2 : de [GEOGRAPHIC_DATA] à [ARRIVÉE] le [DATE] à [HEURE] ." at bounding box center [255, 85] width 266 height 6
click at [74, 126] on nz-modal-container "relance Service Relance Bon de Commande LBP A utiliser dans le cadre de la proc…" at bounding box center [251, 113] width 502 height 227
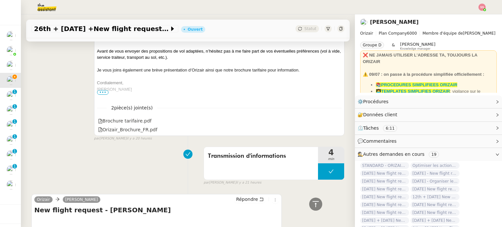
scroll to position [536, 0]
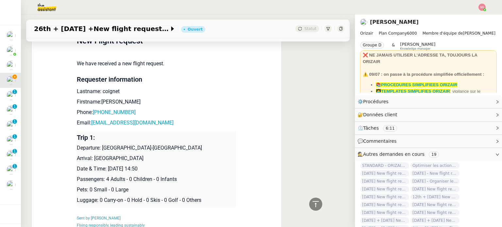
drag, startPoint x: 170, startPoint y: 164, endPoint x: 104, endPoint y: 168, distance: 66.4
click at [104, 168] on p "Date & Time: [DATE] 14:50" at bounding box center [157, 169] width 160 height 8
copy p "[DATE] 14:50"
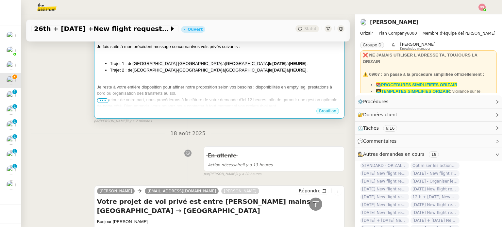
click at [219, 68] on div "Bonjour [PERSON_NAME] Je fais suite à mon précédent message concernant vos vols…" at bounding box center [219, 80] width 244 height 98
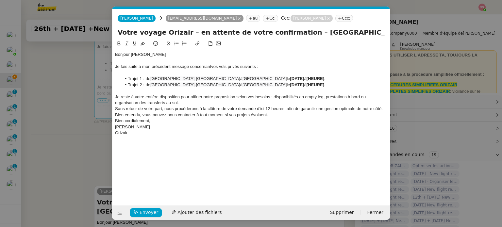
scroll to position [0, 28]
drag, startPoint x: 269, startPoint y: 84, endPoint x: 229, endPoint y: 85, distance: 40.5
click at [229, 85] on li "Trajet 2 : de [GEOGRAPHIC_DATA] à [GEOGRAPHIC_DATA] le [DATE] à [HEURE] ." at bounding box center [255, 85] width 266 height 6
drag, startPoint x: 235, startPoint y: 85, endPoint x: 255, endPoint y: 85, distance: 19.3
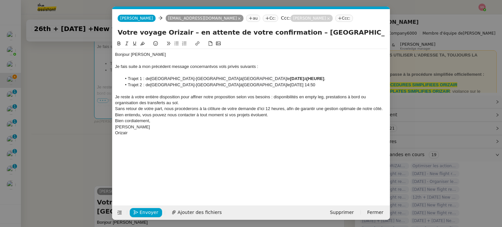
click at [290, 85] on span "[DATE] 14:50" at bounding box center [302, 84] width 25 height 5
click at [262, 82] on li "Trajet 2 : de [GEOGRAPHIC_DATA]-[GEOGRAPHIC_DATA] à [GEOGRAPHIC_DATA] le [DATE]…" at bounding box center [255, 85] width 266 height 6
click at [224, 83] on li "Trajet 2 : de [GEOGRAPHIC_DATA]-[GEOGRAPHIC_DATA] à [GEOGRAPHIC_DATA] le [DATE]…" at bounding box center [255, 85] width 266 height 6
drag, startPoint x: 64, startPoint y: 120, endPoint x: 69, endPoint y: 121, distance: 4.4
click at [65, 120] on nz-modal-container "relance Service Relance Bon de Commande LBP A utiliser dans le cadre de la proc…" at bounding box center [251, 113] width 502 height 227
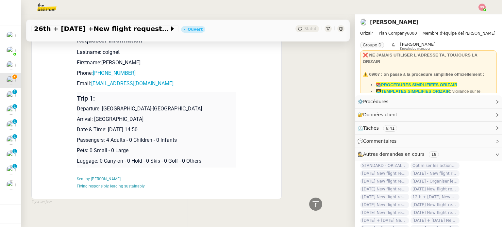
scroll to position [830, 0]
drag, startPoint x: 163, startPoint y: 126, endPoint x: 105, endPoint y: 127, distance: 58.2
click at [105, 127] on p "Date & Time: [DATE] 14:50" at bounding box center [157, 129] width 160 height 8
copy p "[DATE] 14:50"
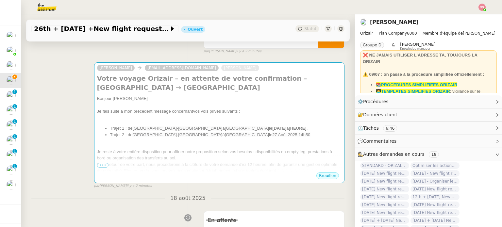
scroll to position [78, 0]
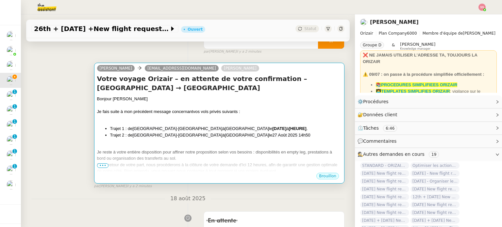
click at [210, 116] on div "Bonjour [PERSON_NAME] Je fais suite à mon précédent message concernant vos vols…" at bounding box center [219, 145] width 244 height 98
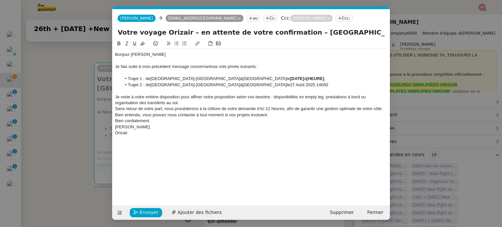
scroll to position [0, 28]
drag, startPoint x: 270, startPoint y: 78, endPoint x: 230, endPoint y: 77, distance: 39.9
click at [230, 77] on li "Trajet 1 : de [GEOGRAPHIC_DATA] à [GEOGRAPHIC_DATA] le [DATE] à [HEURE] ." at bounding box center [255, 79] width 266 height 6
click at [290, 77] on span "[DATE] 14:50" at bounding box center [302, 78] width 25 height 5
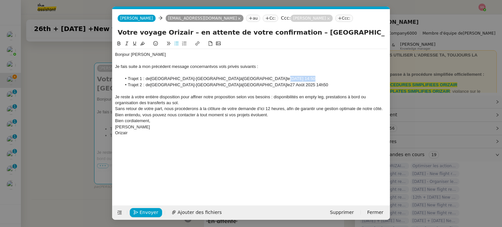
drag, startPoint x: 253, startPoint y: 79, endPoint x: 230, endPoint y: 79, distance: 22.6
click at [290, 79] on span "[DATE] 14:50" at bounding box center [302, 78] width 25 height 5
click at [290, 78] on span "[DATE] 14:50" at bounding box center [302, 78] width 25 height 5
click at [299, 103] on div "Je reste à votre entière disposition pour affiner notre proposition selon vos b…" at bounding box center [251, 100] width 272 height 12
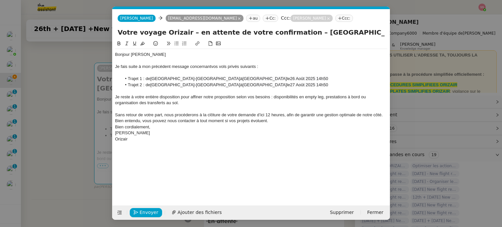
click at [272, 123] on div "Sans retour de votre part, nous procéderons à la clôture de votre demande d’ici…" at bounding box center [251, 118] width 272 height 12
click at [152, 214] on span "Envoyer" at bounding box center [149, 213] width 19 height 8
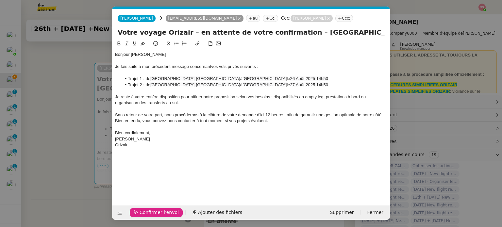
click at [152, 213] on span "Confirmer l'envoi" at bounding box center [159, 213] width 39 height 8
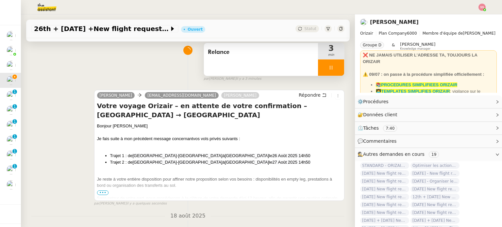
scroll to position [65, 0]
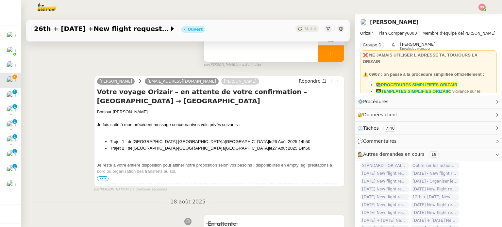
click at [329, 53] on div at bounding box center [331, 53] width 26 height 16
click at [335, 53] on icon at bounding box center [337, 53] width 5 height 5
click at [303, 25] on div "26th + [DATE] +New flight request - [PERSON_NAME] [PERSON_NAME]" at bounding box center [188, 29] width 324 height 19
click at [305, 27] on span "Statut" at bounding box center [310, 28] width 12 height 5
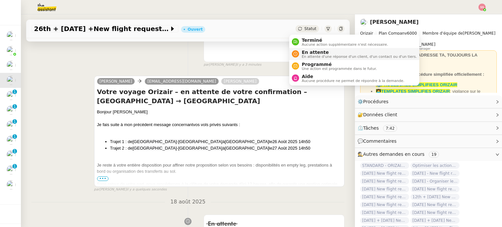
click at [311, 52] on span "En attente" at bounding box center [359, 52] width 115 height 5
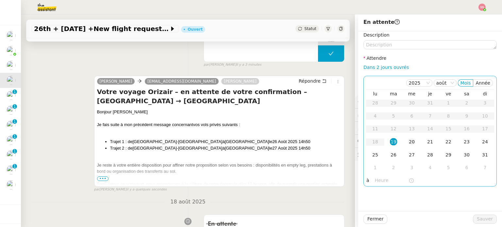
click at [410, 140] on div "20" at bounding box center [411, 141] width 7 height 7
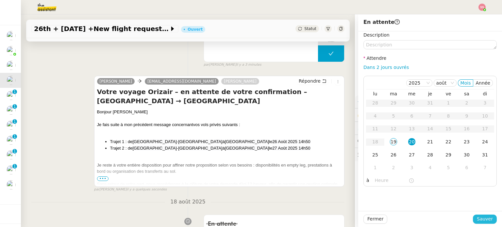
click at [477, 215] on span "Sauver" at bounding box center [485, 219] width 16 height 8
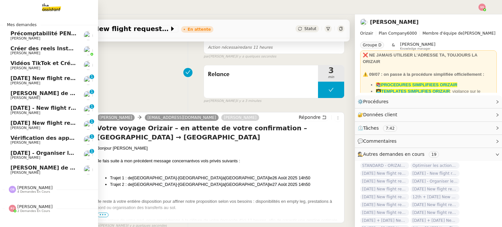
click at [28, 85] on span "[PERSON_NAME]" at bounding box center [43, 83] width 66 height 4
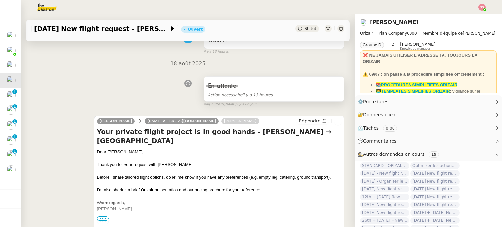
scroll to position [65, 0]
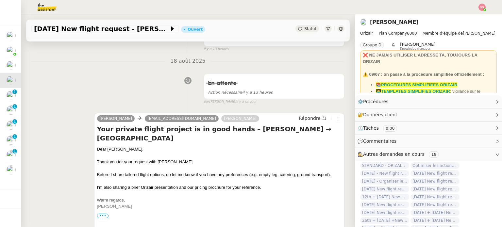
click at [485, 9] on div at bounding box center [482, 7] width 7 height 7
click at [468, 14] on li "Suivi" at bounding box center [464, 18] width 42 height 9
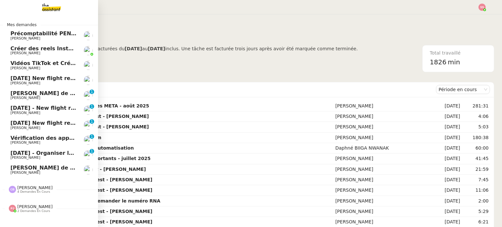
click at [27, 77] on span "[DATE] New flight request - [PERSON_NAME]" at bounding box center [75, 78] width 131 height 6
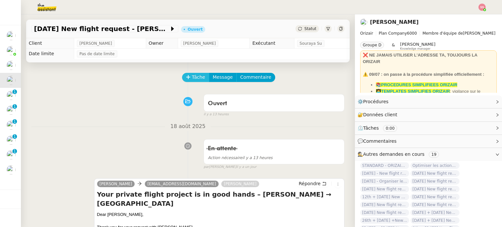
click at [188, 81] on button "Tâche" at bounding box center [195, 77] width 27 height 9
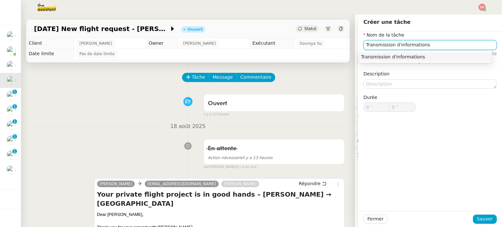
click at [370, 59] on div "Transmission d'informations" at bounding box center [425, 57] width 128 height 6
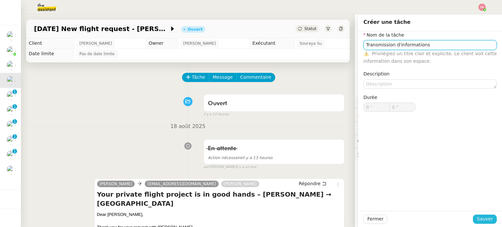
type input "Transmission d'informations"
click at [480, 218] on span "Sauver" at bounding box center [485, 219] width 16 height 8
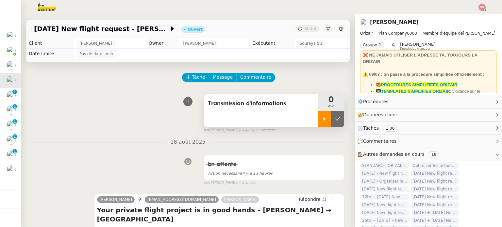
click at [318, 122] on div at bounding box center [324, 119] width 13 height 16
drag, startPoint x: 266, startPoint y: 119, endPoint x: 275, endPoint y: 117, distance: 8.9
click at [266, 119] on div "Transmission d'informations" at bounding box center [261, 110] width 114 height 33
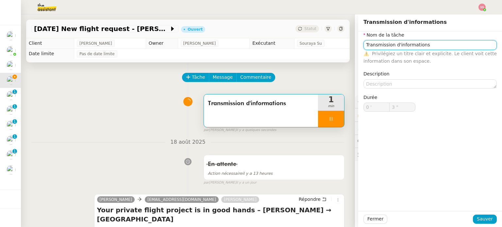
click at [391, 43] on input "Transmission d'informations" at bounding box center [429, 44] width 133 height 9
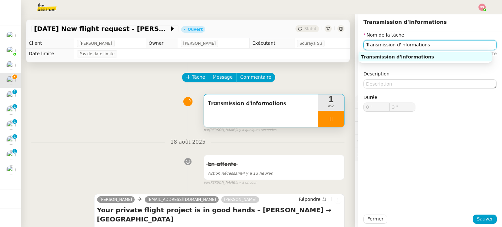
click at [391, 43] on input "Transmission d'informations" at bounding box center [429, 44] width 133 height 9
type input "4 ""
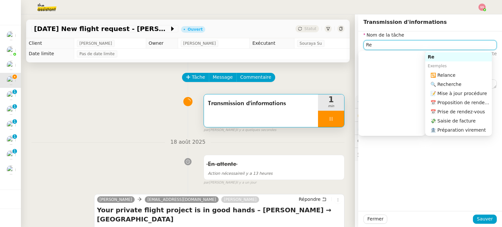
type input "Rel"
type input "5 ""
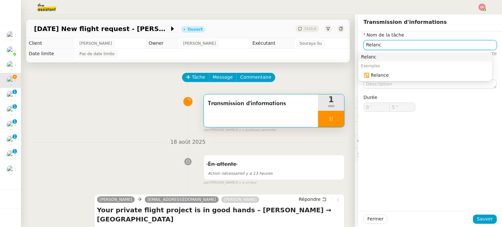
type input "Relance"
click at [382, 58] on div "Relance" at bounding box center [425, 57] width 128 height 6
type input "8 ""
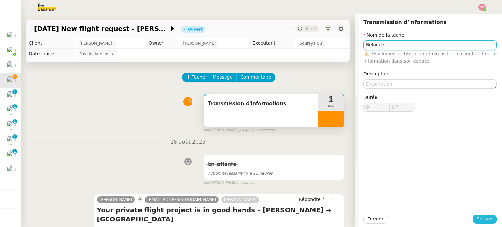
type input "Relance"
click at [477, 217] on span "Sauver" at bounding box center [485, 219] width 16 height 8
type input "9 ""
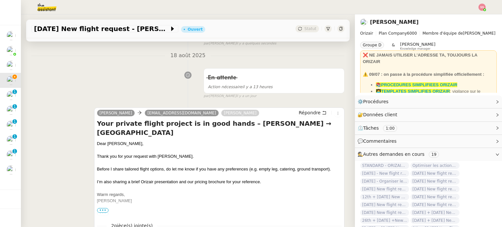
scroll to position [98, 0]
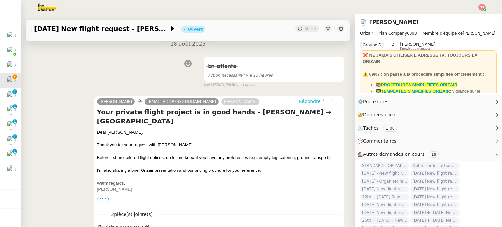
click at [302, 103] on span "Répondre" at bounding box center [310, 101] width 22 height 7
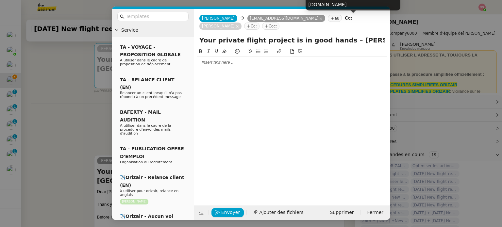
click at [239, 25] on icon at bounding box center [237, 26] width 3 height 3
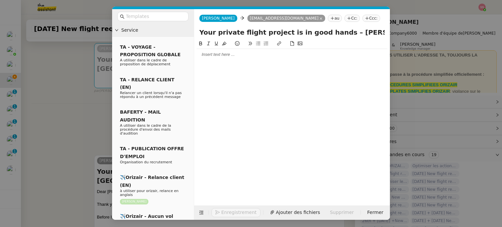
click at [362, 17] on nz-tag "Ccc:" at bounding box center [371, 18] width 18 height 7
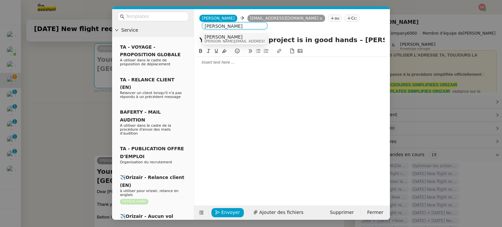
type input "[PERSON_NAME]"
click at [247, 38] on div "[PERSON_NAME] [PERSON_NAME][EMAIL_ADDRESS][DOMAIN_NAME]" at bounding box center [235, 38] width 60 height 9
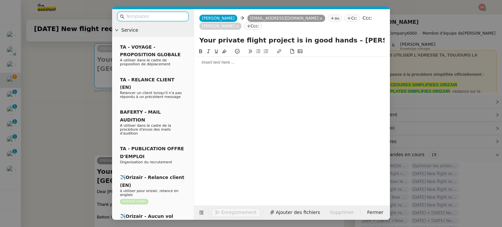
click at [151, 13] on input "text" at bounding box center [155, 17] width 59 height 8
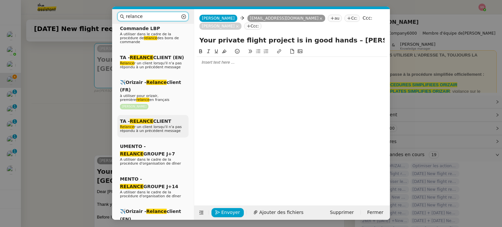
scroll to position [65, 0]
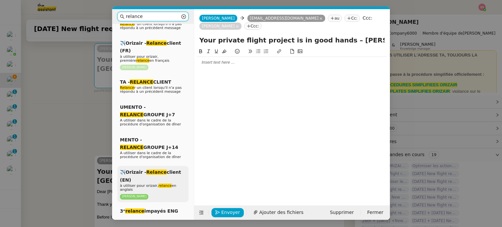
type input "relance"
click at [155, 166] on div "✈️Orizair - Relance client (EN) à utiliser pour orizair, relance en anglais [PE…" at bounding box center [152, 184] width 71 height 36
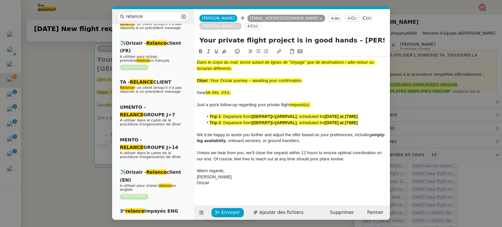
click at [295, 78] on span "Your Orizair journey – awaiting your confirmation" at bounding box center [256, 80] width 92 height 5
drag, startPoint x: 309, startPoint y: 72, endPoint x: 211, endPoint y: 72, distance: 97.1
click at [211, 78] on div "Objet : Your Orizair journey – awaiting your confirmation" at bounding box center [292, 81] width 191 height 6
copy span "Your Orizair journey – awaiting your confirmation"
drag, startPoint x: 331, startPoint y: 31, endPoint x: 198, endPoint y: 31, distance: 132.7
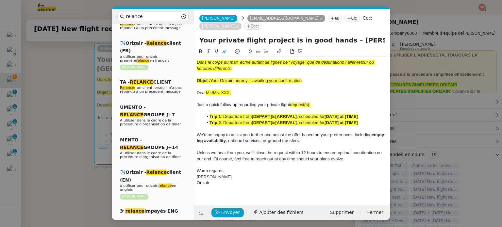
click at [198, 35] on div "Your private flight project is in good hands – [PERSON_NAME] → [PERSON_NAME]" at bounding box center [292, 41] width 196 height 12
paste input "Orizair journey – awaiting your confirmation"
type input "Your Orizair journey – awaiting your confirmation – [PERSON_NAME] → [PERSON_NAM…"
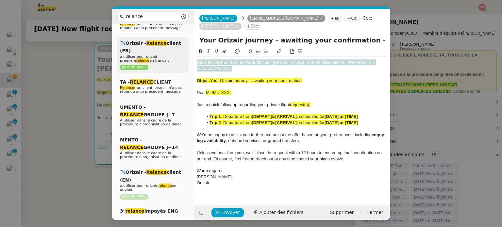
drag, startPoint x: 241, startPoint y: 60, endPoint x: 162, endPoint y: 40, distance: 80.9
click at [162, 40] on nz-layout "relance Service Relance Bon de Commande LBP A utiliser dans le cadre de la proc…" at bounding box center [251, 114] width 278 height 211
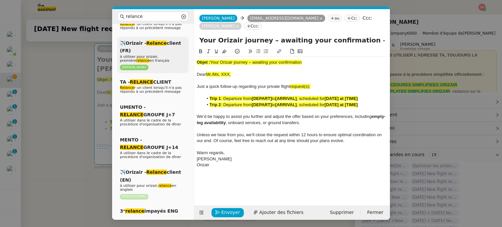
drag, startPoint x: 311, startPoint y: 55, endPoint x: 169, endPoint y: 48, distance: 141.4
click at [169, 48] on nz-layout "relance Service Relance Bon de Commande LBP A utiliser dans le cadre de la proc…" at bounding box center [251, 114] width 278 height 211
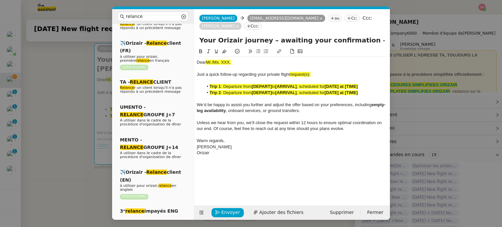
click at [60, 76] on nz-modal-container "relance Service Relance Bon de Commande LBP A utiliser dans le cadre de la proc…" at bounding box center [251, 113] width 502 height 227
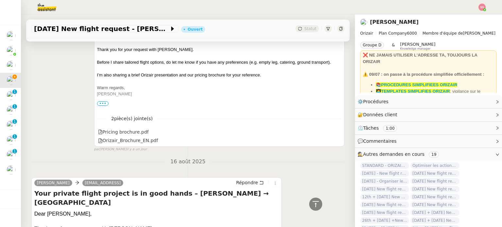
scroll to position [282, 0]
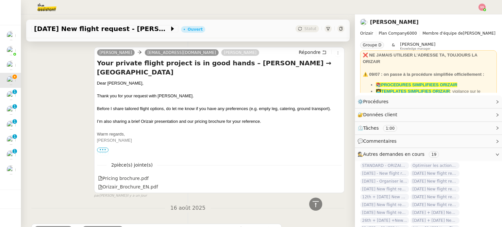
click at [119, 80] on div "Dear [PERSON_NAME]," at bounding box center [219, 83] width 244 height 7
copy div "Dear [PERSON_NAME],"
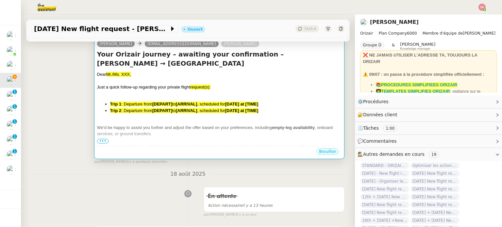
scroll to position [86, 0]
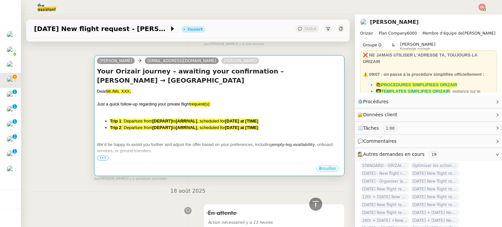
click at [155, 102] on span "Just a quick follow-up regarding your private flight" at bounding box center [143, 104] width 93 height 5
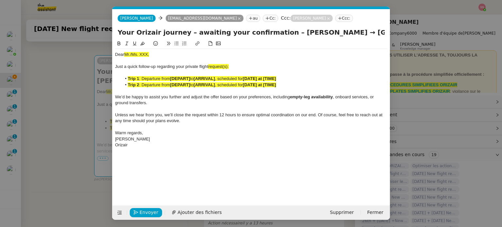
scroll to position [0, 28]
click at [149, 55] on span "Mr./Ms. XXX," at bounding box center [136, 54] width 25 height 5
drag, startPoint x: 153, startPoint y: 54, endPoint x: 91, endPoint y: 53, distance: 62.5
click at [89, 52] on nz-modal-container "relance Service Relance Bon de Commande LBP A utiliser dans le cadre de la proc…" at bounding box center [251, 113] width 502 height 227
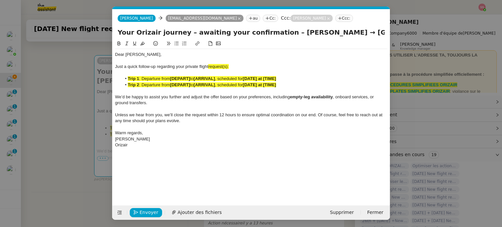
click at [61, 94] on nz-modal-container "relance Service Relance Bon de Commande LBP A utiliser dans le cadre de la proc…" at bounding box center [251, 113] width 502 height 227
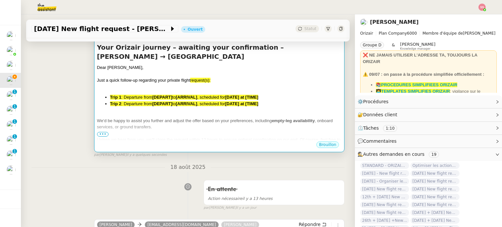
scroll to position [12, 0]
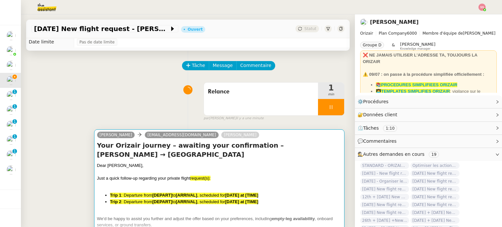
click at [183, 162] on div "Dear [PERSON_NAME]," at bounding box center [219, 165] width 244 height 7
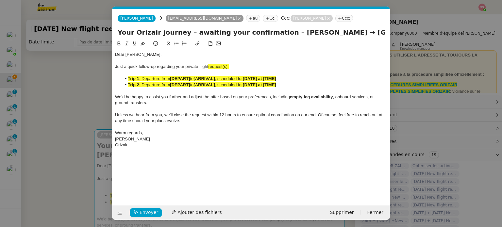
scroll to position [0, 28]
click at [78, 123] on nz-modal-container "relance Service Relance Bon de Commande LBP A utiliser dans le cadre de la proc…" at bounding box center [251, 113] width 502 height 227
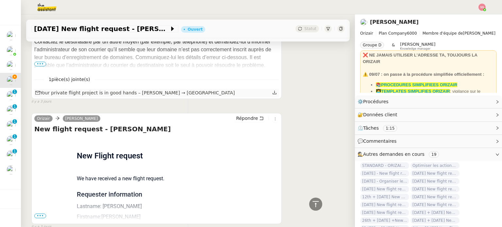
scroll to position [731, 0]
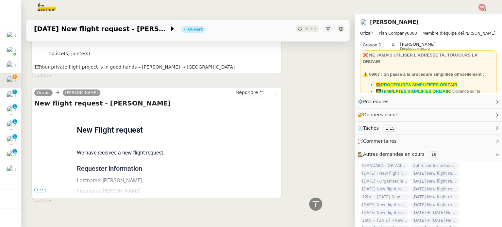
click at [42, 188] on span "•••" at bounding box center [40, 190] width 12 height 5
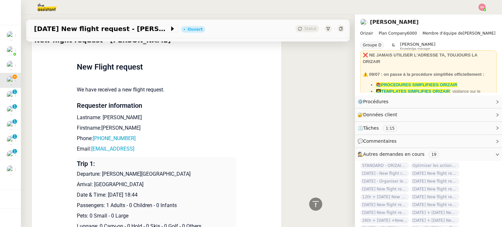
scroll to position [860, 0]
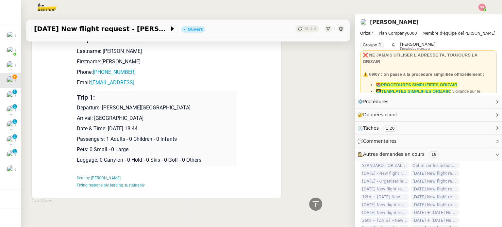
drag, startPoint x: 171, startPoint y: 118, endPoint x: 105, endPoint y: 117, distance: 66.7
click at [105, 125] on p "Date & Time: [DATE] 18:44" at bounding box center [157, 129] width 160 height 8
copy p "[DATE] 18:44"
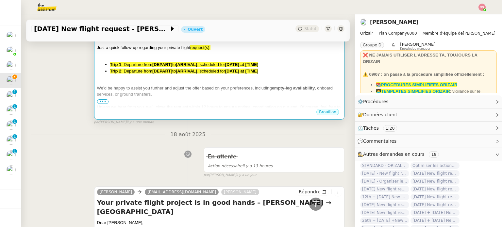
scroll to position [109, 0]
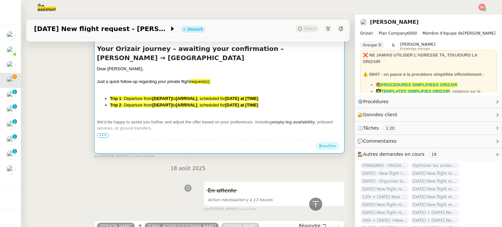
click at [252, 96] on strong "[DATE] at [TIME]" at bounding box center [241, 98] width 33 height 5
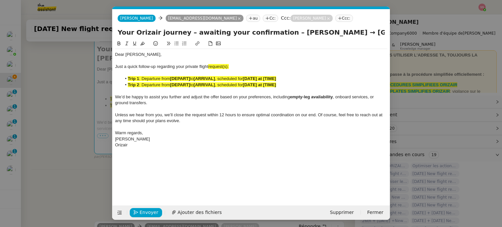
scroll to position [0, 28]
drag, startPoint x: 288, startPoint y: 87, endPoint x: 126, endPoint y: 85, distance: 161.8
click at [126, 85] on li "Trip 2 : Departure from [DEPART] to [ARRIVAL] , scheduled for [DATE] at [TIME]" at bounding box center [255, 85] width 266 height 6
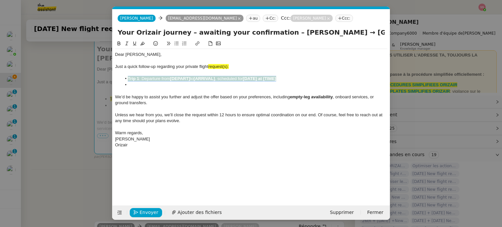
drag, startPoint x: 286, startPoint y: 78, endPoint x: 124, endPoint y: 78, distance: 162.8
click at [124, 78] on li "Trip 1 : Departure from [DEPART] to [ARRIVAL] , scheduled for [DATE] at [TIME]" at bounding box center [255, 79] width 266 height 6
click at [143, 47] on button at bounding box center [143, 44] width 8 height 8
click at [130, 84] on li at bounding box center [255, 85] width 266 height 6
drag, startPoint x: 300, startPoint y: 75, endPoint x: 262, endPoint y: 81, distance: 38.5
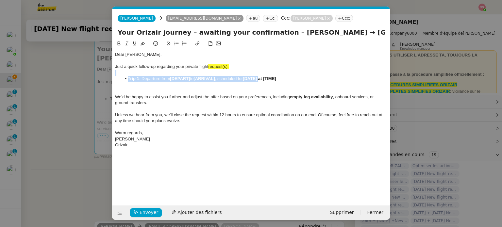
click at [262, 81] on div "Dear [PERSON_NAME], Just a quick follow-up regarding your private flight reques…" at bounding box center [251, 100] width 272 height 102
click at [267, 82] on li "Trip 1 : Departure from [DEPART] to [ARRIVAL] , scheduled for [DATE] at [TIME]" at bounding box center [255, 79] width 266 height 6
drag, startPoint x: 285, startPoint y: 80, endPoint x: 247, endPoint y: 78, distance: 37.7
click at [247, 78] on li "Trip 1 : Departure from [DEPART] to [ARRIVAL] , scheduled for [DATE] at [TIME]" at bounding box center [255, 79] width 266 height 6
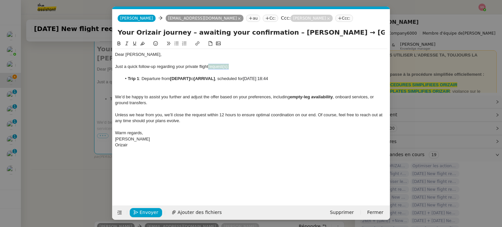
drag, startPoint x: 209, startPoint y: 65, endPoint x: 234, endPoint y: 66, distance: 24.9
click at [234, 66] on div "Just a quick follow-up regarding your private flight request(s):" at bounding box center [251, 67] width 272 height 6
click at [143, 46] on icon at bounding box center [142, 43] width 5 height 5
click at [241, 62] on div at bounding box center [251, 61] width 272 height 6
click at [224, 66] on div "Just a quick follow-up regarding your private flight request(s):" at bounding box center [251, 67] width 272 height 6
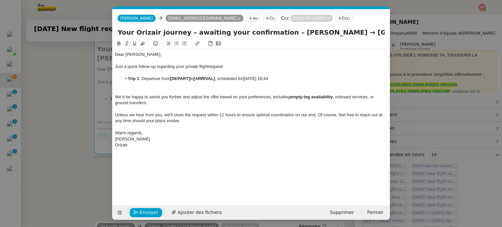
click at [86, 130] on nz-modal-container "relance Service Relance Bon de Commande LBP A utiliser dans le cadre de la proc…" at bounding box center [251, 113] width 502 height 227
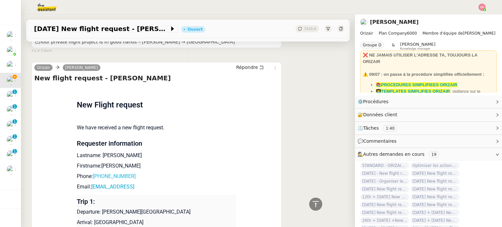
scroll to position [795, 0]
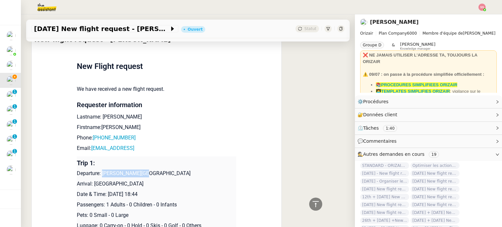
drag, startPoint x: 100, startPoint y: 161, endPoint x: 155, endPoint y: 160, distance: 54.9
click at [155, 170] on p "Departure: [PERSON_NAME][GEOGRAPHIC_DATA]" at bounding box center [157, 174] width 160 height 8
copy p "[PERSON_NAME][GEOGRAPHIC_DATA]"
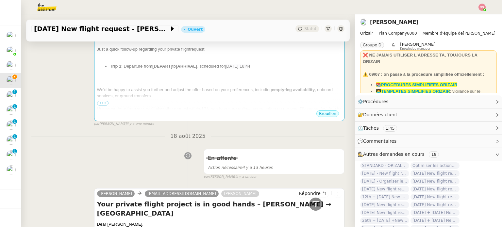
scroll to position [76, 0]
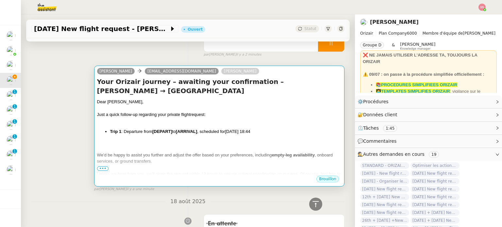
click at [213, 128] on li "Trip 1 : Departure from [DEPART] to [ARRIVAL] , scheduled for [DATE] 18:44" at bounding box center [225, 131] width 231 height 7
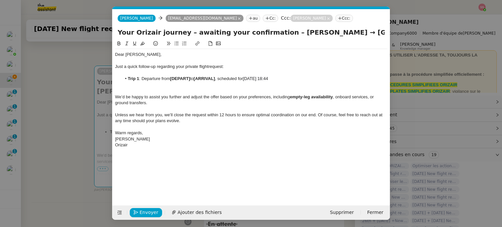
scroll to position [0, 28]
drag, startPoint x: 191, startPoint y: 77, endPoint x: 171, endPoint y: 78, distance: 20.6
click at [171, 78] on li "Trip 1 : Departure from [DEPART] to [ARRIVAL] , scheduled for [DATE] 18:44" at bounding box center [255, 79] width 266 height 6
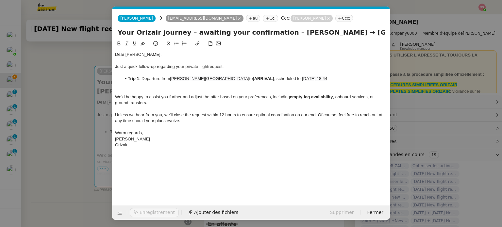
click at [61, 142] on nz-modal-container "relance Service Relance Bon de Commande LBP A utiliser dans le cadre de la proc…" at bounding box center [251, 113] width 502 height 227
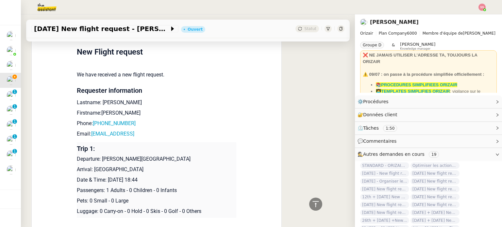
scroll to position [860, 0]
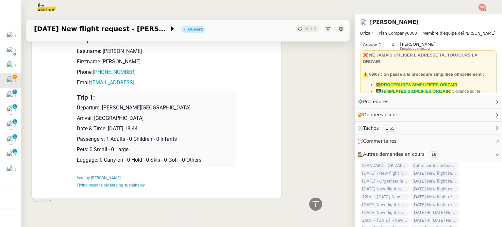
drag, startPoint x: 90, startPoint y: 106, endPoint x: 171, endPoint y: 101, distance: 81.2
click at [171, 101] on td "Trip 1: Departure: [PERSON_NAME][GEOGRAPHIC_DATA] Arrival: [PERSON_NAME][GEOGRA…" at bounding box center [157, 129] width 160 height 76
copy p "[PERSON_NAME][GEOGRAPHIC_DATA]"
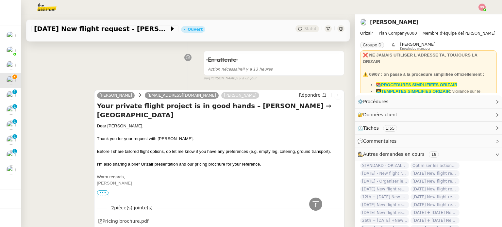
scroll to position [43, 0]
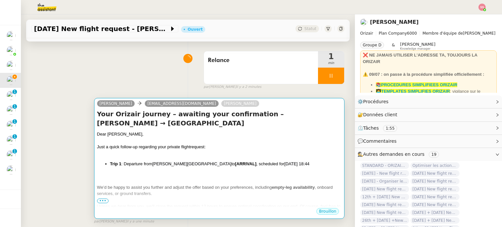
click at [200, 138] on div at bounding box center [219, 141] width 244 height 7
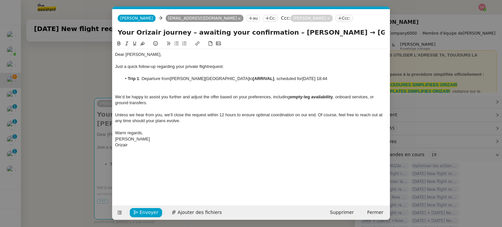
scroll to position [0, 28]
drag, startPoint x: 231, startPoint y: 81, endPoint x: 209, endPoint y: 78, distance: 21.7
click at [209, 78] on li "Trip 1 : Departure from [PERSON_NAME][GEOGRAPHIC_DATA] to [ARRIVAL] , scheduled…" at bounding box center [255, 79] width 266 height 6
click at [178, 91] on div at bounding box center [251, 91] width 272 height 6
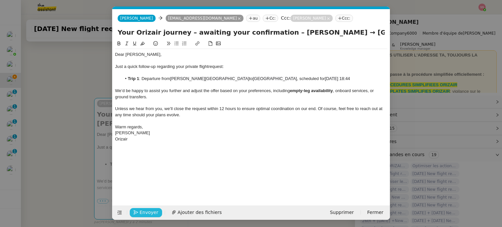
click at [150, 209] on span "Envoyer" at bounding box center [149, 213] width 19 height 8
click at [150, 209] on span "Confirmer l'envoi" at bounding box center [159, 213] width 39 height 8
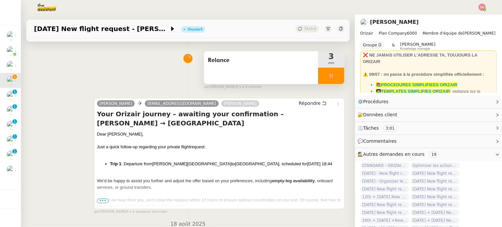
click at [333, 78] on div at bounding box center [331, 76] width 26 height 16
click at [333, 78] on button at bounding box center [337, 76] width 13 height 16
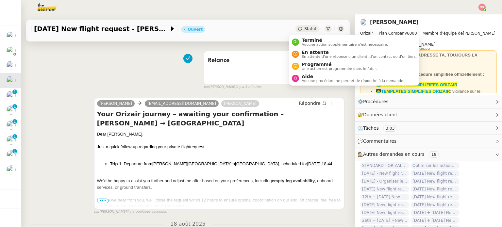
click at [304, 30] on span "Statut" at bounding box center [310, 28] width 12 height 5
click at [311, 58] on span "En attente d'une réponse d'un client, d'un contact ou d'un tiers." at bounding box center [359, 57] width 115 height 4
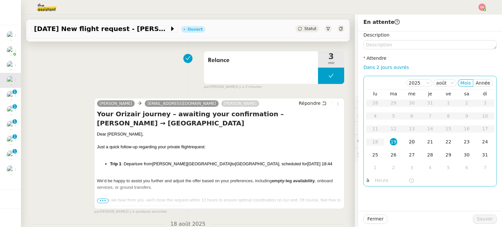
click at [408, 139] on div "20" at bounding box center [411, 141] width 7 height 7
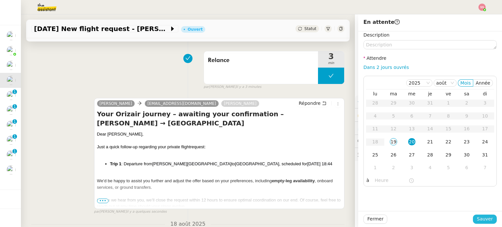
click at [478, 216] on span "Sauver" at bounding box center [485, 219] width 16 height 8
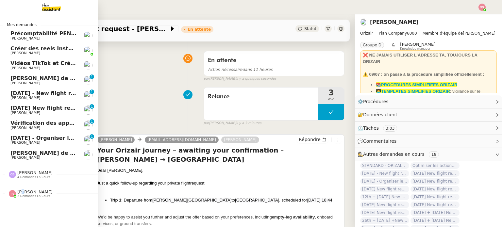
click at [20, 192] on span "[PERSON_NAME]" at bounding box center [34, 192] width 35 height 5
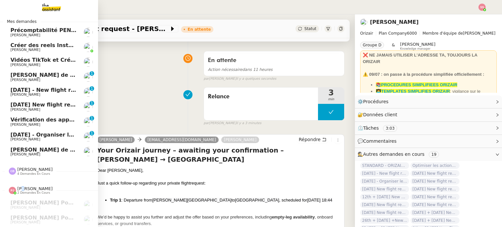
scroll to position [7, 0]
click at [35, 89] on span "[DATE] - New flight request - [PERSON_NAME]" at bounding box center [77, 90] width 135 height 6
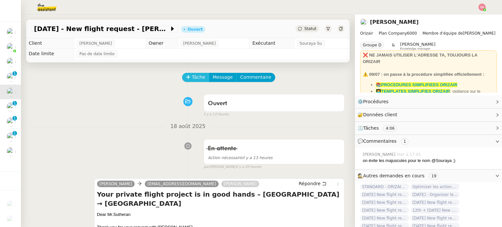
click at [194, 81] on span "Tâche" at bounding box center [198, 78] width 13 height 8
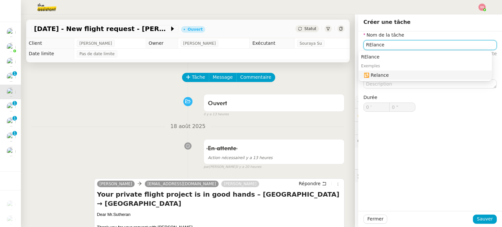
click at [385, 76] on div "🔁 Relance" at bounding box center [427, 75] width 126 height 6
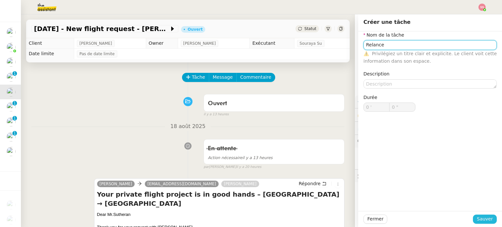
type input "Relance"
click at [480, 221] on span "Sauver" at bounding box center [485, 219] width 16 height 8
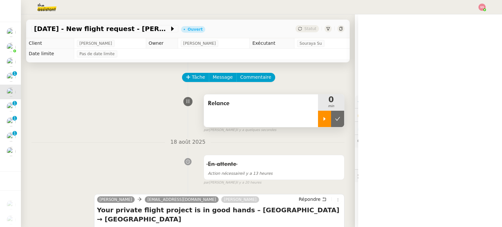
click at [318, 126] on div at bounding box center [324, 119] width 13 height 16
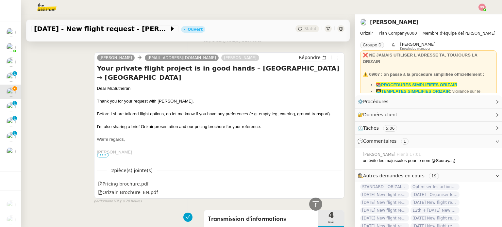
scroll to position [131, 0]
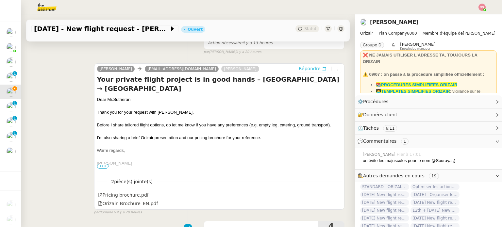
click at [305, 66] on span "Répondre" at bounding box center [310, 68] width 22 height 7
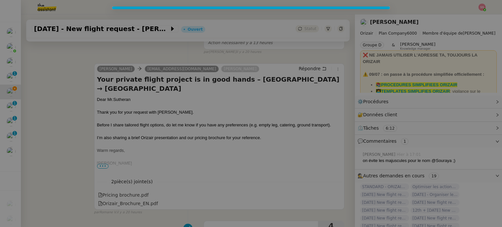
scroll to position [181, 0]
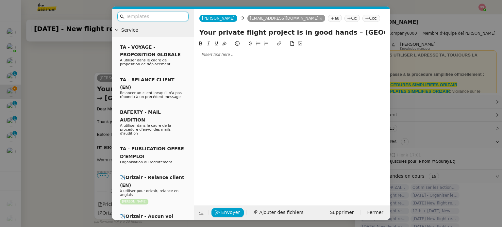
click at [134, 17] on input "text" at bounding box center [155, 17] width 59 height 8
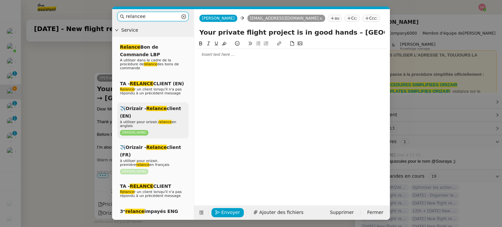
type input "relancee"
click at [146, 109] on div "✈️Orizair - Relance client (EN) à utiliser pour orizair, relance en anglais [PE…" at bounding box center [152, 120] width 71 height 36
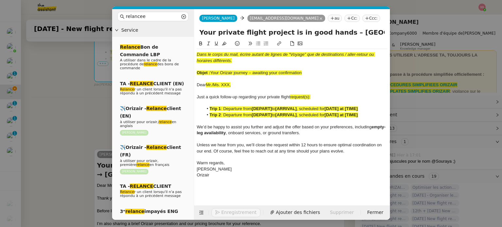
scroll to position [267, 0]
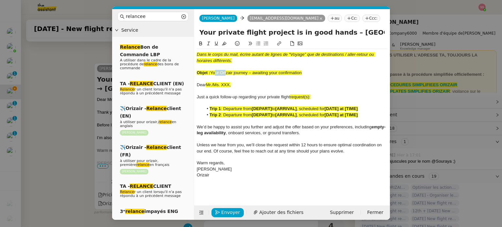
drag, startPoint x: 213, startPoint y: 73, endPoint x: 226, endPoint y: 72, distance: 12.8
click at [226, 72] on span "Your Orizair journey – awaiting your confirmation" at bounding box center [256, 72] width 92 height 5
click at [222, 72] on span "Your Orizair journey – awaiting your confirmation" at bounding box center [256, 72] width 92 height 5
drag, startPoint x: 213, startPoint y: 71, endPoint x: 307, endPoint y: 73, distance: 94.2
click at [307, 73] on div "Objet : Your Orizair journey – awaiting your confirmation" at bounding box center [292, 73] width 191 height 6
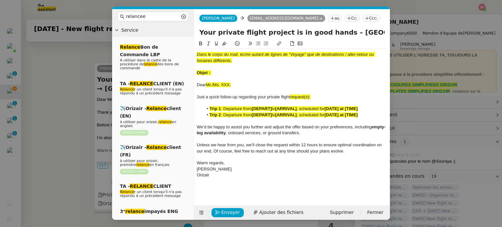
drag, startPoint x: 333, startPoint y: 30, endPoint x: 170, endPoint y: 39, distance: 163.3
click at [170, 39] on nz-layout "relancee Service Relance Bon de Commande LBP A utiliser dans le cadre de la pro…" at bounding box center [251, 114] width 278 height 211
paste input "Your Orizair journey – awaiting your confirmation"
type input "Your Orizair journey – awaiting your confirmation– [GEOGRAPHIC_DATA] → [GEOGRAP…"
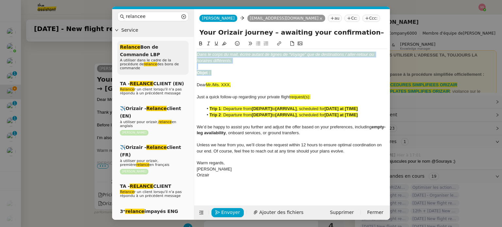
drag, startPoint x: 216, startPoint y: 73, endPoint x: 188, endPoint y: 46, distance: 38.9
click at [188, 46] on nz-layout "relancee Service Relance Bon de Commande LBP A utiliser dans le cadre de la pro…" at bounding box center [251, 114] width 278 height 211
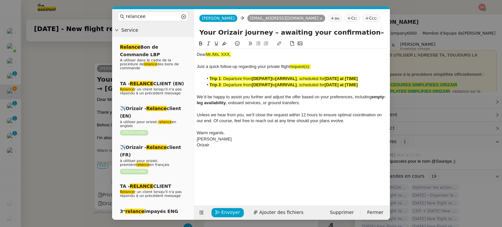
drag, startPoint x: 43, startPoint y: 110, endPoint x: 58, endPoint y: 104, distance: 15.1
click at [43, 109] on nz-modal-container "relancee Service Relance Bon de Commande LBP A utiliser dans le cadre de la pro…" at bounding box center [251, 113] width 502 height 227
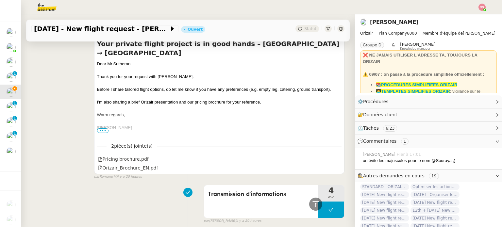
scroll to position [266, 0]
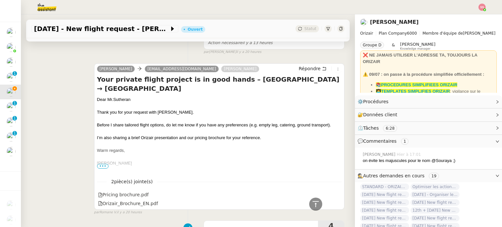
click at [108, 96] on div "Dear Mr.Sutheran" at bounding box center [219, 99] width 244 height 7
copy div "Dear Mr.Sutheran"
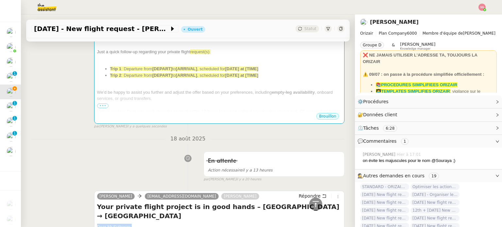
scroll to position [102, 0]
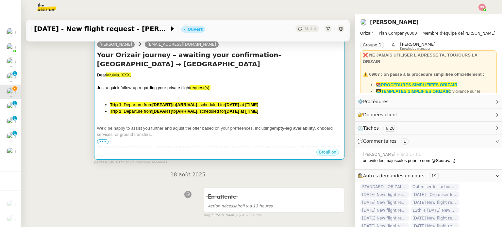
click at [155, 67] on h4 "Your Orizair journey – awaiting your confirmation– [GEOGRAPHIC_DATA] → [GEOGRAP…" at bounding box center [219, 59] width 244 height 18
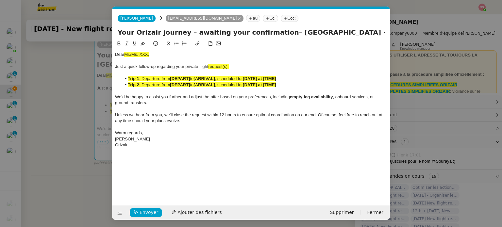
scroll to position [0, 30]
click at [139, 53] on span "Mr./Ms. XXX," at bounding box center [136, 54] width 25 height 5
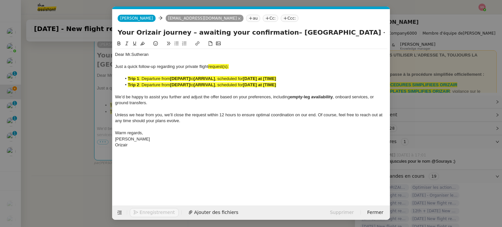
click at [63, 113] on nz-modal-container "relancee Service Relance Bon de Commande LBP A utiliser dans le cadre de la pro…" at bounding box center [251, 113] width 502 height 227
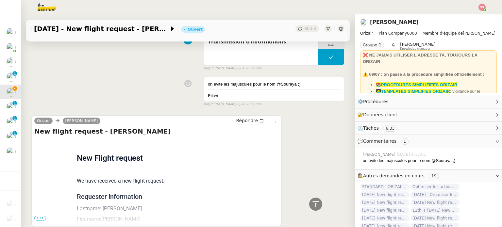
scroll to position [492, 0]
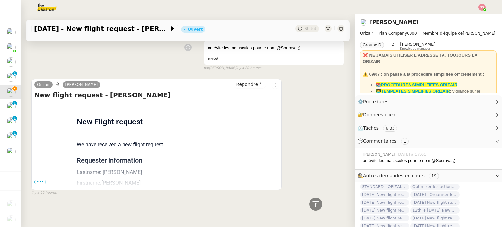
click at [40, 180] on span "•••" at bounding box center [40, 182] width 12 height 5
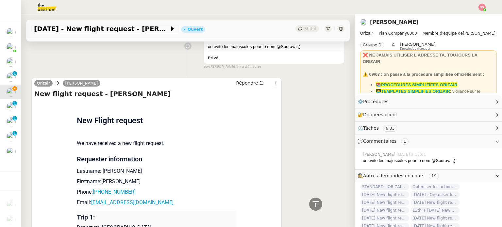
scroll to position [621, 0]
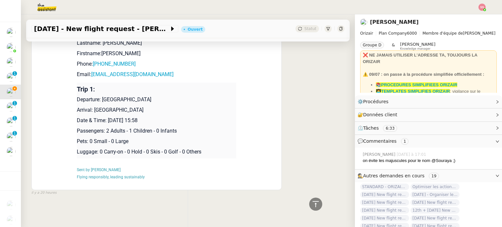
drag, startPoint x: 99, startPoint y: 95, endPoint x: 164, endPoint y: 92, distance: 64.8
click at [164, 92] on td "Trip 1: Departure: [GEOGRAPHIC_DATA] Arrival: Malaga Date & Time: [DATE] 15:58 …" at bounding box center [157, 121] width 160 height 76
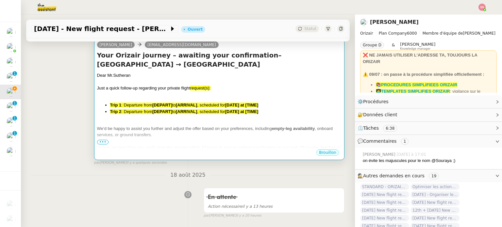
scroll to position [98, 0]
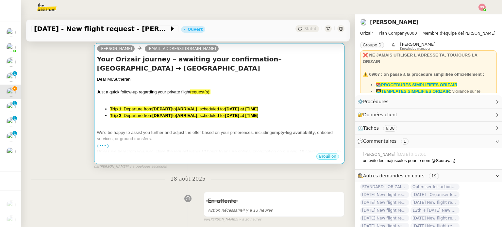
click at [217, 102] on div at bounding box center [219, 98] width 244 height 7
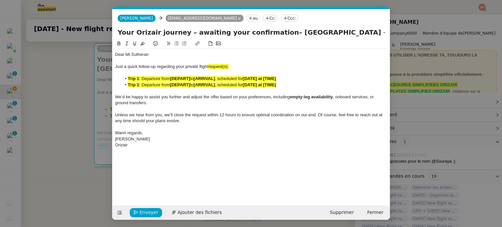
scroll to position [0, 30]
click at [235, 65] on div "Just a quick follow-up regarding your private flight request(s):" at bounding box center [251, 67] width 272 height 6
drag, startPoint x: 228, startPoint y: 65, endPoint x: 210, endPoint y: 66, distance: 18.0
click at [210, 66] on div "Just a quick follow-up regarding your private flight request:" at bounding box center [251, 67] width 272 height 6
click at [143, 43] on icon at bounding box center [142, 43] width 5 height 5
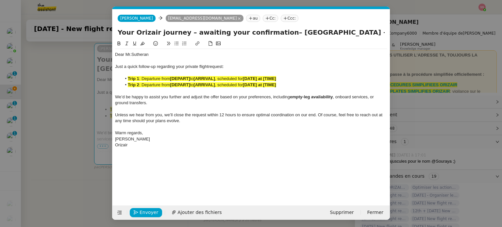
click at [180, 82] on li "Trip 2 : Departure from [DEPART] to [ARRIVAL] , scheduled for [DATE] at [TIME]" at bounding box center [255, 85] width 266 height 6
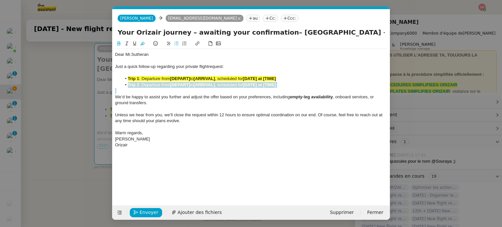
click at [180, 82] on li "Trip 2 : Departure from [DEPART] to [ARRIVAL] , scheduled for [DATE] at [TIME]" at bounding box center [255, 85] width 266 height 6
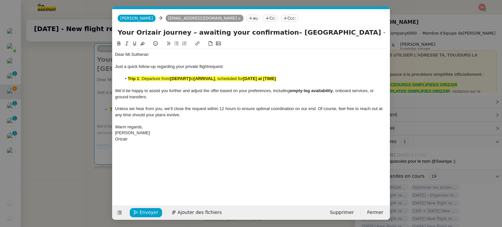
click at [177, 77] on strong "[DEPART]" at bounding box center [180, 78] width 20 height 5
click at [143, 43] on icon at bounding box center [142, 43] width 5 height 5
click at [157, 82] on div "Dear Mr.Sutheran Just a quick follow-up regarding your private flight request: …" at bounding box center [251, 97] width 272 height 96
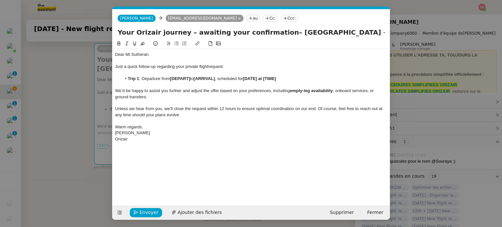
click at [199, 76] on div at bounding box center [251, 73] width 272 height 6
drag, startPoint x: 191, startPoint y: 77, endPoint x: 171, endPoint y: 77, distance: 19.3
click at [171, 77] on strong "[DEPART]" at bounding box center [180, 78] width 20 height 5
click at [75, 108] on nz-modal-container "relancee Service Relance Bon de Commande LBP A utiliser dans le cadre de la pro…" at bounding box center [251, 113] width 502 height 227
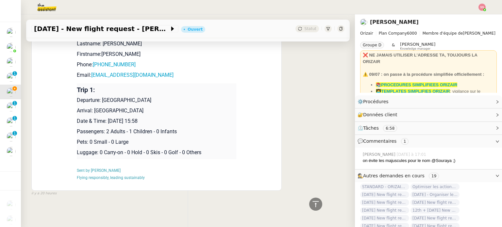
scroll to position [621, 0]
drag, startPoint x: 109, startPoint y: 107, endPoint x: 92, endPoint y: 106, distance: 17.7
click at [92, 106] on p "Arrival: [GEOGRAPHIC_DATA]" at bounding box center [157, 110] width 160 height 8
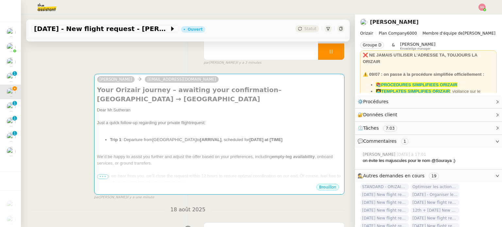
scroll to position [65, 0]
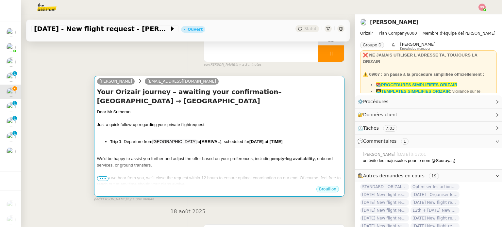
click at [224, 108] on div "Your Orizair journey – awaiting your confirmation– [GEOGRAPHIC_DATA] → [GEOGRAP…" at bounding box center [219, 136] width 244 height 98
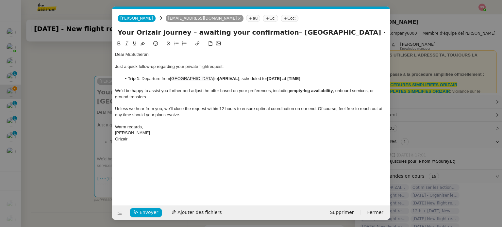
scroll to position [0, 30]
drag, startPoint x: 237, startPoint y: 79, endPoint x: 216, endPoint y: 77, distance: 20.7
click at [218, 77] on strong "[ARRIVAL]" at bounding box center [228, 78] width 21 height 5
click at [48, 73] on nz-modal-container "relancee Service Relance Bon de Commande LBP A utiliser dans le cadre de la pro…" at bounding box center [251, 113] width 502 height 227
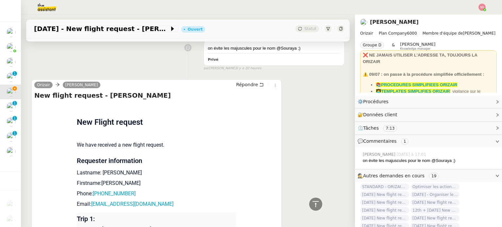
scroll to position [621, 0]
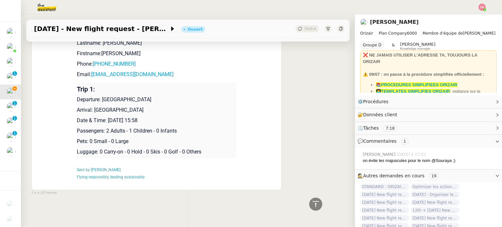
drag, startPoint x: 105, startPoint y: 115, endPoint x: 175, endPoint y: 114, distance: 70.3
click at [175, 117] on p "Date & Time: [DATE] 15:58" at bounding box center [157, 121] width 160 height 8
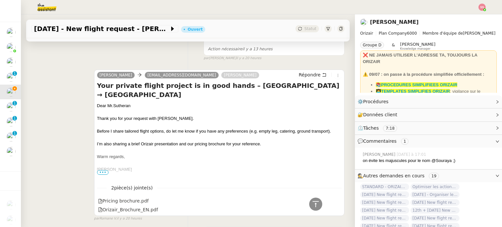
scroll to position [65, 0]
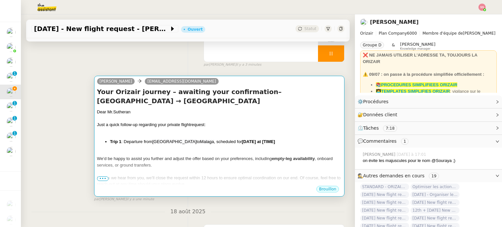
click at [252, 122] on div "Just a quick follow-up regarding your private flight request:" at bounding box center [219, 125] width 244 height 7
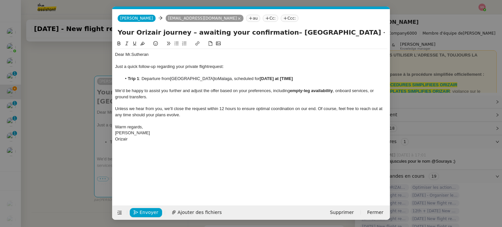
scroll to position [0, 30]
drag, startPoint x: 296, startPoint y: 80, endPoint x: 260, endPoint y: 78, distance: 36.3
click at [260, 78] on li "Trip 1 : Departure from [GEOGRAPHIC_DATA] to [GEOGRAPHIC_DATA] , scheduled for …" at bounding box center [255, 79] width 266 height 6
click at [281, 17] on nz-tag "Ccc:" at bounding box center [290, 18] width 18 height 7
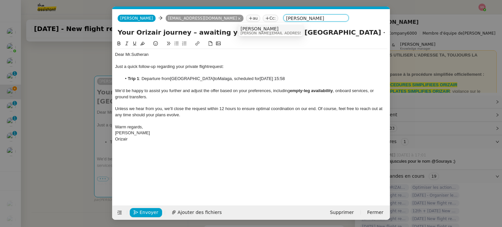
type input "[PERSON_NAME]"
click at [278, 32] on div "[PERSON_NAME] [PERSON_NAME][EMAIL_ADDRESS][DOMAIN_NAME]" at bounding box center [271, 30] width 60 height 9
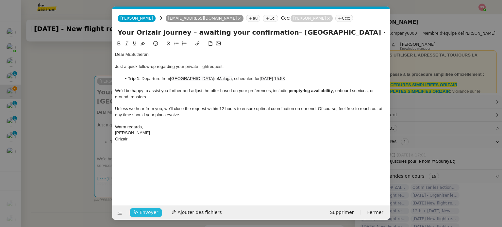
click at [148, 210] on span "Envoyer" at bounding box center [149, 213] width 19 height 8
click at [148, 210] on span "Confirmer l'envoi" at bounding box center [159, 213] width 39 height 8
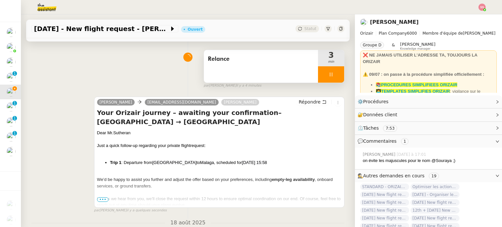
scroll to position [33, 0]
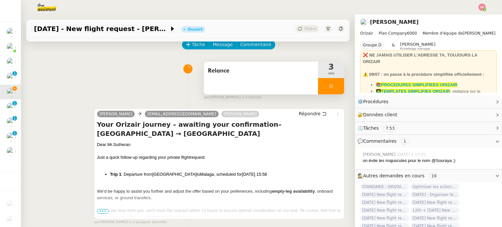
drag, startPoint x: 323, startPoint y: 91, endPoint x: 327, endPoint y: 89, distance: 4.3
click at [323, 91] on div at bounding box center [331, 86] width 26 height 16
click at [335, 89] on icon at bounding box center [337, 86] width 5 height 5
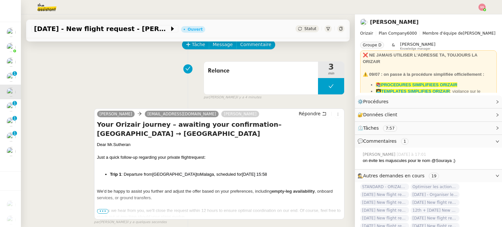
click at [304, 29] on span "Statut" at bounding box center [310, 28] width 12 height 5
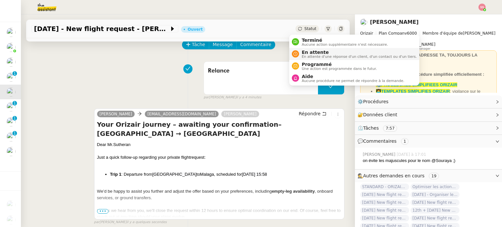
drag, startPoint x: 309, startPoint y: 55, endPoint x: 315, endPoint y: 60, distance: 7.9
click at [309, 55] on span "En attente d'une réponse d'un client, d'un contact ou d'un tiers." at bounding box center [359, 57] width 115 height 4
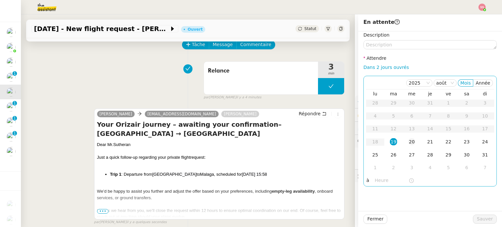
click at [408, 141] on div "20" at bounding box center [411, 141] width 7 height 7
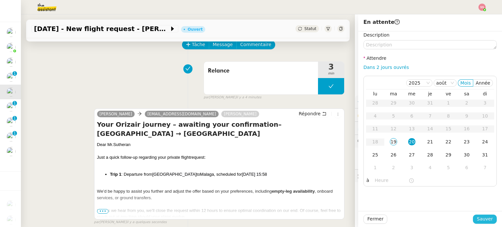
click at [473, 221] on button "Sauver" at bounding box center [485, 219] width 24 height 9
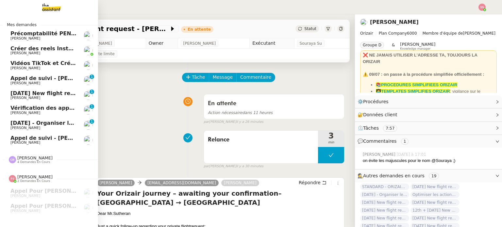
click at [56, 94] on span "[DATE] New flight request - [PERSON_NAME]" at bounding box center [75, 93] width 131 height 6
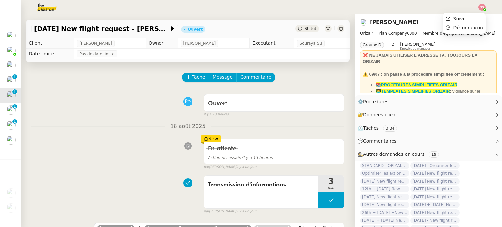
click at [479, 9] on img at bounding box center [482, 7] width 7 height 7
click at [462, 20] on span "Suivi" at bounding box center [458, 18] width 11 height 5
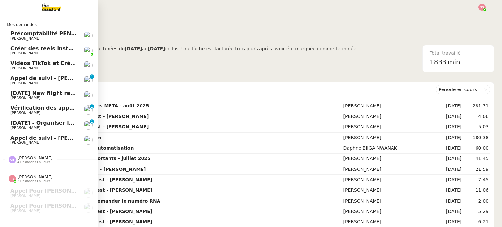
click at [66, 90] on link "[DATE] New flight request - [PERSON_NAME] [PERSON_NAME]" at bounding box center [49, 95] width 98 height 15
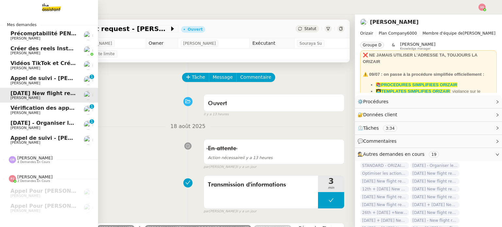
click at [73, 85] on link "Appel de suivi - [PERSON_NAME] [PERSON_NAME] 0 1 2 3 4 5 6 7 8 9" at bounding box center [49, 80] width 98 height 15
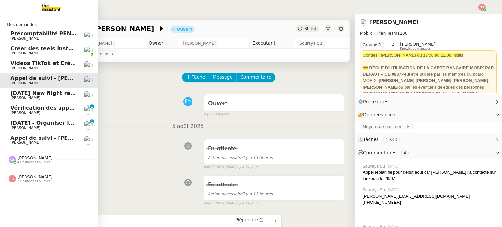
click at [47, 91] on span "[DATE] New flight request - [PERSON_NAME]" at bounding box center [75, 93] width 131 height 6
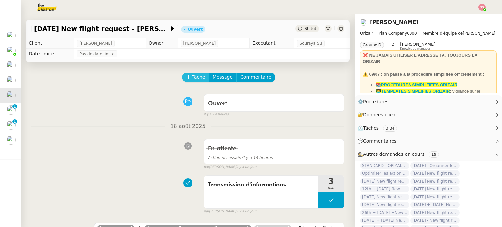
click at [192, 78] on span "Tâche" at bounding box center [198, 78] width 13 height 8
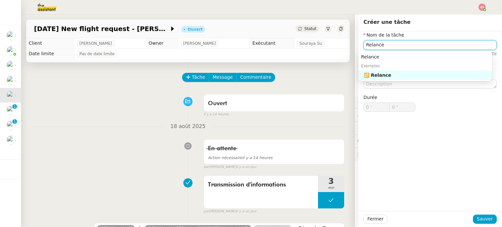
click at [382, 74] on div "🔁 Relance" at bounding box center [427, 75] width 126 height 6
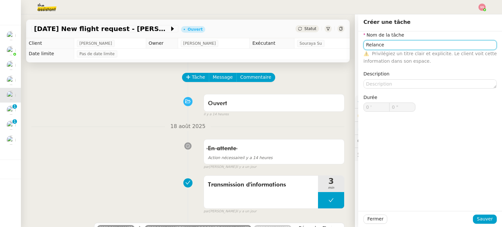
type input "Relance"
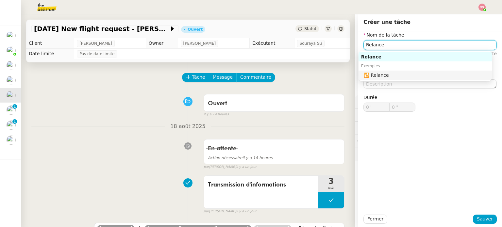
click at [379, 71] on nz-auto-option "🔁 Relance" at bounding box center [425, 75] width 133 height 9
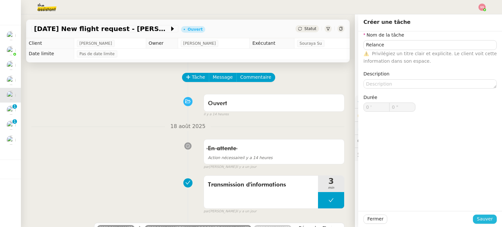
click at [484, 219] on span "Sauver" at bounding box center [485, 219] width 16 height 8
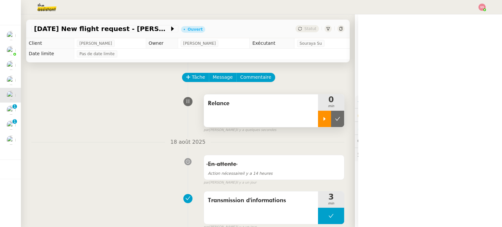
click at [318, 116] on div at bounding box center [324, 119] width 13 height 16
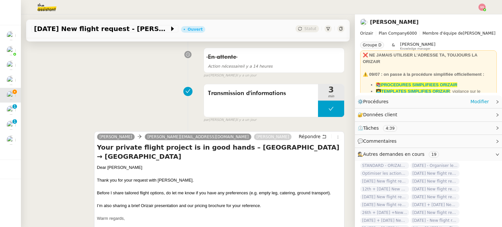
scroll to position [109, 0]
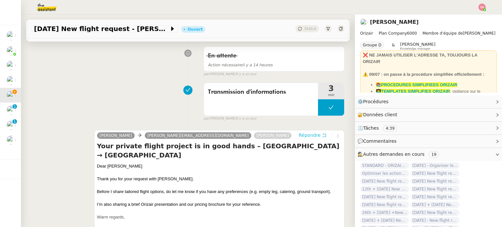
click at [299, 136] on span "Répondre" at bounding box center [310, 135] width 22 height 7
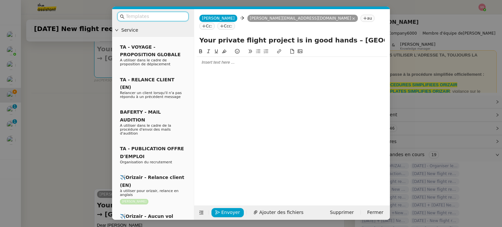
click at [172, 16] on input "text" at bounding box center [155, 17] width 59 height 8
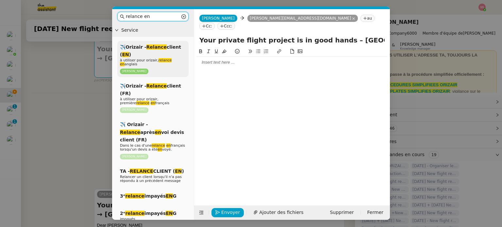
type input "relance en"
click at [159, 59] on em "relance" at bounding box center [165, 60] width 13 height 4
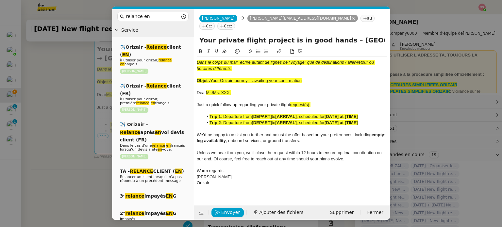
drag, startPoint x: 210, startPoint y: 71, endPoint x: 303, endPoint y: 73, distance: 92.8
click at [303, 78] on div "Objet : Your Orizair journey – awaiting your confirmation" at bounding box center [292, 81] width 191 height 6
drag, startPoint x: 331, startPoint y: 33, endPoint x: 191, endPoint y: 29, distance: 140.3
click at [191, 29] on nz-layout "relance en Service ✈️Orizair - Relance client ( EN ) à utiliser pour orizair, r…" at bounding box center [251, 114] width 278 height 211
paste input "Orizair journey – awaiting your confirmation"
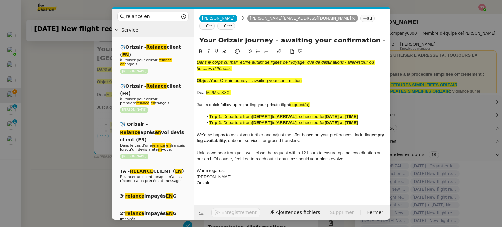
type input "Your Orizair journey – awaiting your confirmation – [GEOGRAPHIC_DATA] → [GEOGRA…"
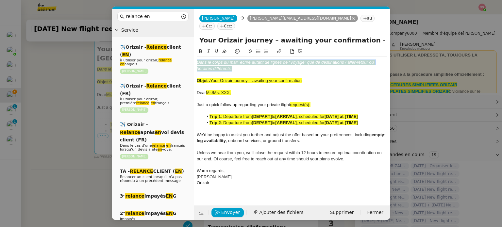
drag, startPoint x: 231, startPoint y: 62, endPoint x: 191, endPoint y: 43, distance: 44.7
click at [191, 43] on nz-layout "relance en Service ✈️Orizair - Relance client ( EN ) à utiliser pour orizair, r…" at bounding box center [251, 114] width 278 height 211
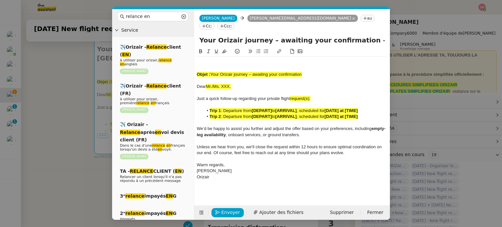
drag, startPoint x: 319, startPoint y: 65, endPoint x: 193, endPoint y: 42, distance: 127.8
click at [193, 42] on nz-layout "relance en Service ✈️Orizair - Relance client ( EN ) à utiliser pour orizair, r…" at bounding box center [251, 114] width 278 height 211
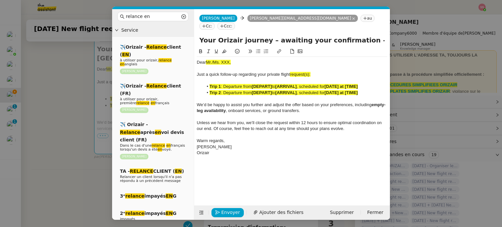
click at [55, 126] on nz-modal-container "relance en Service ✈️Orizair - Relance client ( EN ) à utiliser pour orizair, r…" at bounding box center [251, 113] width 502 height 227
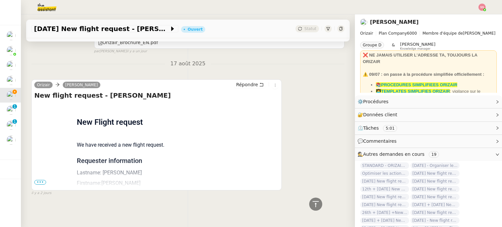
scroll to position [473, 0]
click at [39, 180] on span "•••" at bounding box center [40, 182] width 12 height 5
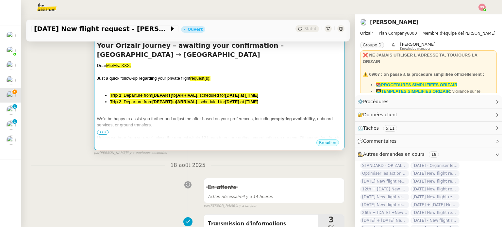
scroll to position [243, 0]
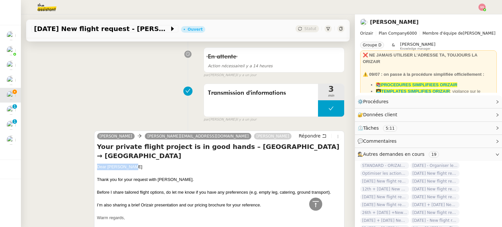
drag, startPoint x: 130, startPoint y: 161, endPoint x: 93, endPoint y: 158, distance: 36.8
click at [94, 158] on div "[PERSON_NAME] [PERSON_NAME][EMAIL_ADDRESS][DOMAIN_NAME] [PERSON_NAME] Your priv…" at bounding box center [219, 204] width 250 height 146
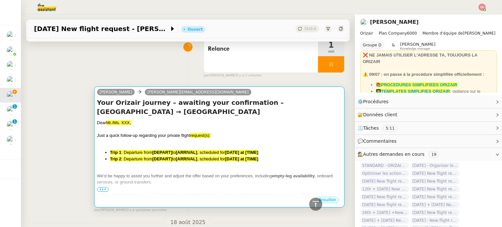
scroll to position [14, 0]
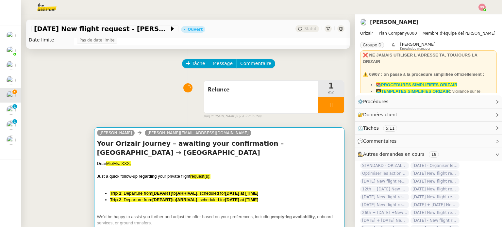
click at [163, 167] on div at bounding box center [219, 170] width 244 height 7
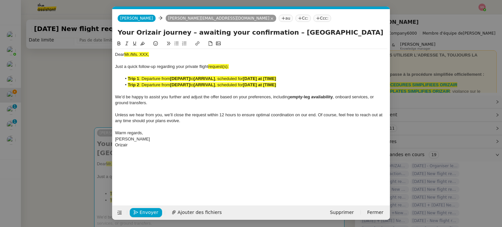
scroll to position [0, 34]
click at [140, 57] on span "Mr./Ms. XXX," at bounding box center [136, 54] width 25 height 5
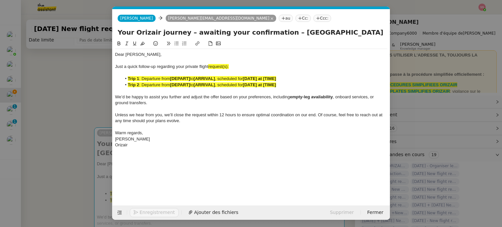
drag, startPoint x: 225, startPoint y: 65, endPoint x: 238, endPoint y: 63, distance: 13.5
click at [225, 65] on span "request(s):" at bounding box center [218, 66] width 20 height 5
drag, startPoint x: 229, startPoint y: 68, endPoint x: 210, endPoint y: 66, distance: 19.3
click at [210, 66] on div "Just a quick follow-up regarding your private flight request:" at bounding box center [251, 67] width 272 height 6
click at [142, 45] on icon at bounding box center [142, 43] width 5 height 5
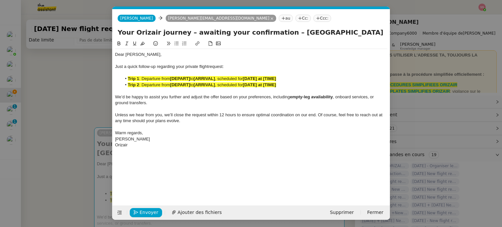
click at [152, 83] on span ": Departure from" at bounding box center [154, 84] width 31 height 5
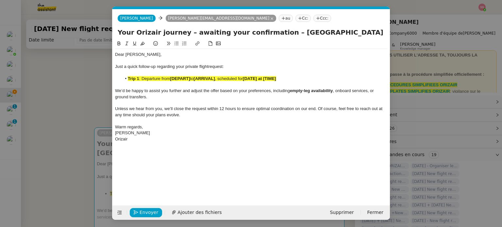
click at [67, 112] on nz-modal-container "relance en Service ✈️Orizair - Relance client ( EN ) à utiliser pour orizair, r…" at bounding box center [251, 113] width 502 height 227
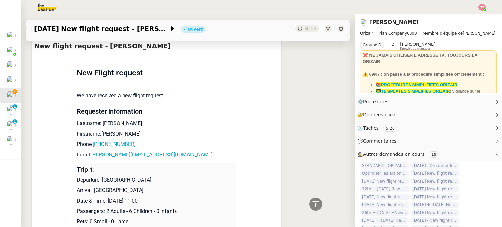
scroll to position [537, 0]
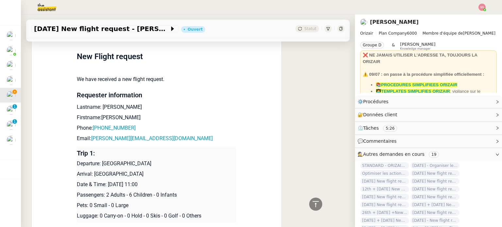
drag, startPoint x: 97, startPoint y: 162, endPoint x: 162, endPoint y: 157, distance: 65.3
click at [162, 157] on td "Trip 1: Departure: [GEOGRAPHIC_DATA] Arrival: [GEOGRAPHIC_DATA] Date & Time: [D…" at bounding box center [157, 185] width 160 height 76
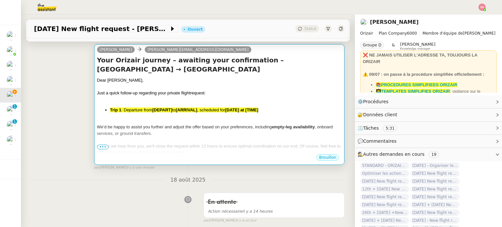
scroll to position [98, 0]
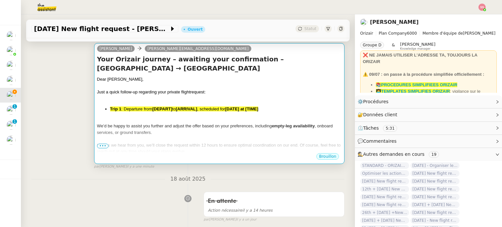
click at [254, 123] on div "We’d be happy to assist you further and adjust the offer based on your preferen…" at bounding box center [219, 129] width 244 height 13
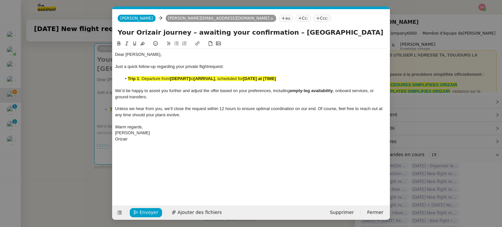
scroll to position [0, 34]
click at [220, 78] on span ", scheduled for" at bounding box center [229, 78] width 28 height 5
click at [250, 75] on div at bounding box center [251, 73] width 272 height 6
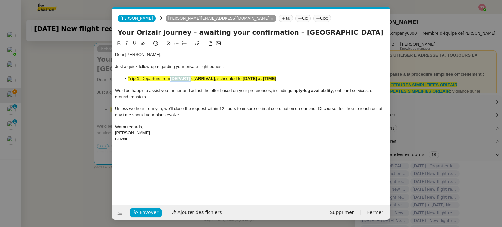
drag, startPoint x: 192, startPoint y: 78, endPoint x: 169, endPoint y: 79, distance: 22.6
click at [169, 79] on li "Trip 1 : Departure from [DEPART] to [ARRIVAL] , scheduled for [DATE] at [TIME]" at bounding box center [255, 79] width 266 height 6
click at [169, 79] on span ": Departure from" at bounding box center [154, 78] width 31 height 5
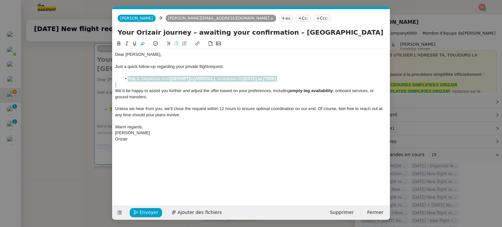
click at [139, 43] on button at bounding box center [143, 44] width 8 height 8
click at [191, 75] on div at bounding box center [251, 73] width 272 height 6
drag, startPoint x: 191, startPoint y: 79, endPoint x: 172, endPoint y: 78, distance: 19.3
click at [172, 78] on strong "[DEPART]" at bounding box center [180, 78] width 20 height 5
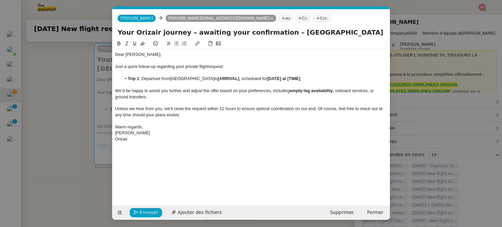
click at [50, 136] on nz-modal-container "relance en Service ✈️Orizair - Relance client ( EN ) à utiliser pour orizair, r…" at bounding box center [251, 113] width 502 height 227
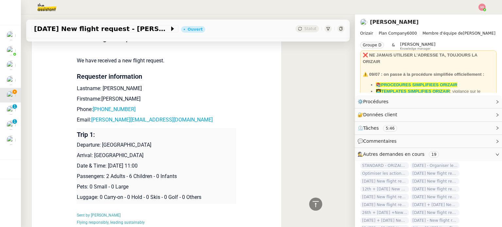
scroll to position [588, 0]
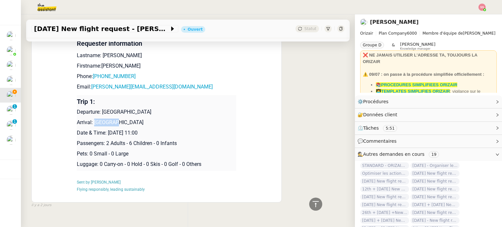
drag, startPoint x: 119, startPoint y: 124, endPoint x: 92, endPoint y: 120, distance: 28.1
click at [92, 120] on p "Arrival: [GEOGRAPHIC_DATA]" at bounding box center [157, 123] width 160 height 8
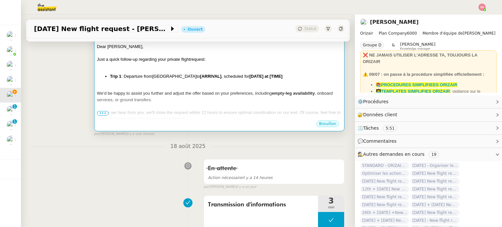
scroll to position [131, 0]
click at [230, 91] on div "We’d be happy to assist you further and adjust the offer based on your preferen…" at bounding box center [219, 96] width 244 height 13
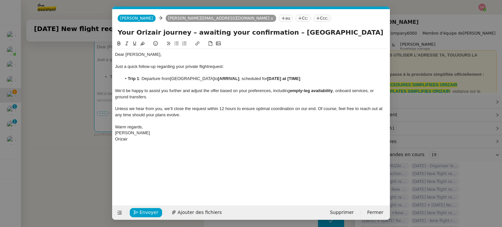
scroll to position [0, 34]
drag, startPoint x: 246, startPoint y: 78, endPoint x: 226, endPoint y: 77, distance: 20.3
click at [226, 77] on strong "[ARRIVAL]" at bounding box center [228, 78] width 21 height 5
click at [173, 80] on span "[GEOGRAPHIC_DATA]" at bounding box center [192, 78] width 44 height 5
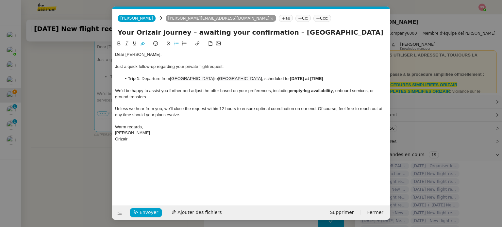
click at [0, 0] on lt-span "Supprimer les doubles espaces" at bounding box center [0, 0] width 0 height 0
click at [68, 117] on nz-modal-container "relance en Service ✈️Orizair - Relance client ( EN ) à utiliser pour orizair, r…" at bounding box center [251, 113] width 502 height 227
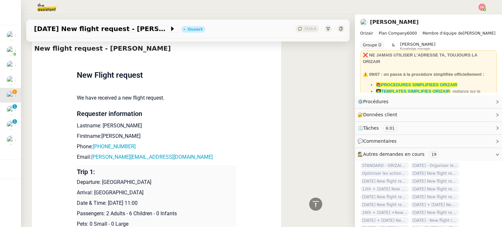
scroll to position [555, 0]
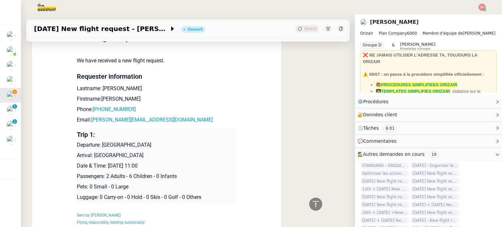
drag, startPoint x: 106, startPoint y: 165, endPoint x: 164, endPoint y: 160, distance: 57.7
click at [164, 162] on p "Date & Time: [DATE] 11:00" at bounding box center [157, 166] width 160 height 8
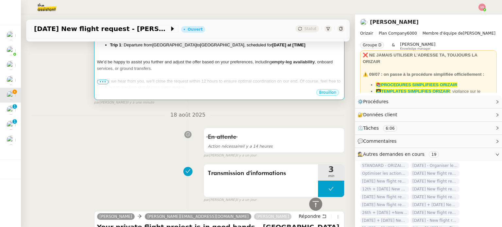
scroll to position [130, 0]
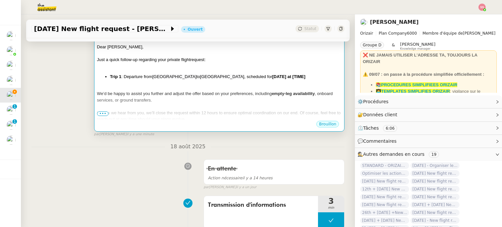
click at [252, 84] on div at bounding box center [219, 87] width 244 height 7
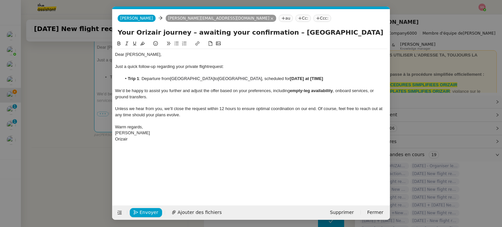
scroll to position [0, 34]
drag, startPoint x: 307, startPoint y: 79, endPoint x: 269, endPoint y: 79, distance: 37.6
click at [269, 79] on li "Trip 1 : Departure from [GEOGRAPHIC_DATA] to [GEOGRAPHIC_DATA] , scheduled for …" at bounding box center [255, 79] width 266 height 6
click at [313, 18] on nz-tag "Ccc:" at bounding box center [322, 18] width 18 height 7
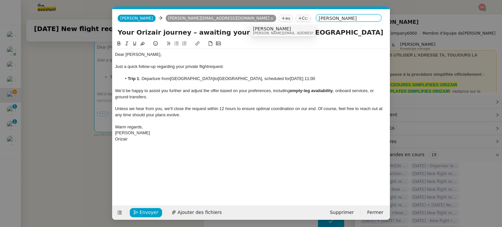
type input "[PERSON_NAME]"
click at [270, 32] on span "[PERSON_NAME][EMAIL_ADDRESS][DOMAIN_NAME]" at bounding box center [299, 33] width 93 height 4
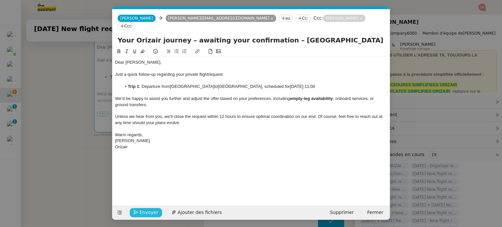
click at [141, 215] on span "Envoyer" at bounding box center [149, 213] width 19 height 8
click at [141, 215] on span "Confirmer l'envoi" at bounding box center [159, 213] width 39 height 8
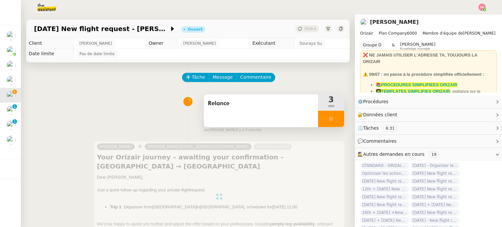
click at [332, 119] on div at bounding box center [331, 119] width 26 height 16
click at [332, 119] on button at bounding box center [337, 119] width 13 height 16
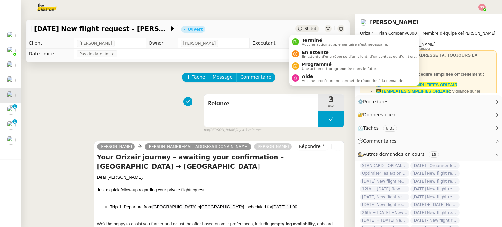
click at [307, 28] on span "Statut" at bounding box center [310, 28] width 12 height 5
click at [310, 53] on span "En attente" at bounding box center [359, 52] width 115 height 5
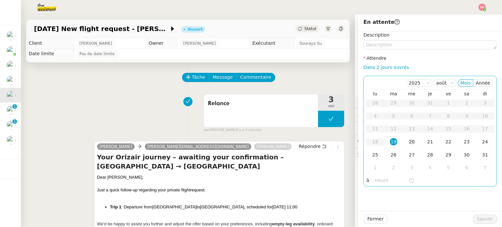
click at [408, 139] on div "20" at bounding box center [411, 141] width 7 height 7
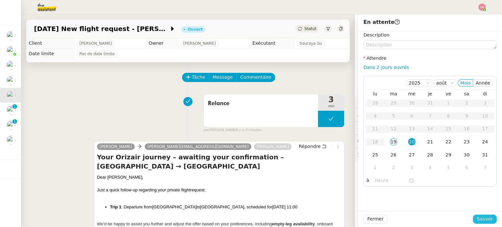
click at [482, 222] on span "Sauver" at bounding box center [485, 219] width 16 height 8
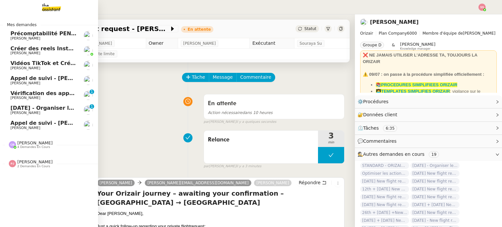
click at [40, 109] on span "[DATE] - Organiser le vol de [PERSON_NAME]" at bounding box center [76, 108] width 132 height 6
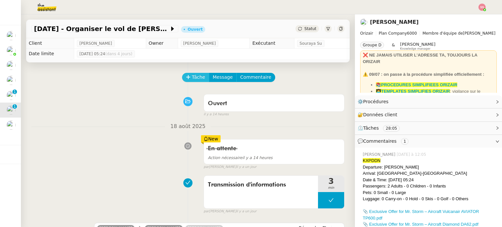
click at [192, 77] on span "Tâche" at bounding box center [198, 78] width 13 height 8
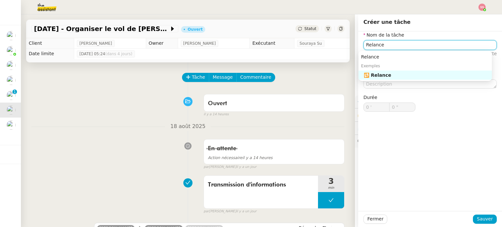
click at [364, 76] on div "🔁 Relance" at bounding box center [427, 75] width 126 height 6
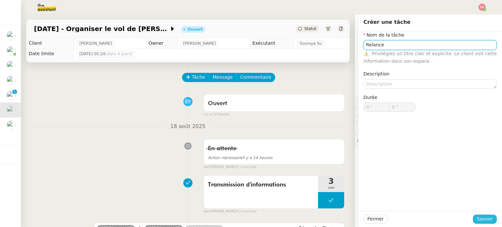
type input "Relance"
click at [488, 220] on span "Sauver" at bounding box center [485, 219] width 16 height 8
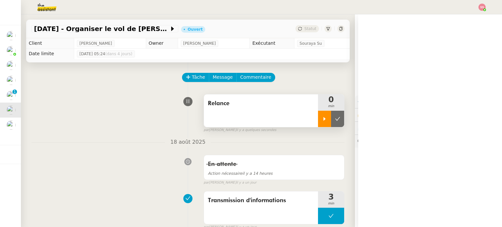
click at [322, 117] on icon at bounding box center [324, 118] width 5 height 5
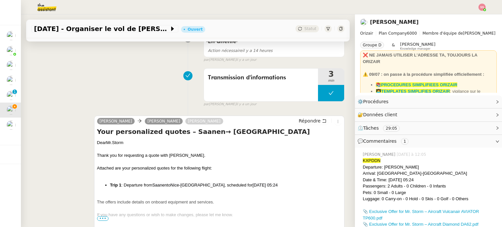
scroll to position [131, 0]
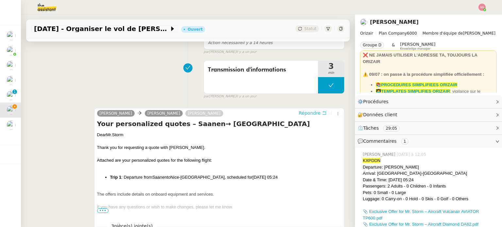
click at [301, 113] on span "Répondre" at bounding box center [310, 113] width 22 height 7
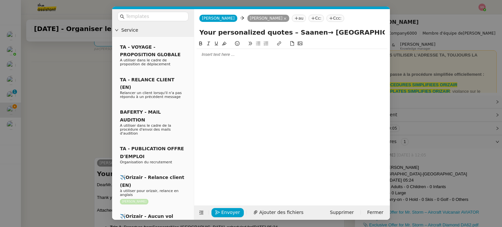
scroll to position [181, 0]
click at [329, 19] on nz-tag "Ccc:" at bounding box center [336, 18] width 18 height 7
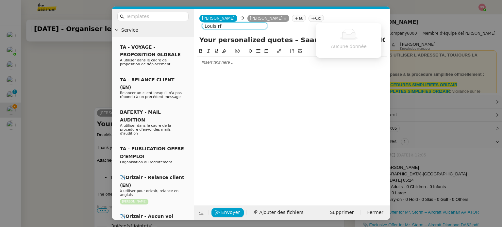
drag, startPoint x: 335, startPoint y: 20, endPoint x: 331, endPoint y: 19, distance: 3.9
click at [265, 23] on input "Louis rf" at bounding box center [235, 26] width 60 height 7
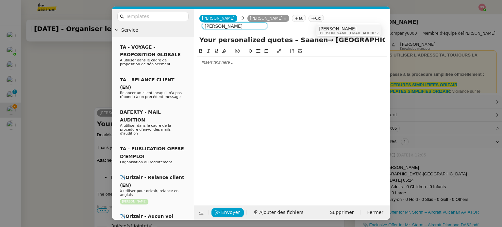
type input "[PERSON_NAME]"
click at [359, 33] on div "[PERSON_NAME] [PERSON_NAME][EMAIL_ADDRESS][DOMAIN_NAME]" at bounding box center [349, 30] width 60 height 9
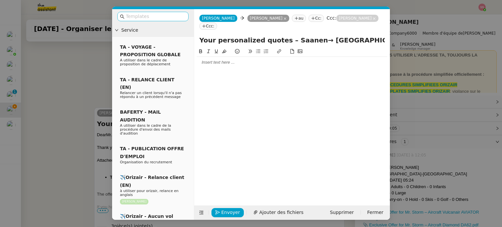
click at [148, 18] on input "text" at bounding box center [155, 17] width 59 height 8
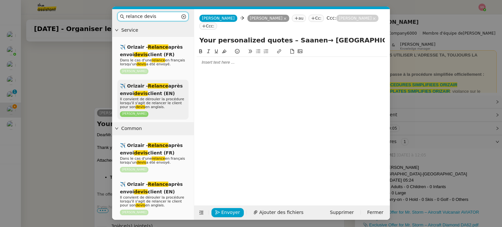
type input "relance devis"
click at [170, 106] on p "Il convient de dérouler la procédure lorsqu'il s'agit de relancer le client pou…" at bounding box center [153, 103] width 66 height 12
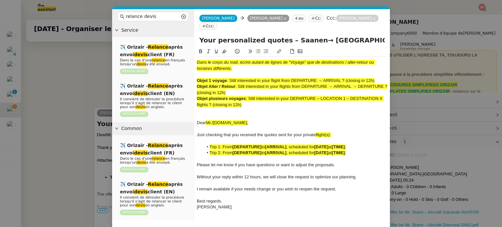
scroll to position [267, 0]
drag, startPoint x: 229, startPoint y: 71, endPoint x: 281, endPoint y: 71, distance: 52.3
click at [281, 78] on span ": Still interested in your flight from DEPARTURE → ARRIVAL ? (closing in 12h)" at bounding box center [300, 80] width 147 height 5
drag, startPoint x: 279, startPoint y: 32, endPoint x: 191, endPoint y: 31, distance: 87.9
click at [191, 31] on nz-layout "relance devis Service ✈️ Orizair - Relance après envoi devis client (FR) Dans l…" at bounding box center [251, 126] width 278 height 235
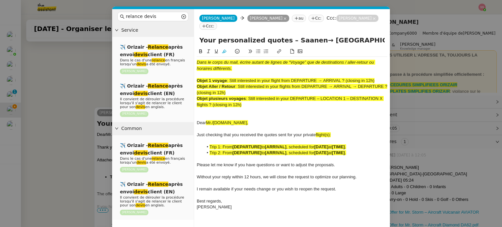
paste input "Still interested in your flight"
type input "Still interested in your flight ? – [GEOGRAPHIC_DATA]→ [GEOGRAPHIC_DATA]"
drag, startPoint x: 252, startPoint y: 96, endPoint x: 180, endPoint y: 36, distance: 93.5
click at [180, 36] on nz-layout "relance devis Service ✈️ Orizair - Relance après envoi devis client (FR) Dans l…" at bounding box center [251, 126] width 278 height 235
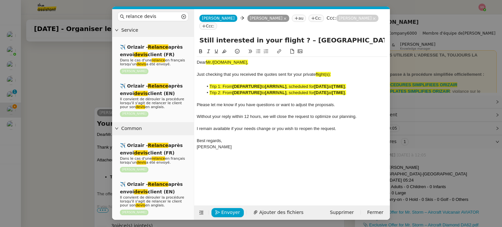
click at [272, 90] on strong "[ARRIVAL]" at bounding box center [275, 92] width 21 height 5
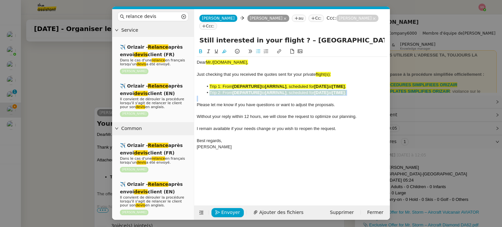
click at [272, 90] on strong "[ARRIVAL]" at bounding box center [275, 92] width 21 height 5
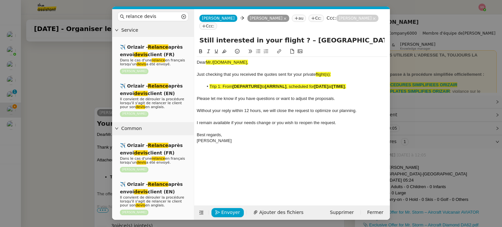
click at [330, 72] on span "flight(s):" at bounding box center [323, 74] width 15 height 5
click at [88, 114] on nz-modal-container "relance devis Service ✈️ Orizair - Relance après envoi devis client (FR) Dans l…" at bounding box center [251, 113] width 502 height 227
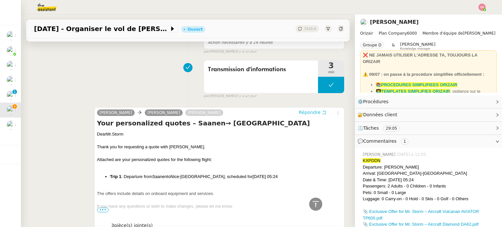
scroll to position [266, 0]
click at [108, 135] on div "Dear Mr.Storm" at bounding box center [219, 134] width 244 height 7
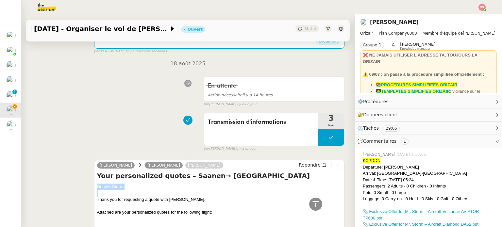
scroll to position [135, 0]
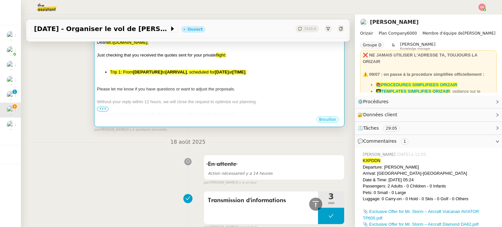
click at [214, 86] on div "Please let me know if you have questions or want to adjust the proposals." at bounding box center [219, 89] width 244 height 7
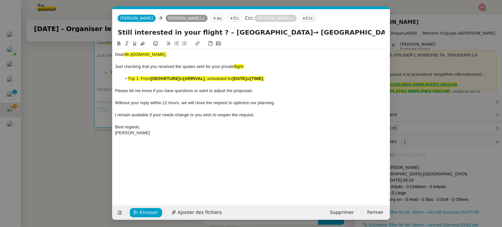
scroll to position [0, 40]
click at [126, 56] on span "Mr./[DOMAIN_NAME]," at bounding box center [145, 54] width 42 height 5
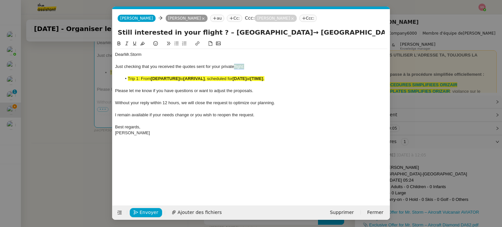
drag, startPoint x: 246, startPoint y: 68, endPoint x: 235, endPoint y: 66, distance: 11.3
click at [235, 66] on div "Just checking that you received the quotes sent for your private flight:" at bounding box center [251, 67] width 272 height 6
click at [144, 43] on icon at bounding box center [142, 43] width 5 height 5
click at [156, 76] on li "Trip 1: From [DEPARTURE] to [ARRIVAL] , scheduled for [DATE] at [TIME] ." at bounding box center [255, 79] width 266 height 6
click at [80, 99] on nz-modal-container "relance devis Service ✈️ Orizair - Relance après envoi devis client (FR) Dans l…" at bounding box center [251, 113] width 502 height 227
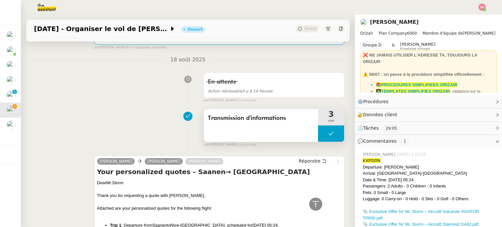
scroll to position [298, 0]
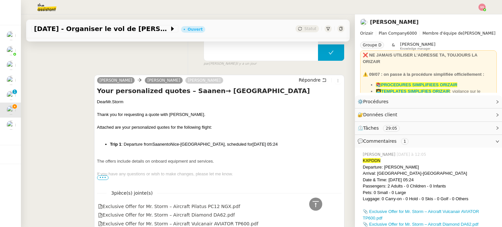
click at [174, 144] on span "Nice-[GEOGRAPHIC_DATA]" at bounding box center [198, 144] width 54 height 5
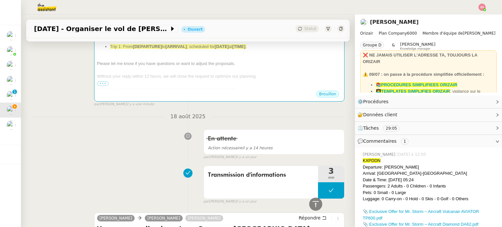
scroll to position [102, 0]
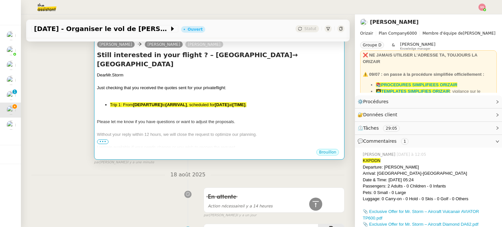
click at [211, 101] on div "Dear Mr.Storm Just checking that you received the quotes sent for your private …" at bounding box center [219, 121] width 244 height 98
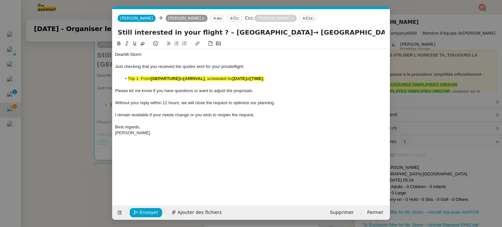
scroll to position [0, 40]
click at [205, 79] on strong "[ARRIVAL]" at bounding box center [193, 78] width 21 height 5
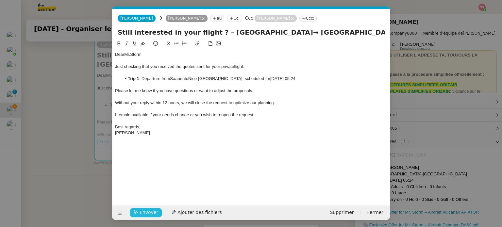
click at [149, 215] on span "Envoyer" at bounding box center [149, 213] width 19 height 8
click at [149, 212] on span "Confirmer l'envoi" at bounding box center [159, 213] width 39 height 8
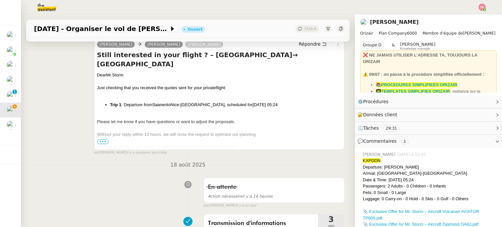
scroll to position [37, 0]
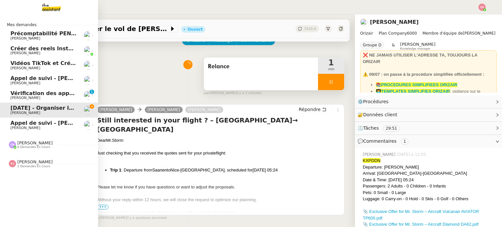
click at [67, 80] on span "Appel de suivi - [PERSON_NAME]" at bounding box center [58, 78] width 96 height 6
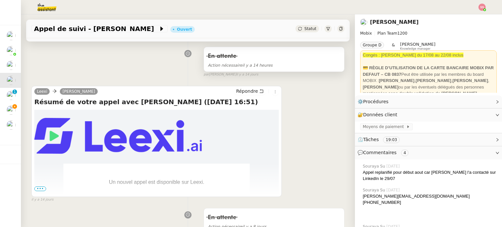
scroll to position [168, 0]
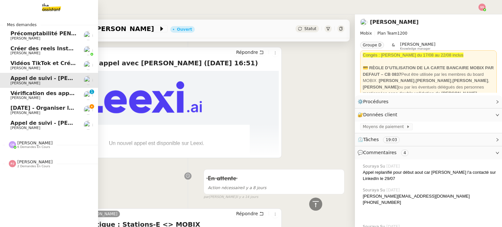
click at [45, 113] on span "[PERSON_NAME]" at bounding box center [43, 113] width 66 height 4
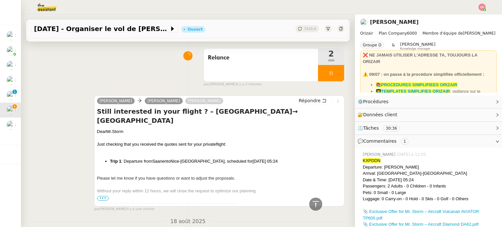
scroll to position [4, 0]
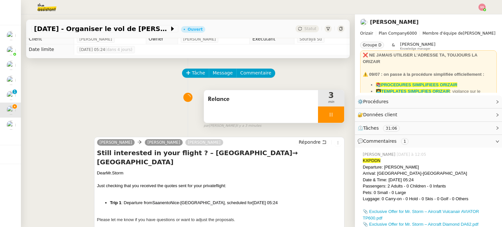
click at [330, 117] on div at bounding box center [331, 115] width 26 height 16
click at [335, 117] on icon at bounding box center [337, 114] width 5 height 5
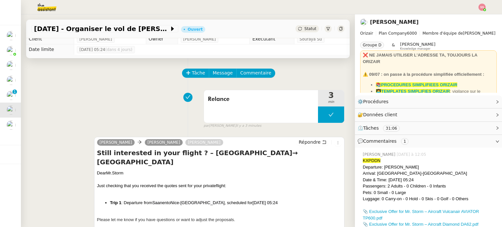
click at [298, 34] on div "[DATE] - Organiser le vol de [PERSON_NAME] [PERSON_NAME]" at bounding box center [188, 29] width 324 height 19
click at [304, 30] on span "Statut" at bounding box center [310, 28] width 12 height 5
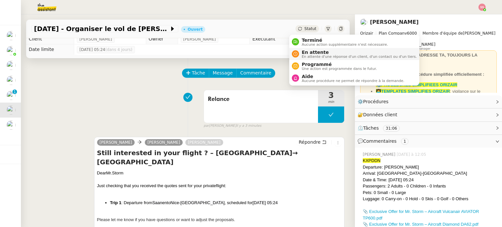
click at [306, 51] on span "En attente" at bounding box center [359, 52] width 115 height 5
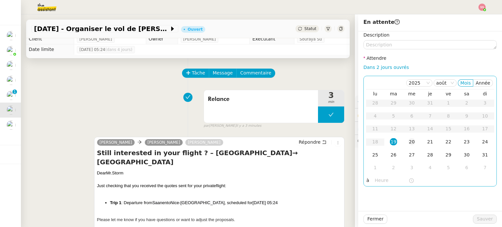
click at [410, 142] on div "20" at bounding box center [411, 141] width 7 height 7
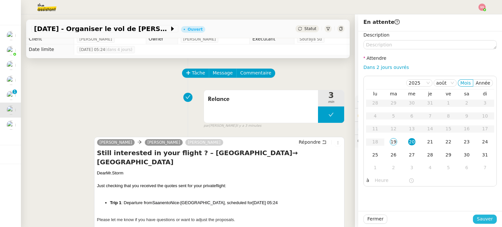
drag, startPoint x: 471, startPoint y: 219, endPoint x: 463, endPoint y: 213, distance: 10.0
click at [473, 219] on button "Sauver" at bounding box center [485, 219] width 24 height 9
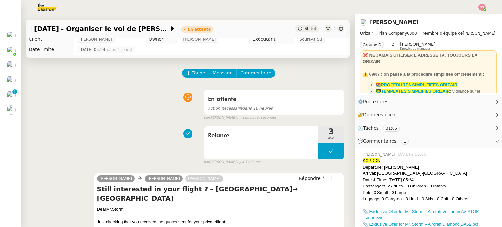
click at [485, 5] on div at bounding box center [482, 7] width 7 height 7
click at [472, 14] on li "Suivi" at bounding box center [464, 18] width 42 height 9
